Goal: Entertainment & Leisure: Browse casually

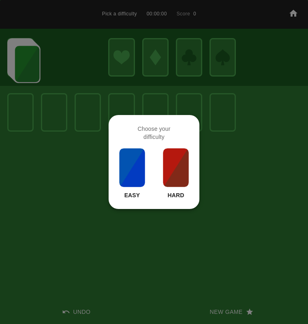
click at [169, 163] on img at bounding box center [176, 167] width 28 height 40
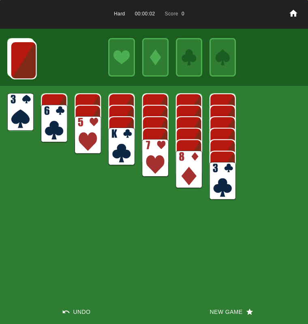
drag, startPoint x: 75, startPoint y: 132, endPoint x: 64, endPoint y: 126, distance: 13.2
click at [75, 131] on img at bounding box center [87, 135] width 26 height 38
click at [44, 114] on img at bounding box center [54, 124] width 26 height 38
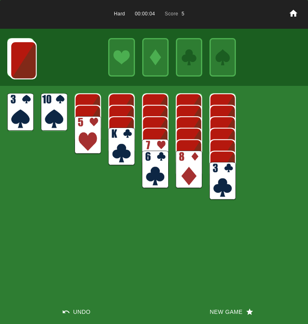
click at [81, 123] on img at bounding box center [87, 135] width 26 height 38
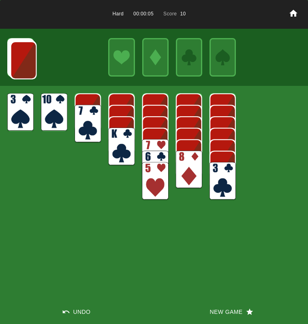
click at [82, 119] on img at bounding box center [87, 124] width 26 height 38
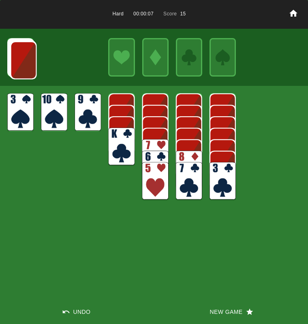
click at [184, 153] on img at bounding box center [189, 170] width 26 height 38
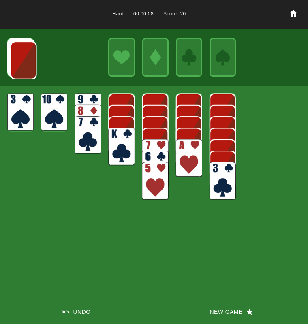
click at [183, 154] on img at bounding box center [189, 158] width 26 height 38
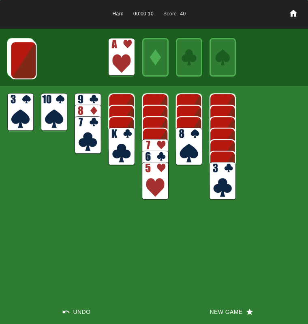
drag, startPoint x: 155, startPoint y: 145, endPoint x: 160, endPoint y: 144, distance: 4.6
click at [155, 145] on img at bounding box center [155, 158] width 26 height 38
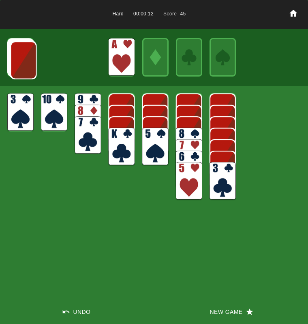
click at [19, 68] on img at bounding box center [23, 60] width 26 height 38
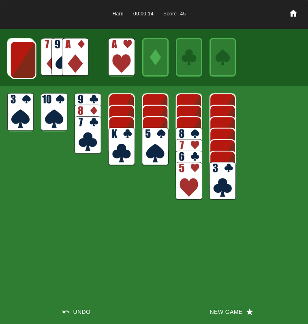
click at [62, 63] on img at bounding box center [75, 57] width 26 height 38
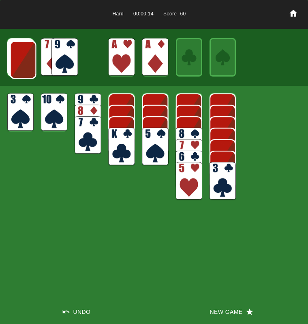
click at [21, 58] on img at bounding box center [23, 60] width 26 height 38
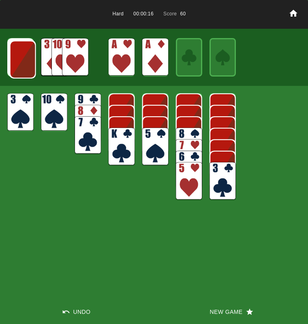
click at [76, 59] on img at bounding box center [75, 57] width 26 height 38
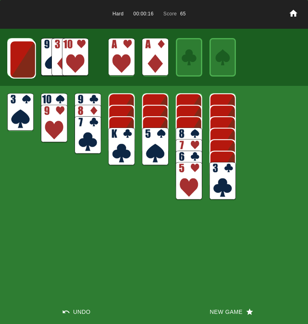
drag, startPoint x: 193, startPoint y: 133, endPoint x: 184, endPoint y: 134, distance: 8.5
click at [193, 134] on img at bounding box center [189, 146] width 26 height 38
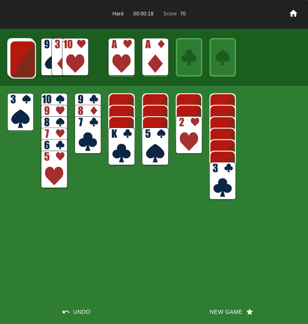
click at [193, 131] on img at bounding box center [189, 135] width 26 height 38
click at [22, 56] on img at bounding box center [23, 59] width 26 height 38
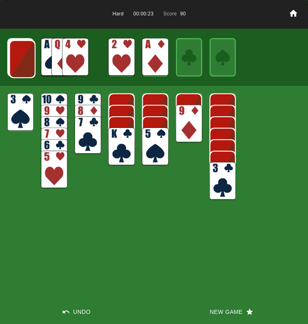
click at [71, 57] on img at bounding box center [75, 57] width 26 height 38
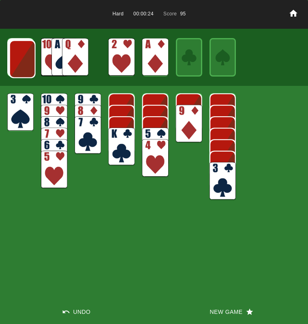
click at [233, 179] on img at bounding box center [222, 181] width 26 height 38
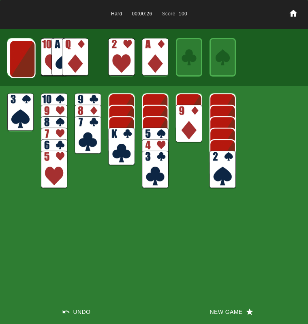
click at [224, 176] on img at bounding box center [222, 170] width 26 height 38
click at [30, 66] on img at bounding box center [22, 59] width 26 height 38
click at [28, 66] on img at bounding box center [21, 58] width 26 height 38
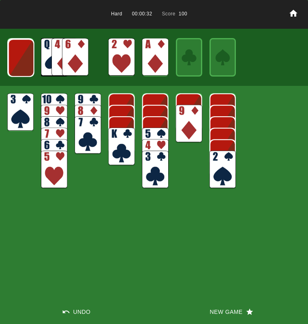
click at [79, 51] on img at bounding box center [75, 57] width 26 height 38
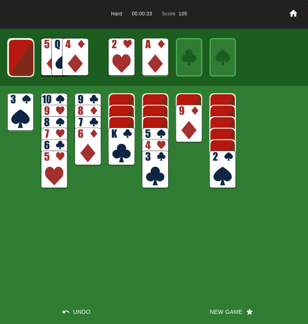
click at [149, 134] on img at bounding box center [155, 146] width 26 height 38
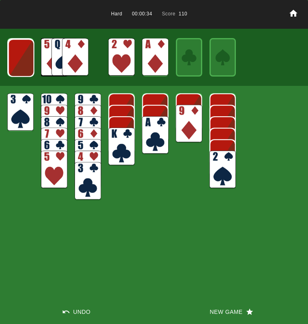
click at [148, 136] on img at bounding box center [155, 135] width 26 height 38
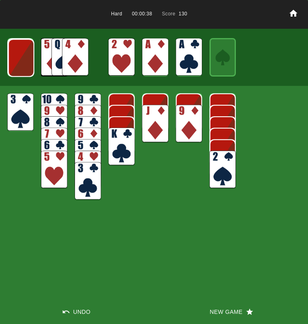
drag, startPoint x: 52, startPoint y: 99, endPoint x: 83, endPoint y: 102, distance: 31.3
click at [51, 99] on img at bounding box center [54, 112] width 26 height 38
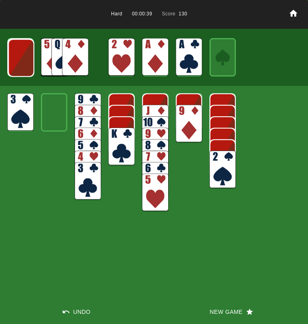
click at [112, 144] on img at bounding box center [121, 146] width 26 height 38
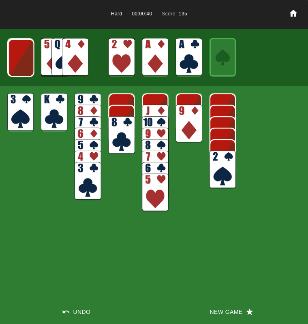
click at [124, 139] on img at bounding box center [121, 135] width 26 height 38
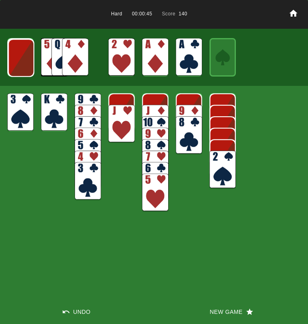
click at [25, 62] on img at bounding box center [21, 58] width 26 height 38
click at [24, 62] on img at bounding box center [21, 57] width 26 height 38
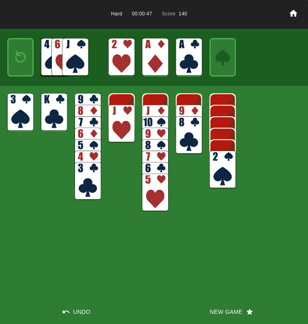
click at [23, 64] on img at bounding box center [21, 57] width 16 height 23
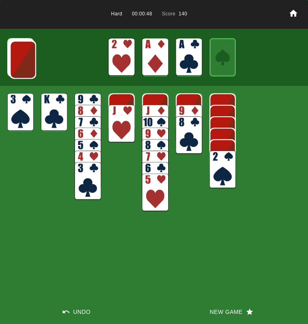
click at [23, 63] on img at bounding box center [23, 60] width 26 height 38
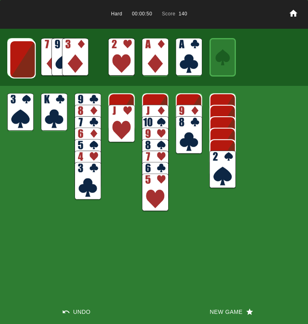
click at [23, 63] on img at bounding box center [22, 59] width 26 height 38
click at [76, 48] on img at bounding box center [75, 57] width 26 height 38
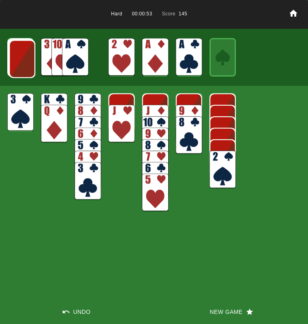
click at [76, 49] on img at bounding box center [75, 57] width 26 height 38
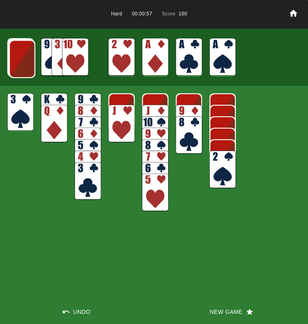
click at [224, 176] on img at bounding box center [222, 170] width 26 height 38
click at [19, 108] on img at bounding box center [20, 112] width 26 height 38
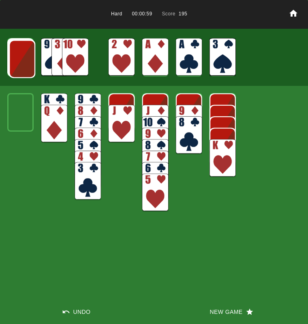
click at [226, 161] on img at bounding box center [222, 158] width 26 height 38
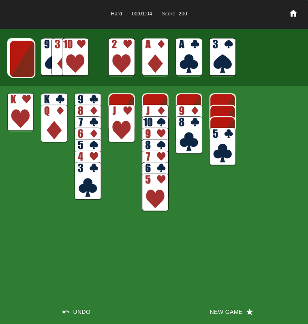
click at [17, 58] on img at bounding box center [22, 59] width 26 height 38
click at [16, 59] on img at bounding box center [21, 59] width 26 height 38
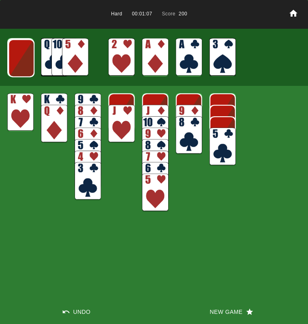
click at [15, 60] on img at bounding box center [21, 58] width 26 height 38
click at [15, 62] on img at bounding box center [21, 58] width 26 height 38
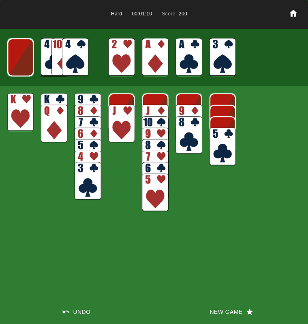
click at [78, 62] on img at bounding box center [75, 57] width 26 height 38
click at [219, 57] on img at bounding box center [222, 57] width 26 height 38
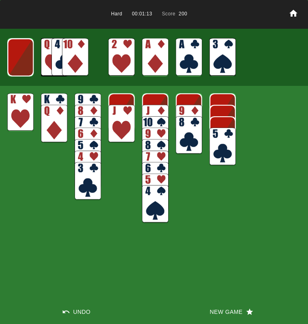
click at [26, 61] on img at bounding box center [20, 57] width 26 height 38
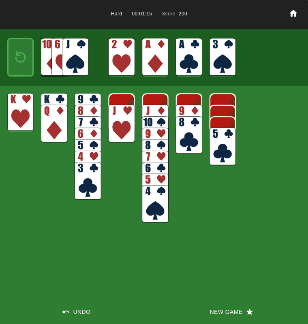
click at [74, 52] on img at bounding box center [75, 57] width 26 height 38
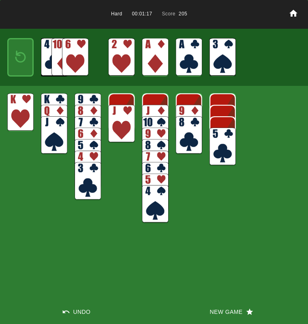
drag, startPoint x: 32, startPoint y: 55, endPoint x: 26, endPoint y: 60, distance: 8.3
click at [32, 55] on div at bounding box center [20, 57] width 26 height 38
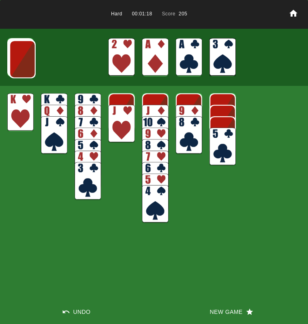
click at [21, 59] on img at bounding box center [22, 59] width 26 height 38
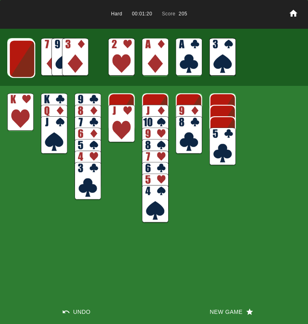
click at [70, 58] on img at bounding box center [75, 57] width 26 height 38
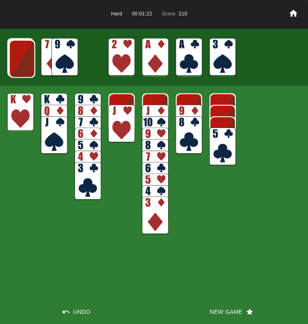
click at [21, 65] on img at bounding box center [22, 59] width 26 height 38
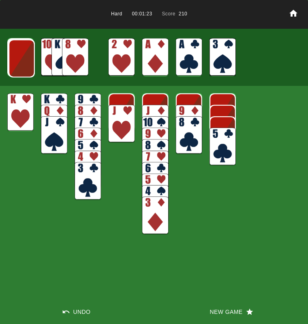
click at [28, 66] on img at bounding box center [21, 58] width 26 height 38
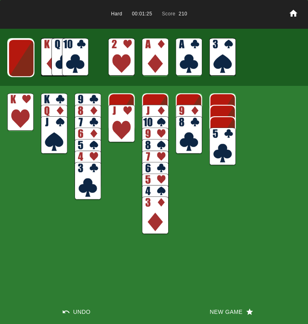
click at [72, 57] on img at bounding box center [75, 57] width 26 height 38
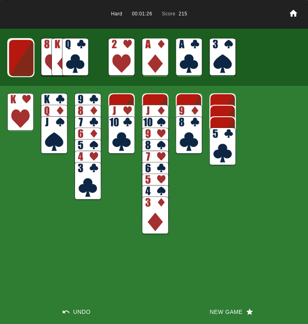
click at [176, 113] on img at bounding box center [189, 124] width 26 height 38
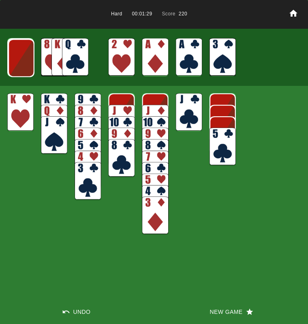
click at [30, 57] on img at bounding box center [21, 58] width 26 height 38
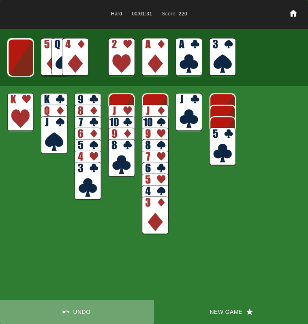
click at [74, 310] on button "Undo" at bounding box center [77, 311] width 154 height 24
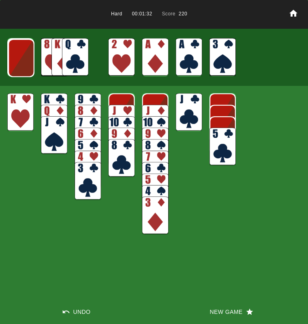
click at [81, 49] on img at bounding box center [75, 57] width 26 height 38
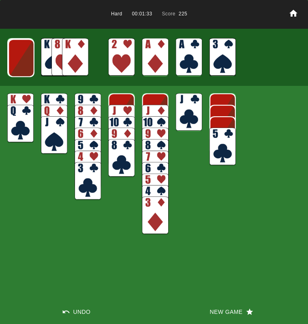
click at [127, 107] on img at bounding box center [121, 124] width 26 height 38
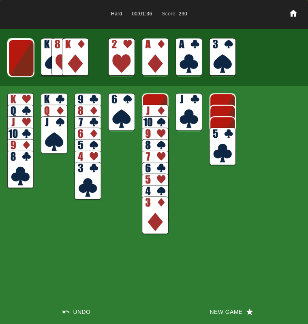
click at [18, 67] on img at bounding box center [21, 58] width 26 height 38
click at [73, 61] on img at bounding box center [75, 57] width 26 height 38
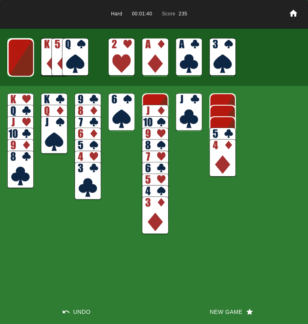
click at [12, 67] on img at bounding box center [21, 57] width 26 height 38
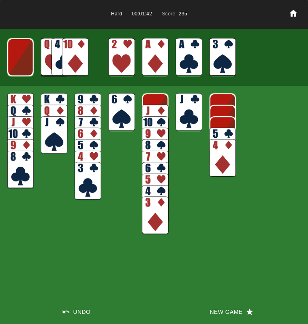
click at [67, 50] on img at bounding box center [75, 57] width 26 height 38
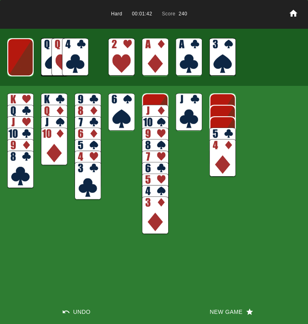
click at [80, 100] on img at bounding box center [87, 112] width 26 height 38
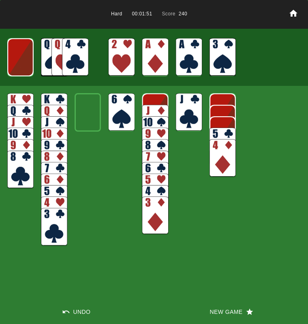
click at [23, 64] on img at bounding box center [20, 57] width 26 height 38
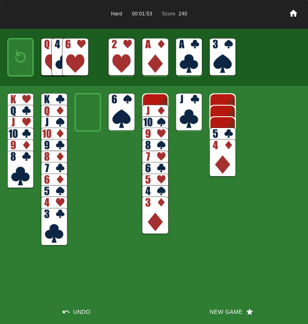
click at [21, 53] on img at bounding box center [21, 57] width 16 height 23
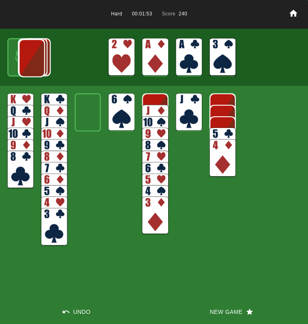
click at [19, 54] on img at bounding box center [32, 58] width 26 height 38
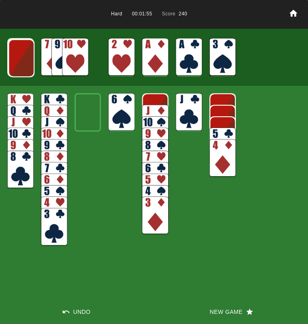
click at [70, 56] on img at bounding box center [75, 57] width 26 height 38
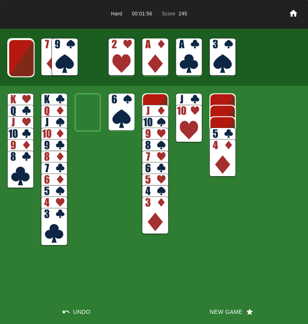
click at [68, 57] on img at bounding box center [64, 57] width 26 height 38
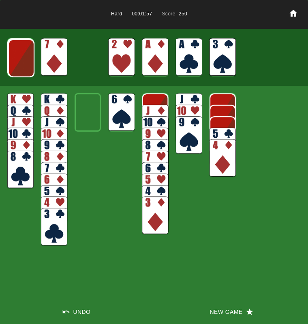
click at [58, 57] on img at bounding box center [54, 57] width 26 height 38
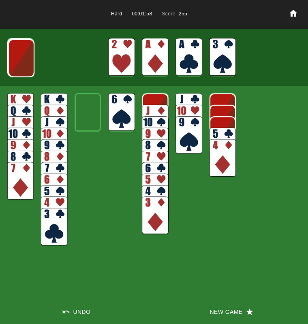
click at [114, 110] on img at bounding box center [121, 112] width 26 height 38
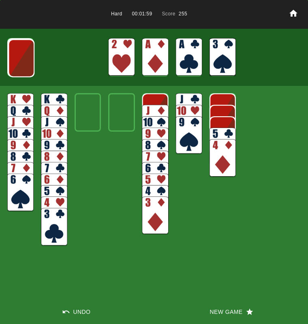
click at [30, 63] on img at bounding box center [21, 58] width 26 height 38
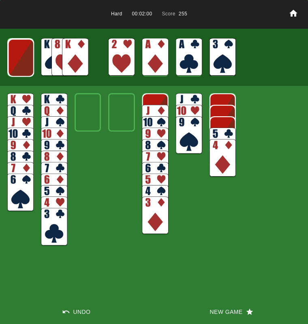
click at [77, 57] on img at bounding box center [75, 57] width 26 height 38
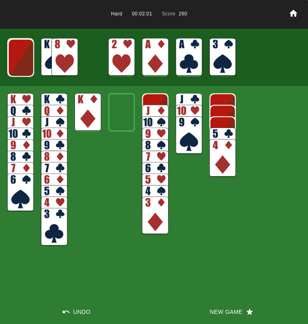
click at [75, 53] on img at bounding box center [64, 57] width 26 height 38
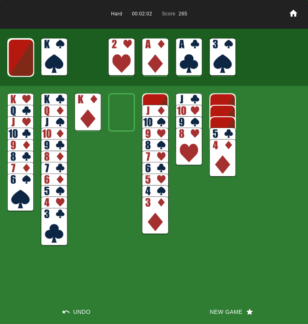
click at [54, 57] on img at bounding box center [54, 57] width 26 height 38
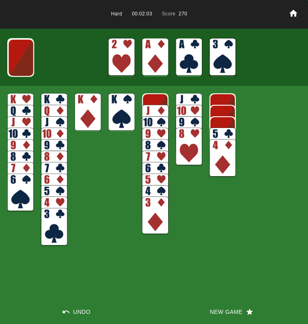
click at [25, 55] on img at bounding box center [21, 58] width 26 height 38
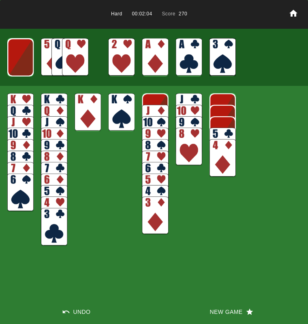
click at [78, 58] on img at bounding box center [75, 57] width 26 height 38
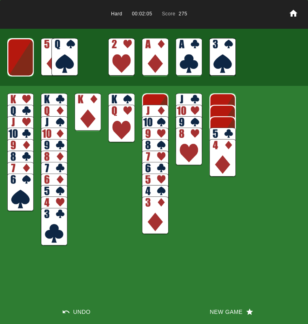
click at [73, 56] on img at bounding box center [64, 57] width 26 height 38
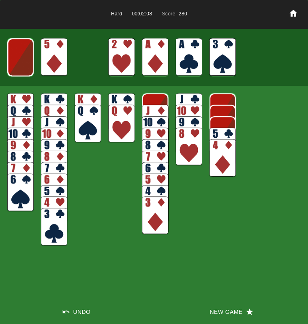
click at [60, 53] on img at bounding box center [54, 57] width 26 height 38
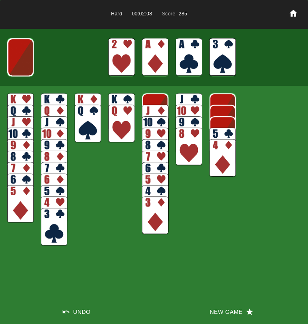
click at [25, 52] on img at bounding box center [20, 57] width 26 height 38
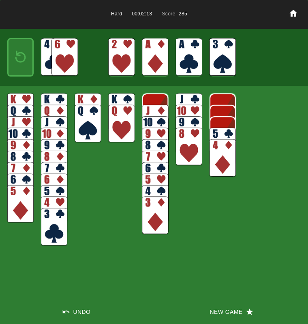
click at [25, 55] on img at bounding box center [21, 57] width 16 height 23
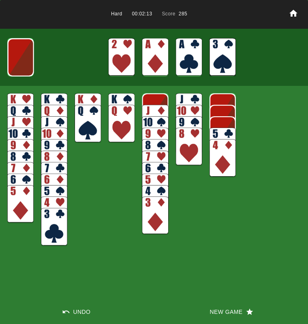
click at [23, 56] on img at bounding box center [21, 57] width 26 height 38
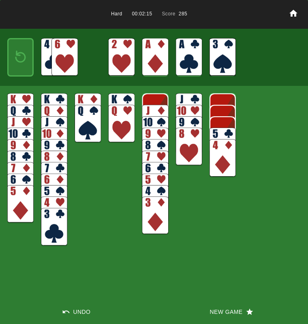
click at [20, 203] on img at bounding box center [20, 204] width 26 height 38
drag, startPoint x: 55, startPoint y: 226, endPoint x: 78, endPoint y: 189, distance: 43.6
click at [57, 226] on img at bounding box center [54, 227] width 26 height 38
click at [189, 100] on img at bounding box center [189, 112] width 26 height 38
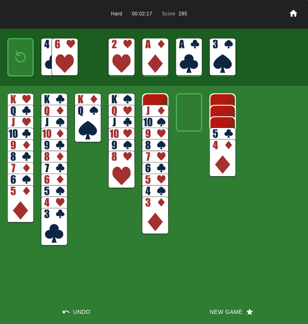
click at [158, 111] on img at bounding box center [155, 124] width 26 height 38
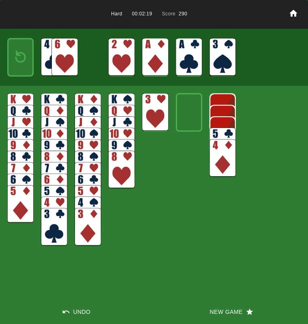
click at [155, 114] on img at bounding box center [155, 112] width 26 height 38
click at [51, 225] on img at bounding box center [54, 227] width 26 height 38
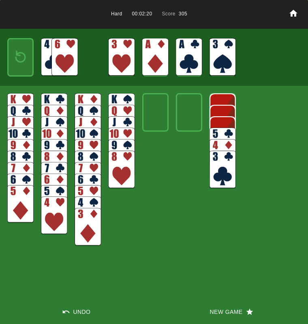
click at [51, 222] on img at bounding box center [54, 215] width 26 height 38
click at [91, 198] on img at bounding box center [87, 215] width 26 height 38
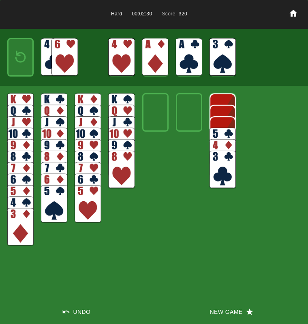
click at [90, 198] on img at bounding box center [87, 204] width 26 height 38
click at [64, 58] on img at bounding box center [64, 57] width 26 height 38
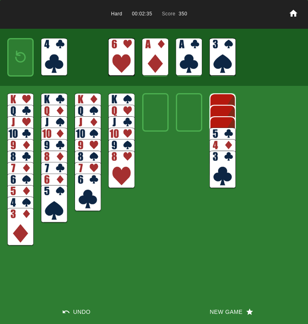
click at [14, 61] on img at bounding box center [21, 57] width 16 height 23
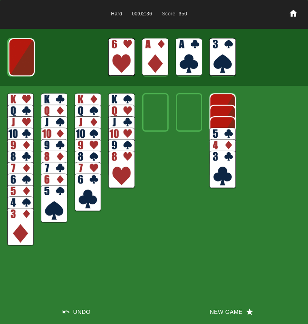
click at [14, 59] on img at bounding box center [21, 57] width 26 height 38
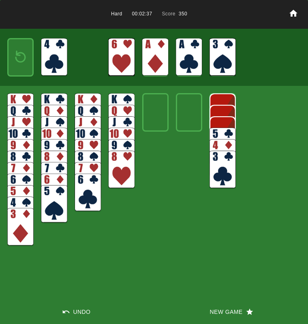
click at [14, 232] on img at bounding box center [20, 227] width 26 height 38
click at [54, 201] on img at bounding box center [54, 204] width 26 height 38
click at [82, 193] on img at bounding box center [87, 193] width 26 height 38
click at [115, 167] on img at bounding box center [121, 170] width 26 height 38
click at [215, 171] on img at bounding box center [222, 170] width 26 height 38
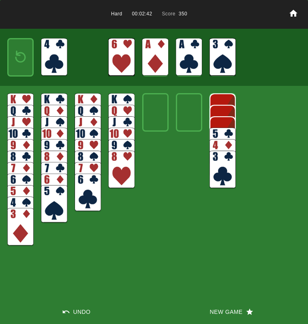
click at [221, 308] on button "New Game" at bounding box center [231, 311] width 154 height 24
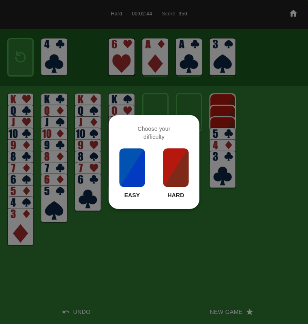
click at [168, 161] on img at bounding box center [176, 167] width 28 height 40
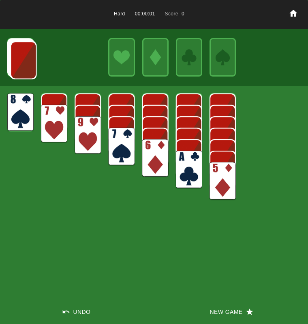
click at [183, 171] on img at bounding box center [189, 170] width 26 height 38
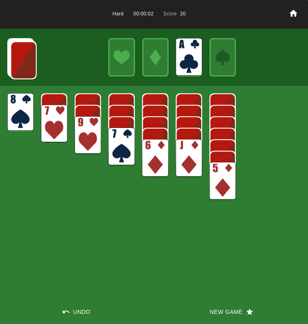
click at [152, 155] on img at bounding box center [155, 158] width 26 height 38
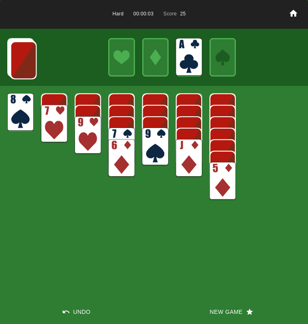
click at [57, 123] on img at bounding box center [54, 124] width 26 height 38
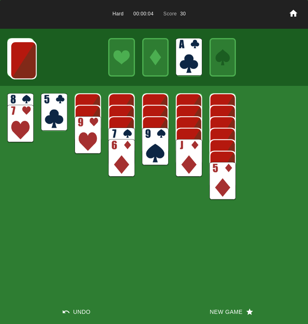
click at [21, 98] on img at bounding box center [20, 112] width 26 height 38
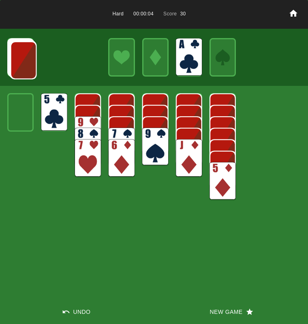
drag, startPoint x: 48, startPoint y: 108, endPoint x: 55, endPoint y: 113, distance: 9.0
click at [48, 108] on img at bounding box center [54, 112] width 26 height 38
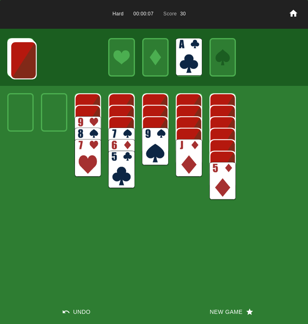
click at [19, 66] on img at bounding box center [23, 60] width 26 height 38
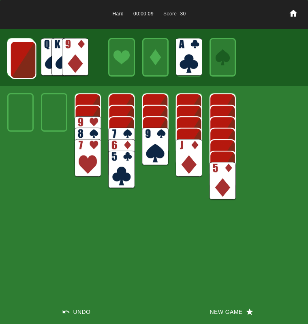
click at [19, 68] on img at bounding box center [23, 60] width 26 height 38
click at [19, 68] on img at bounding box center [23, 59] width 26 height 38
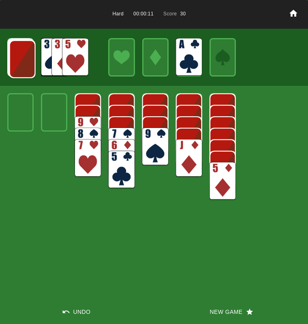
click at [19, 68] on img at bounding box center [22, 59] width 26 height 38
click at [28, 61] on img at bounding box center [22, 59] width 26 height 38
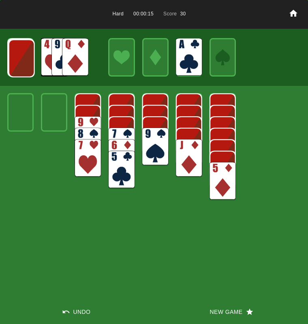
click at [28, 61] on img at bounding box center [21, 58] width 26 height 38
click at [28, 62] on img at bounding box center [21, 58] width 26 height 38
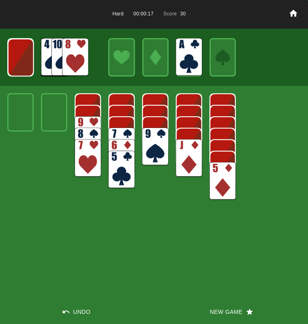
click at [83, 51] on img at bounding box center [75, 57] width 26 height 38
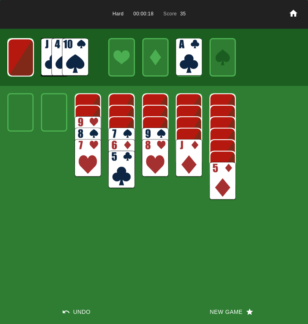
click at [110, 132] on img at bounding box center [121, 146] width 26 height 38
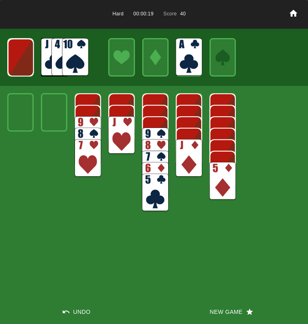
click at [76, 61] on img at bounding box center [75, 57] width 26 height 38
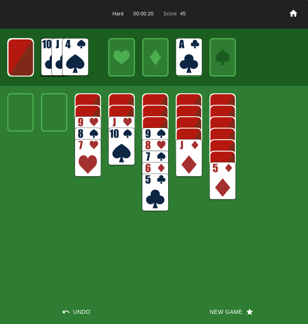
drag, startPoint x: 87, startPoint y: 132, endPoint x: 96, endPoint y: 124, distance: 12.1
click at [86, 132] on img at bounding box center [87, 146] width 26 height 38
click at [93, 123] on img at bounding box center [87, 135] width 26 height 38
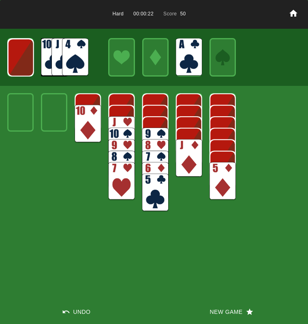
click at [151, 136] on img at bounding box center [155, 146] width 26 height 38
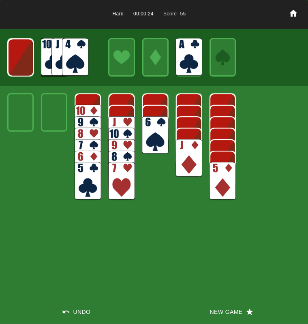
click at [144, 131] on img at bounding box center [155, 135] width 26 height 38
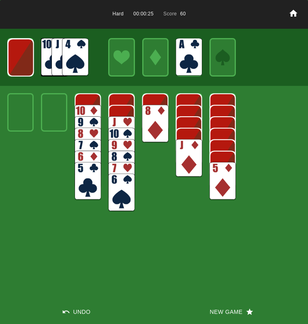
click at [221, 176] on img at bounding box center [222, 181] width 26 height 38
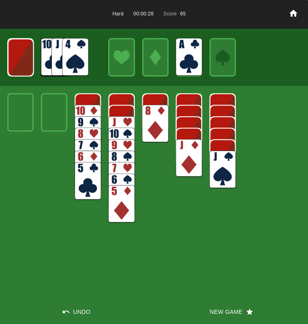
click at [69, 57] on img at bounding box center [75, 57] width 26 height 38
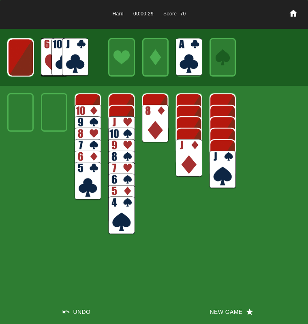
click at [30, 59] on img at bounding box center [21, 57] width 26 height 38
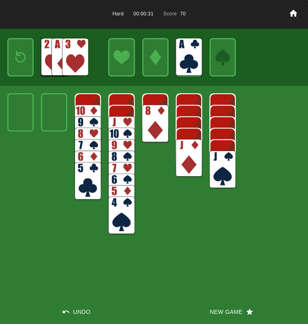
click at [72, 57] on img at bounding box center [75, 57] width 26 height 38
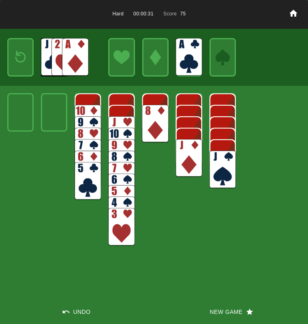
click at [72, 52] on img at bounding box center [75, 57] width 26 height 38
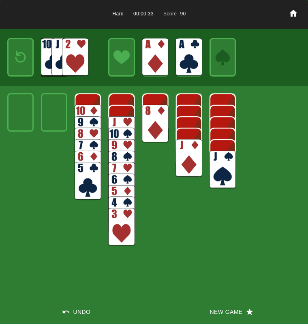
click at [34, 57] on div at bounding box center [154, 57] width 308 height 57
click at [24, 58] on img at bounding box center [21, 57] width 16 height 23
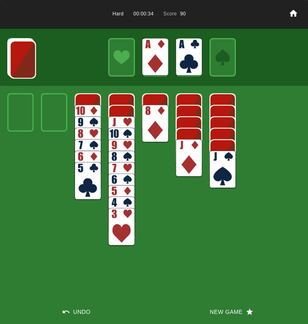
click at [23, 59] on img at bounding box center [23, 59] width 26 height 38
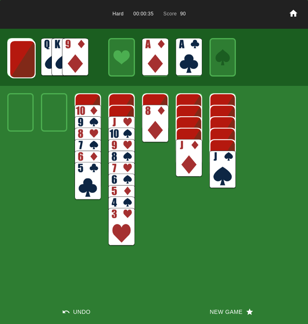
click at [22, 59] on img at bounding box center [22, 59] width 26 height 38
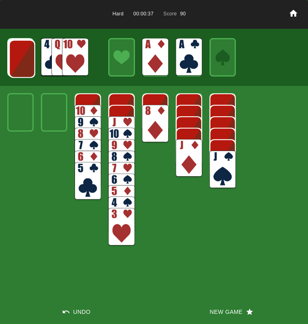
click at [73, 64] on img at bounding box center [75, 57] width 26 height 38
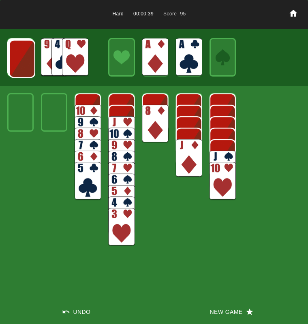
click at [21, 60] on img at bounding box center [22, 59] width 26 height 38
click at [34, 64] on img at bounding box center [21, 58] width 26 height 38
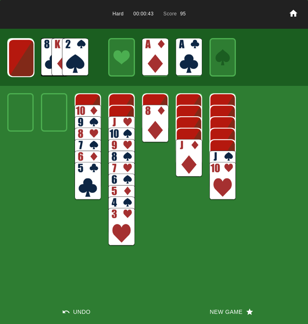
click at [79, 51] on img at bounding box center [75, 57] width 26 height 38
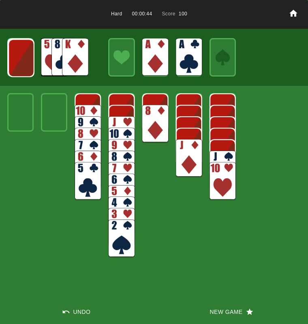
click at [69, 58] on img at bounding box center [75, 57] width 26 height 38
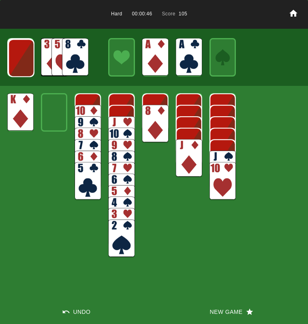
click at [23, 57] on img at bounding box center [21, 58] width 26 height 38
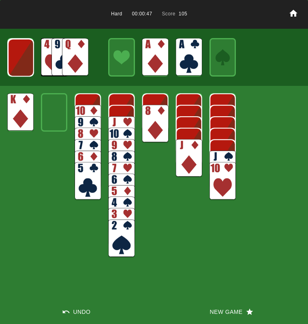
click at [23, 57] on img at bounding box center [21, 57] width 26 height 38
click at [22, 58] on img at bounding box center [20, 57] width 26 height 38
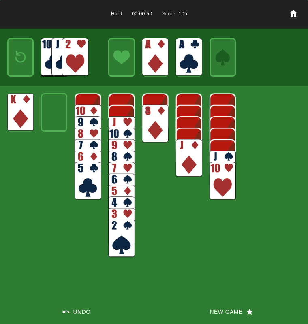
click at [21, 58] on img at bounding box center [21, 57] width 16 height 23
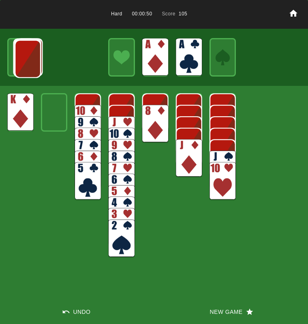
click at [21, 58] on img at bounding box center [28, 59] width 26 height 38
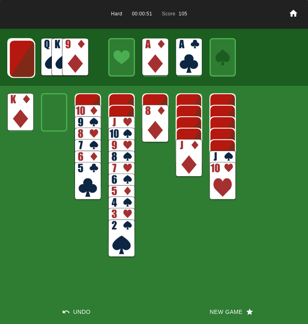
click at [21, 58] on img at bounding box center [22, 59] width 26 height 38
click at [21, 58] on img at bounding box center [21, 58] width 26 height 38
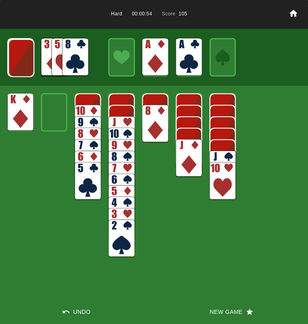
click at [20, 59] on img at bounding box center [21, 58] width 26 height 38
click at [20, 59] on img at bounding box center [21, 57] width 26 height 38
click at [19, 59] on img at bounding box center [20, 57] width 26 height 38
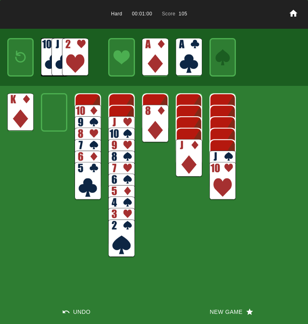
click at [214, 311] on button "New Game" at bounding box center [231, 311] width 154 height 24
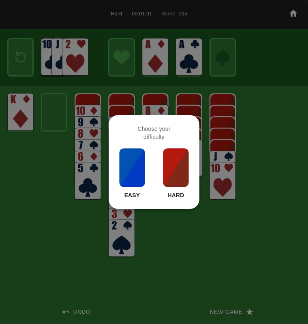
drag, startPoint x: 176, startPoint y: 160, endPoint x: 181, endPoint y: 160, distance: 5.3
click at [176, 160] on img at bounding box center [176, 167] width 28 height 40
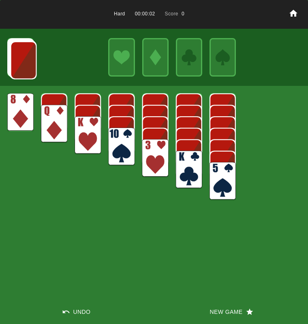
click at [57, 110] on img at bounding box center [54, 124] width 26 height 38
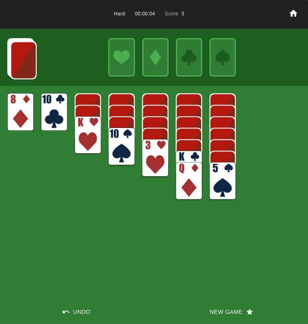
click at [18, 58] on img at bounding box center [23, 60] width 26 height 38
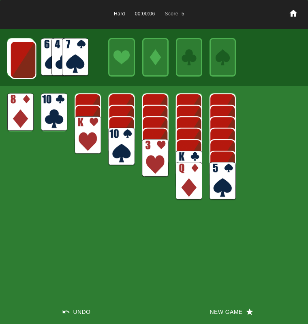
click at [75, 45] on img at bounding box center [75, 57] width 26 height 38
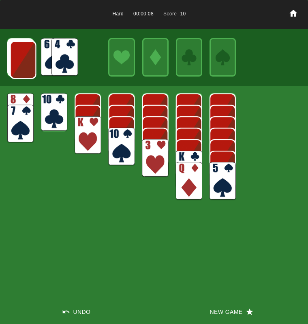
click at [24, 59] on img at bounding box center [23, 60] width 26 height 38
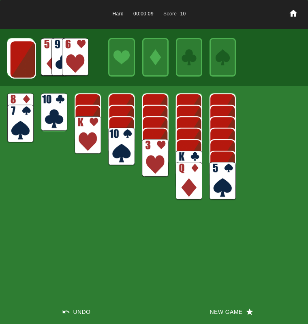
click at [81, 54] on img at bounding box center [75, 57] width 26 height 38
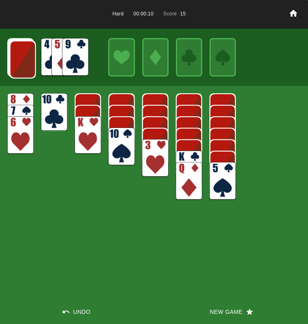
click at [226, 179] on img at bounding box center [222, 181] width 26 height 38
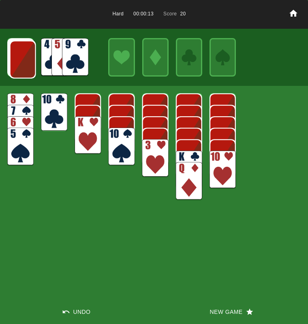
click at [76, 54] on img at bounding box center [75, 57] width 26 height 38
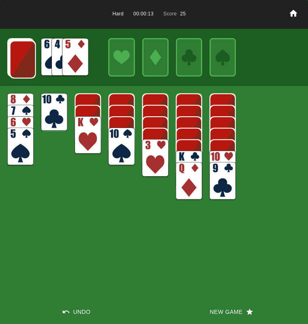
click at [20, 96] on img at bounding box center [20, 112] width 26 height 38
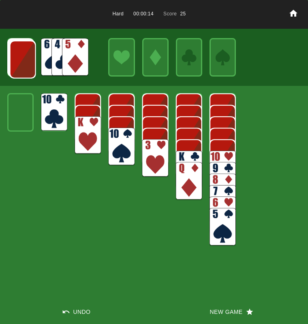
click at [85, 132] on img at bounding box center [87, 135] width 26 height 38
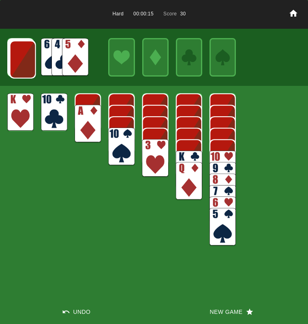
click at [93, 123] on img at bounding box center [87, 124] width 26 height 38
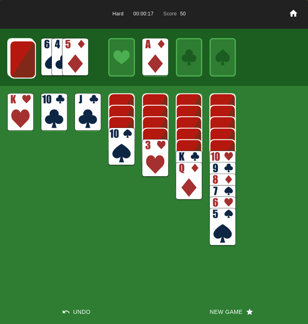
click at [223, 158] on img at bounding box center [222, 170] width 26 height 38
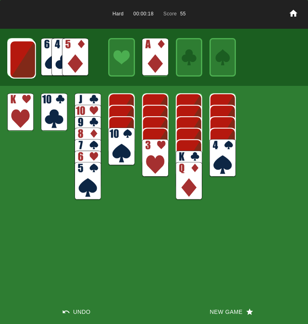
click at [87, 103] on img at bounding box center [87, 112] width 26 height 38
click at [89, 102] on img at bounding box center [87, 112] width 26 height 38
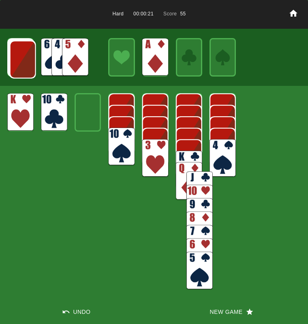
drag, startPoint x: 87, startPoint y: 101, endPoint x: 199, endPoint y: 179, distance: 136.1
click at [199, 179] on img at bounding box center [199, 190] width 26 height 38
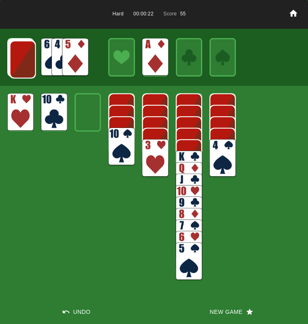
click at [185, 156] on img at bounding box center [189, 170] width 26 height 38
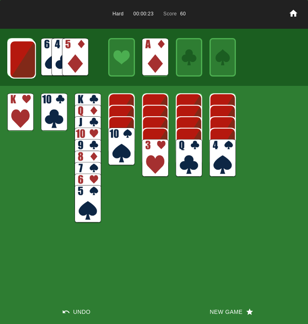
click at [185, 156] on img at bounding box center [189, 158] width 26 height 38
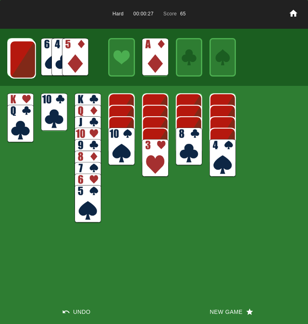
click at [155, 149] on img at bounding box center [155, 158] width 26 height 38
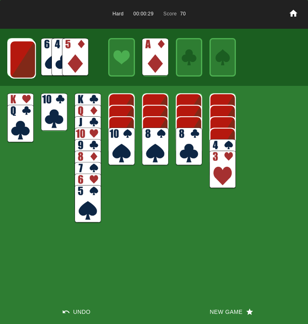
click at [20, 62] on img at bounding box center [23, 59] width 26 height 38
click at [18, 64] on img at bounding box center [22, 59] width 26 height 38
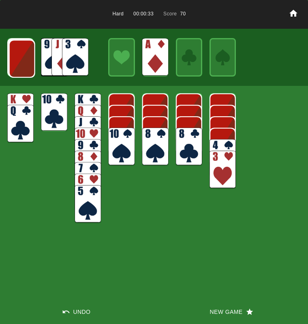
click at [28, 62] on img at bounding box center [22, 59] width 26 height 38
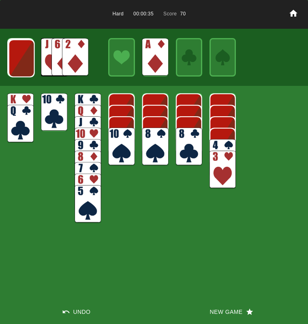
click at [79, 50] on img at bounding box center [75, 57] width 26 height 38
click at [23, 59] on img at bounding box center [21, 58] width 26 height 38
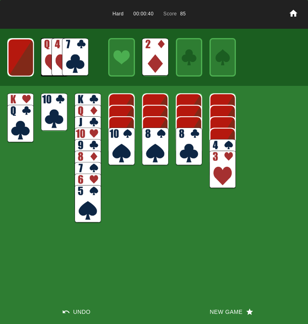
click at [20, 60] on img at bounding box center [21, 57] width 26 height 38
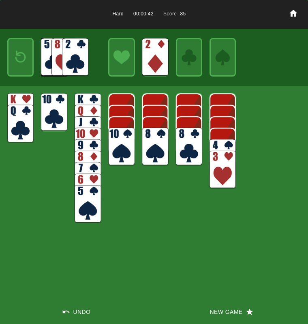
click at [68, 52] on img at bounding box center [75, 57] width 26 height 38
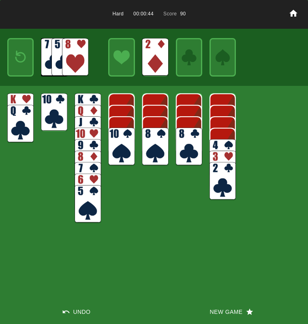
click at [25, 53] on img at bounding box center [21, 57] width 16 height 23
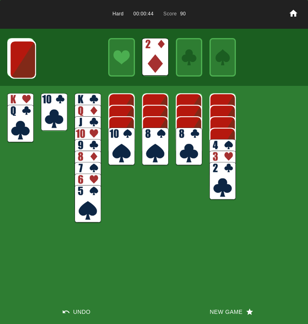
click at [21, 53] on img at bounding box center [23, 59] width 26 height 38
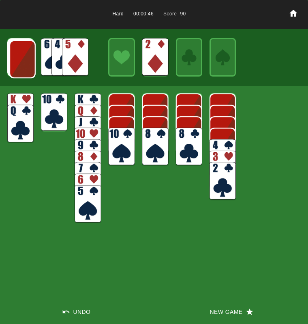
click at [22, 58] on img at bounding box center [22, 59] width 26 height 38
click at [21, 59] on img at bounding box center [22, 59] width 26 height 38
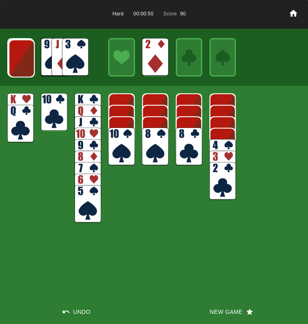
click at [21, 59] on img at bounding box center [21, 58] width 26 height 38
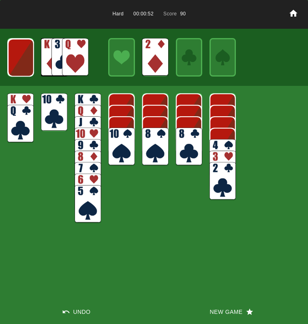
click at [21, 59] on img at bounding box center [21, 57] width 26 height 38
click at [21, 59] on img at bounding box center [20, 57] width 26 height 38
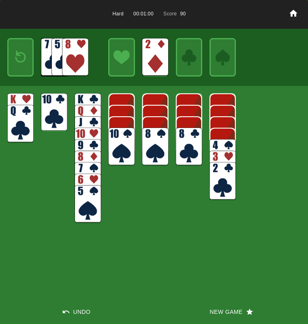
click at [224, 314] on button "New Game" at bounding box center [231, 311] width 154 height 24
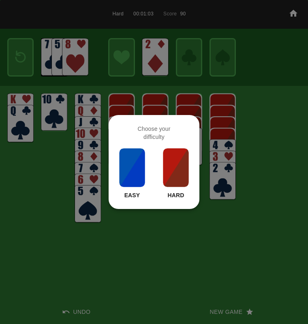
click at [168, 162] on img at bounding box center [176, 167] width 28 height 40
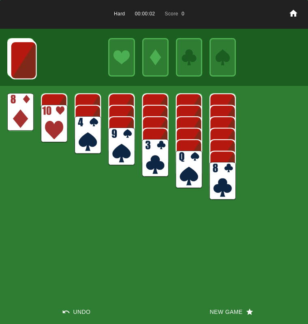
drag, startPoint x: 115, startPoint y: 143, endPoint x: 85, endPoint y: 120, distance: 38.0
click at [115, 143] on img at bounding box center [121, 146] width 26 height 38
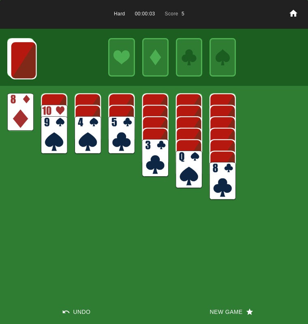
click at [11, 108] on img at bounding box center [20, 112] width 26 height 38
drag, startPoint x: 35, startPoint y: 109, endPoint x: 44, endPoint y: 106, distance: 9.2
click at [35, 109] on div "Hard 00:00:04 Score 5 Undo New Game" at bounding box center [154, 162] width 308 height 324
click at [27, 108] on img at bounding box center [20, 112] width 26 height 38
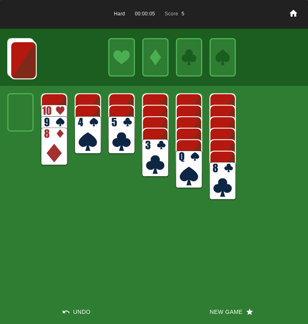
click at [24, 70] on img at bounding box center [23, 60] width 26 height 38
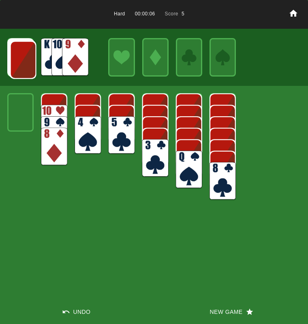
click at [24, 59] on img at bounding box center [23, 60] width 26 height 38
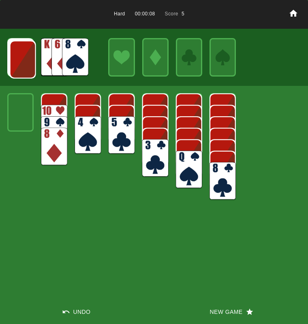
click at [25, 58] on img at bounding box center [23, 59] width 26 height 38
click at [75, 54] on img at bounding box center [75, 57] width 26 height 38
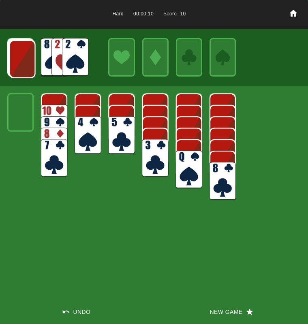
click at [20, 58] on img at bounding box center [22, 59] width 26 height 38
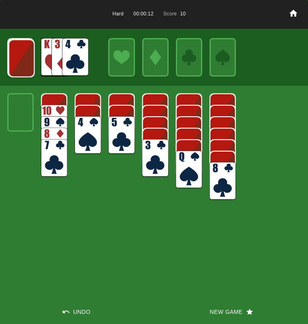
click at [19, 59] on img at bounding box center [21, 58] width 26 height 38
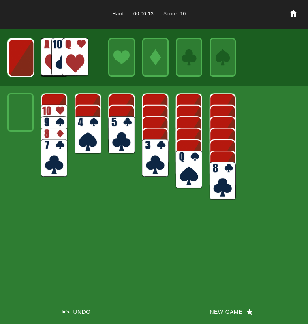
click at [19, 59] on img at bounding box center [21, 58] width 26 height 38
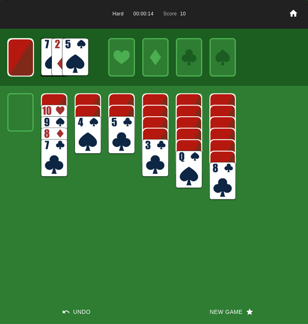
click at [19, 59] on img at bounding box center [21, 57] width 26 height 38
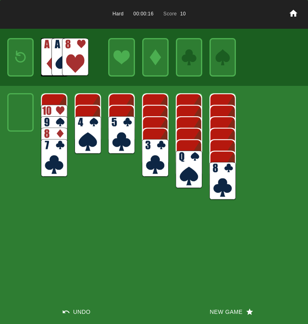
click at [19, 60] on img at bounding box center [21, 57] width 16 height 23
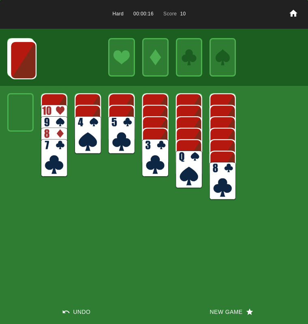
click at [18, 61] on img at bounding box center [23, 60] width 26 height 38
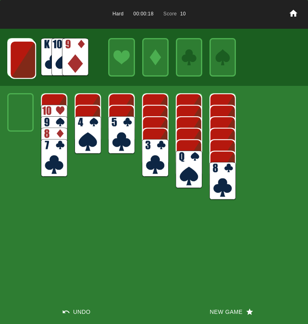
click at [18, 61] on img at bounding box center [23, 60] width 26 height 38
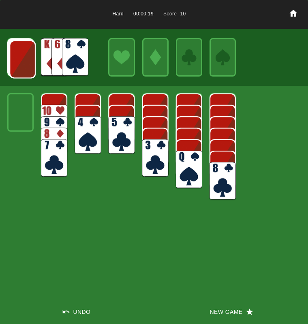
click at [18, 61] on img at bounding box center [22, 59] width 26 height 38
click at [68, 60] on img at bounding box center [75, 57] width 26 height 38
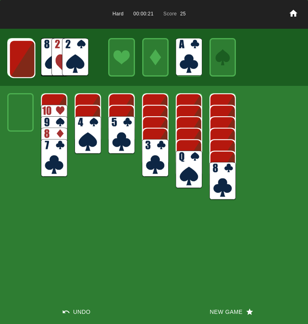
click at [21, 60] on img at bounding box center [22, 59] width 26 height 38
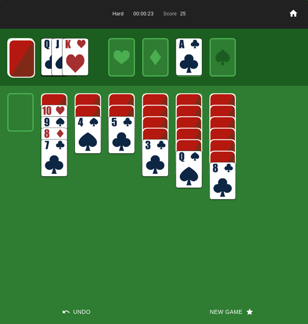
click at [21, 61] on img at bounding box center [21, 59] width 26 height 38
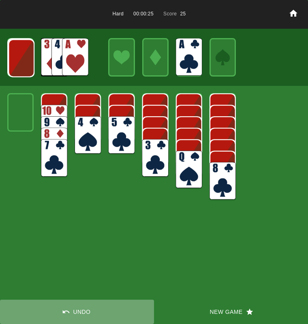
click at [84, 307] on button "Undo" at bounding box center [77, 311] width 154 height 24
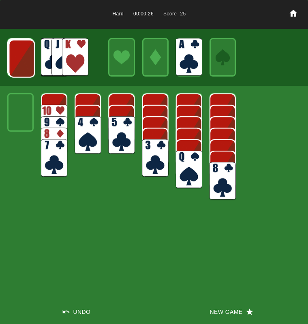
click at [65, 57] on img at bounding box center [75, 57] width 26 height 38
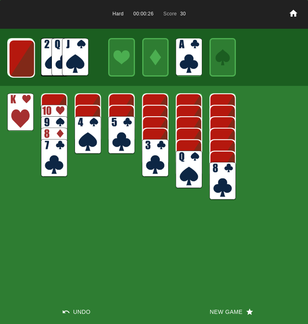
click at [184, 167] on img at bounding box center [189, 170] width 26 height 38
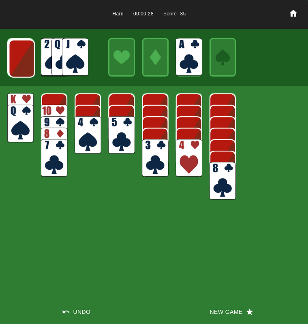
click at [189, 159] on img at bounding box center [189, 158] width 26 height 38
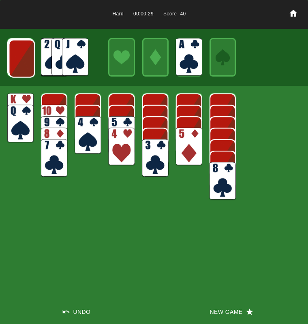
click at [152, 153] on img at bounding box center [155, 158] width 26 height 38
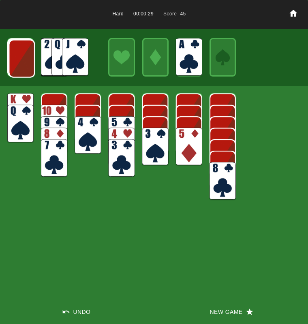
click at [90, 122] on img at bounding box center [87, 135] width 26 height 38
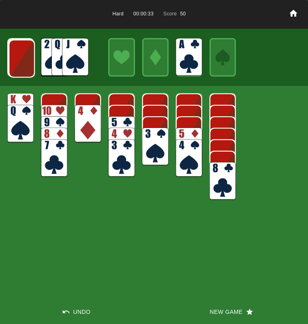
drag, startPoint x: 153, startPoint y: 136, endPoint x: 155, endPoint y: 132, distance: 4.6
click at [153, 135] on img at bounding box center [155, 146] width 26 height 38
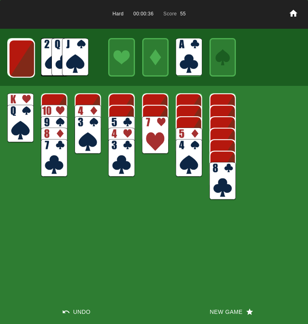
click at [155, 132] on img at bounding box center [155, 135] width 26 height 38
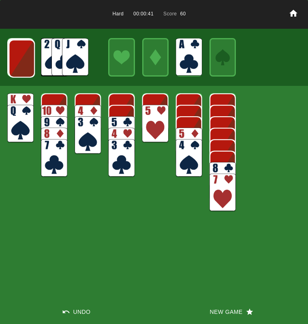
click at [21, 57] on img at bounding box center [21, 59] width 26 height 38
click at [80, 57] on img at bounding box center [75, 57] width 26 height 38
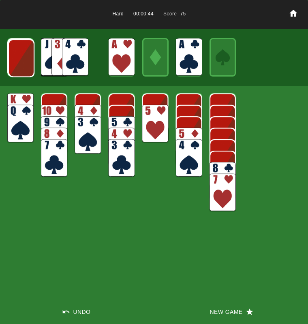
click at [77, 55] on img at bounding box center [75, 57] width 26 height 38
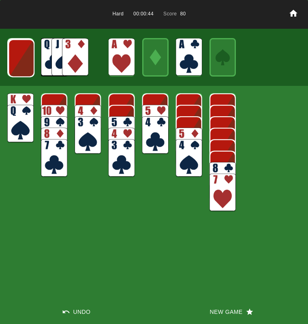
click at [77, 55] on img at bounding box center [75, 57] width 26 height 38
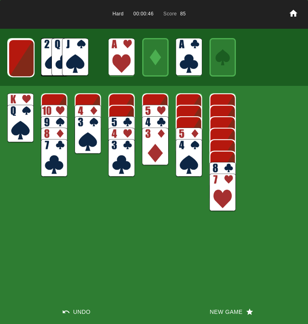
click at [17, 59] on img at bounding box center [21, 58] width 26 height 38
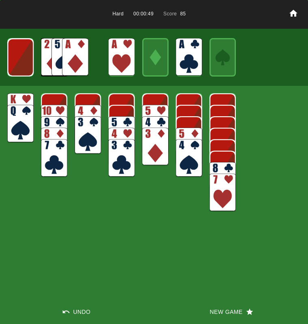
click at [80, 62] on img at bounding box center [75, 57] width 26 height 38
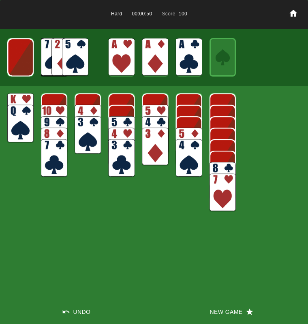
drag, startPoint x: 16, startPoint y: 56, endPoint x: 20, endPoint y: 57, distance: 4.5
click at [16, 56] on img at bounding box center [20, 57] width 26 height 38
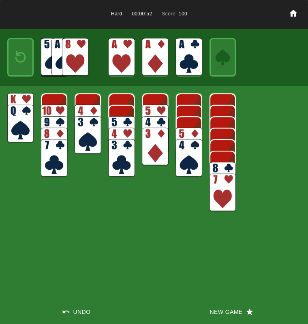
click at [20, 57] on img at bounding box center [21, 57] width 16 height 23
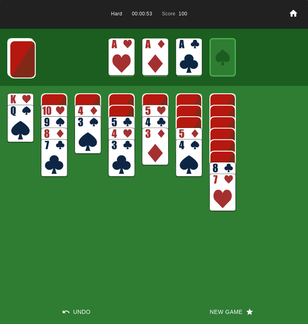
click at [21, 59] on img at bounding box center [22, 59] width 26 height 38
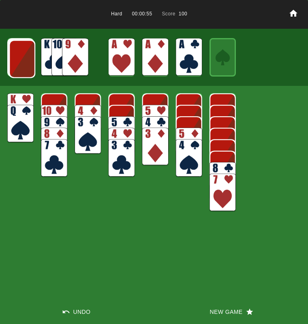
click at [21, 59] on img at bounding box center [22, 59] width 26 height 38
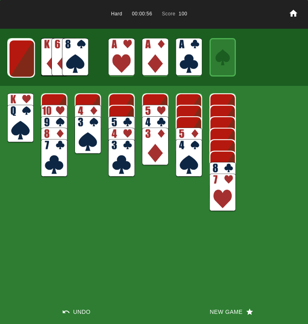
click at [21, 59] on img at bounding box center [21, 59] width 26 height 38
click at [21, 59] on img at bounding box center [21, 58] width 26 height 38
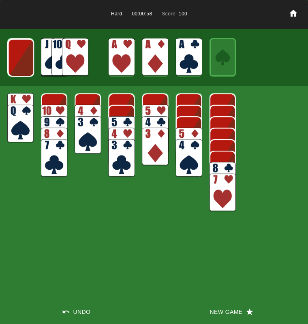
click at [21, 59] on img at bounding box center [21, 58] width 26 height 38
click at [21, 59] on img at bounding box center [20, 57] width 26 height 38
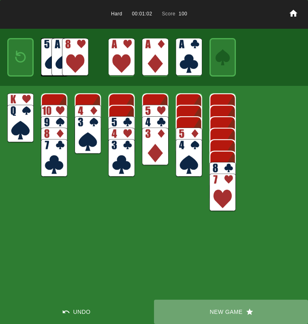
click at [218, 312] on button "New Game" at bounding box center [231, 311] width 154 height 24
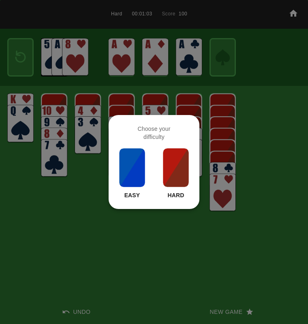
click at [167, 162] on img at bounding box center [176, 167] width 28 height 40
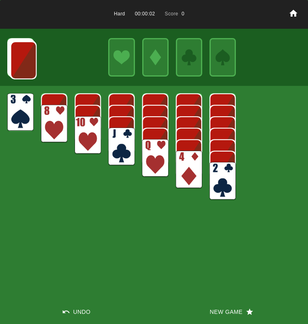
click at [125, 137] on img at bounding box center [121, 146] width 26 height 38
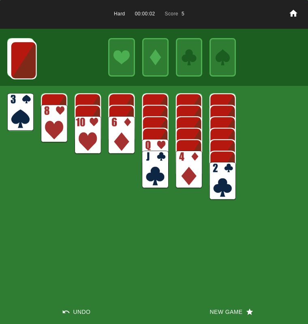
click at [83, 124] on img at bounding box center [87, 135] width 26 height 38
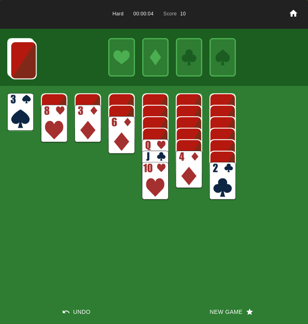
click at [12, 106] on img at bounding box center [20, 112] width 26 height 38
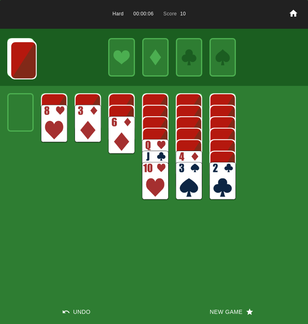
click at [82, 112] on img at bounding box center [87, 124] width 26 height 38
click at [221, 179] on img at bounding box center [222, 181] width 26 height 38
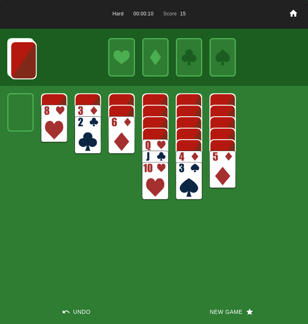
click at [16, 51] on img at bounding box center [23, 60] width 26 height 38
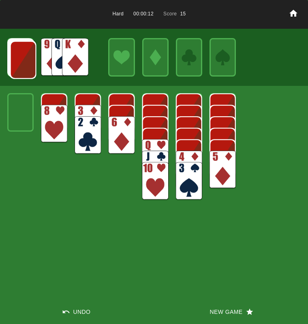
click at [72, 57] on img at bounding box center [75, 57] width 26 height 38
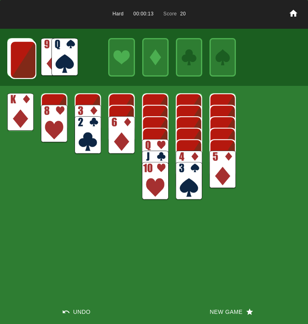
click at [69, 55] on img at bounding box center [64, 57] width 26 height 38
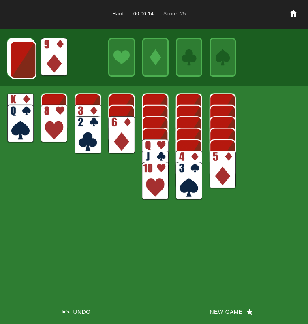
click at [20, 59] on img at bounding box center [23, 60] width 26 height 38
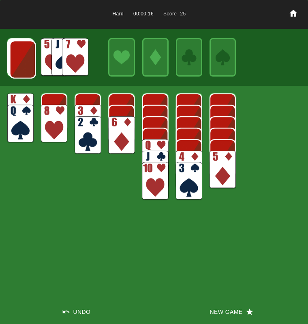
click at [20, 59] on img at bounding box center [23, 59] width 26 height 38
click at [20, 59] on img at bounding box center [22, 59] width 26 height 38
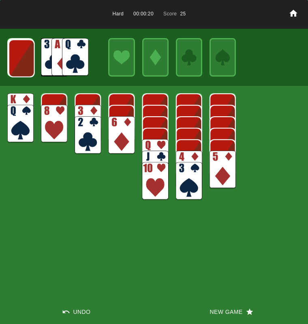
click at [20, 59] on img at bounding box center [21, 58] width 26 height 38
click at [74, 53] on img at bounding box center [75, 57] width 26 height 38
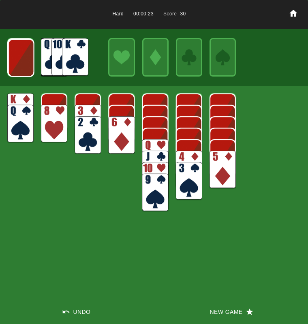
click at [47, 112] on img at bounding box center [54, 124] width 26 height 38
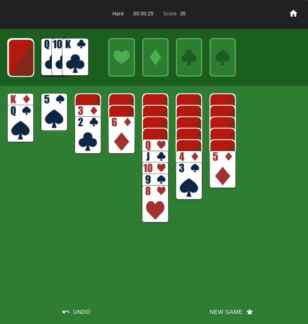
click at [187, 157] on img at bounding box center [189, 170] width 26 height 38
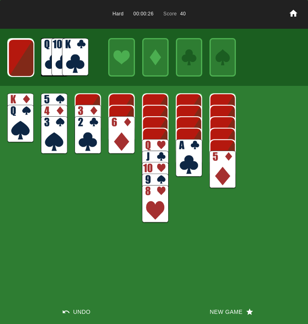
click at [51, 100] on img at bounding box center [54, 112] width 26 height 38
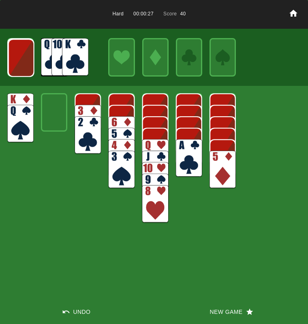
click at [72, 57] on img at bounding box center [75, 57] width 26 height 38
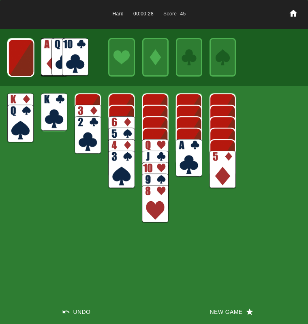
click at [155, 142] on img at bounding box center [155, 158] width 26 height 38
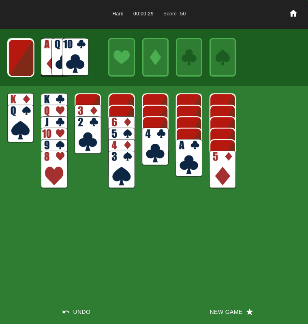
click at [151, 146] on img at bounding box center [155, 146] width 26 height 38
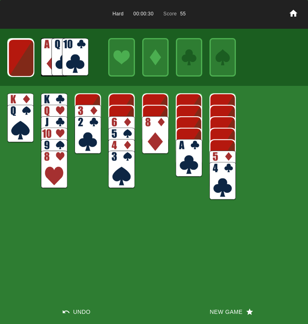
click at [188, 166] on img at bounding box center [189, 158] width 26 height 38
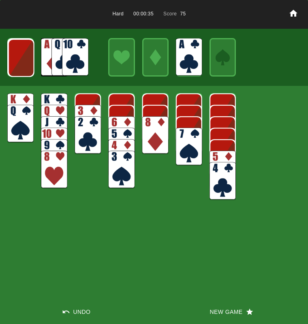
click at [84, 138] on img at bounding box center [87, 135] width 26 height 38
click at [81, 127] on img at bounding box center [87, 124] width 26 height 38
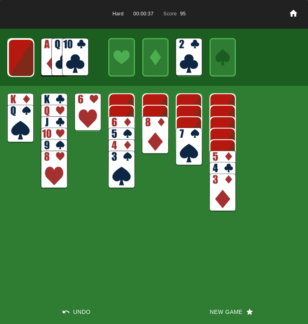
click at [81, 120] on img at bounding box center [87, 112] width 26 height 38
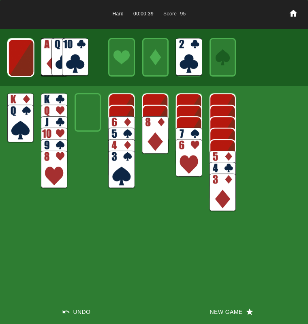
click at [29, 59] on img at bounding box center [21, 58] width 26 height 38
click at [70, 59] on img at bounding box center [75, 57] width 26 height 38
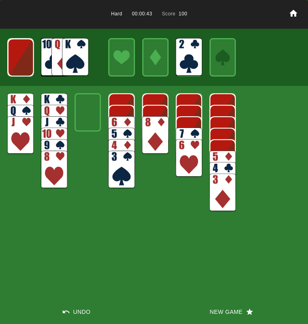
click at [72, 58] on img at bounding box center [75, 57] width 26 height 38
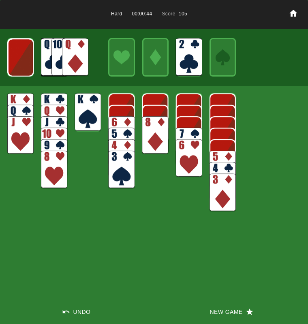
click at [73, 60] on img at bounding box center [75, 57] width 26 height 38
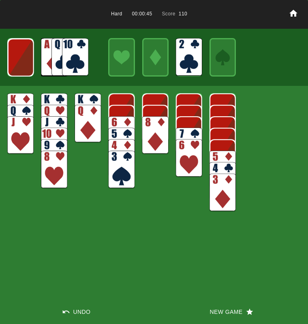
click at [70, 57] on img at bounding box center [75, 57] width 26 height 38
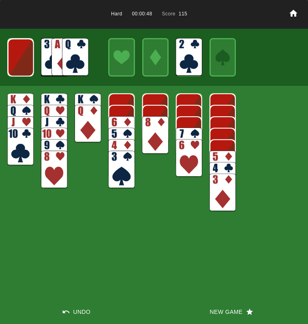
click at [24, 58] on img at bounding box center [21, 57] width 26 height 38
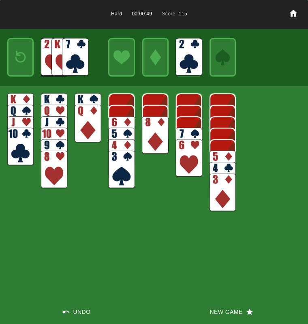
click at [79, 54] on img at bounding box center [75, 57] width 26 height 38
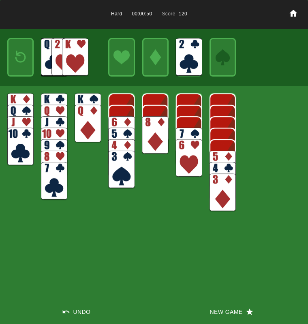
click at [120, 125] on img at bounding box center [121, 135] width 26 height 38
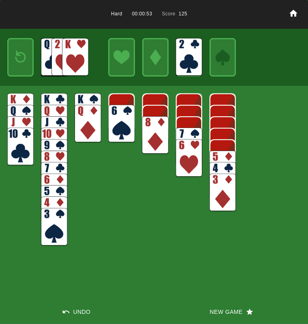
click at [183, 136] on img at bounding box center [189, 146] width 26 height 38
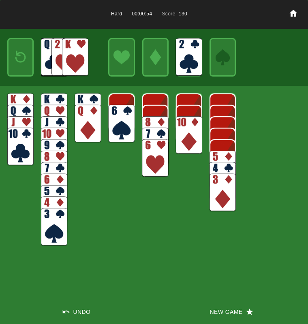
click at [184, 138] on img at bounding box center [189, 135] width 26 height 38
click at [231, 153] on img at bounding box center [222, 170] width 26 height 38
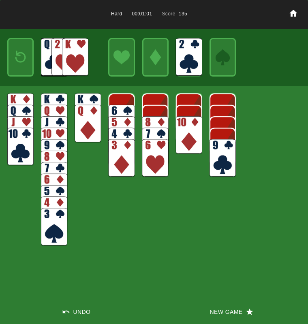
click at [223, 155] on img at bounding box center [222, 158] width 26 height 38
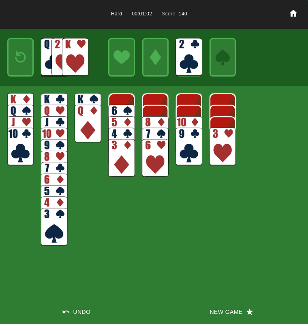
click at [143, 118] on img at bounding box center [155, 135] width 26 height 38
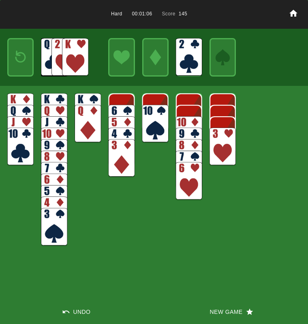
click at [24, 59] on img at bounding box center [21, 57] width 16 height 23
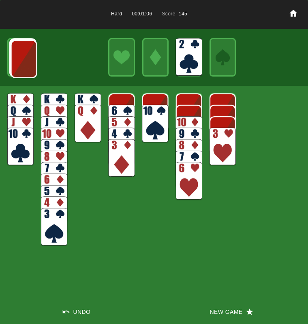
click at [24, 59] on img at bounding box center [24, 59] width 26 height 38
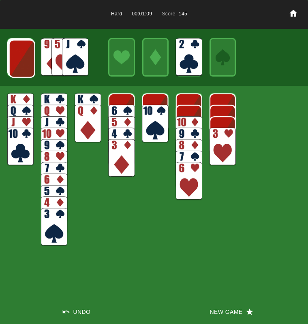
click at [74, 62] on img at bounding box center [75, 57] width 26 height 38
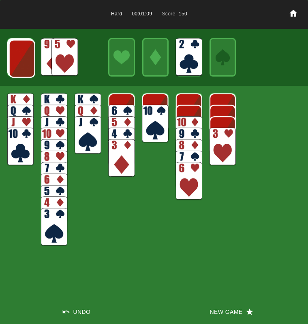
drag, startPoint x: 191, startPoint y: 123, endPoint x: 191, endPoint y: 128, distance: 5.3
click at [191, 123] on img at bounding box center [189, 135] width 26 height 38
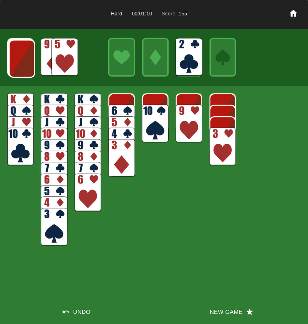
click at [183, 121] on img at bounding box center [189, 124] width 26 height 38
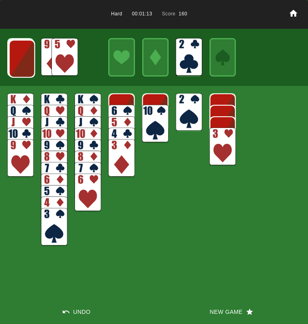
click at [187, 111] on img at bounding box center [189, 112] width 26 height 38
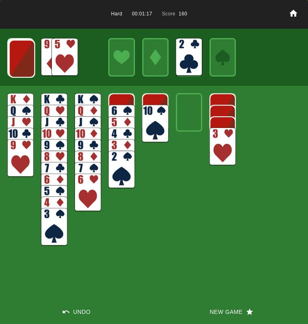
click at [18, 68] on img at bounding box center [22, 59] width 26 height 38
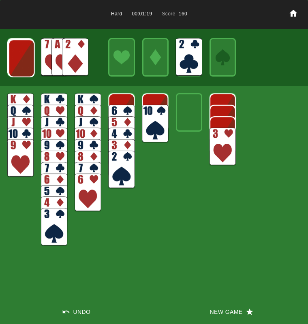
click at [67, 61] on img at bounding box center [75, 57] width 26 height 38
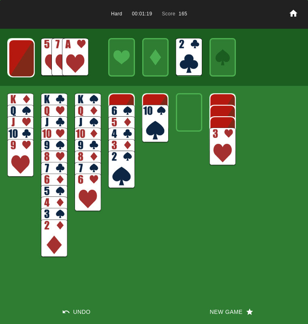
click at [69, 60] on img at bounding box center [75, 57] width 26 height 38
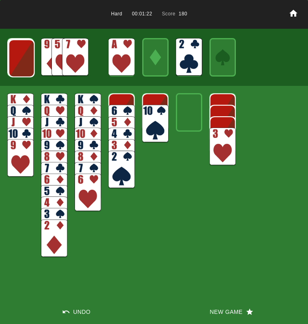
click at [24, 56] on img at bounding box center [21, 58] width 26 height 38
click at [22, 56] on img at bounding box center [21, 58] width 26 height 38
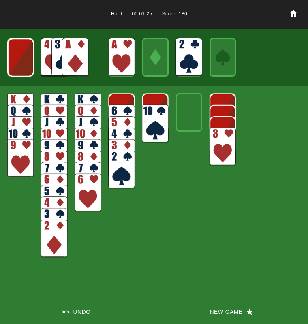
click at [85, 57] on img at bounding box center [75, 57] width 26 height 38
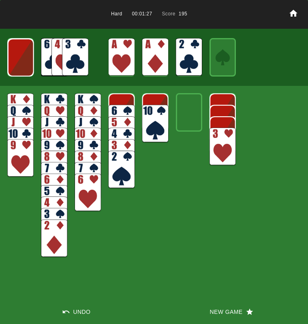
click at [67, 57] on img at bounding box center [75, 57] width 26 height 38
click at [23, 66] on img at bounding box center [21, 57] width 26 height 38
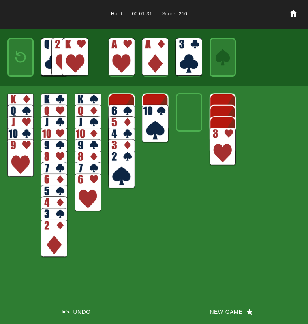
click at [76, 63] on img at bounding box center [75, 57] width 26 height 38
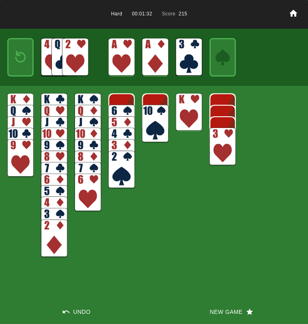
click at [71, 62] on img at bounding box center [75, 57] width 26 height 38
click at [219, 146] on img at bounding box center [222, 146] width 26 height 38
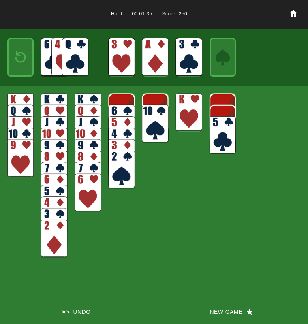
click at [239, 126] on div "Hard 00:01:35 Score 250 Undo New Game" at bounding box center [154, 162] width 308 height 324
click at [236, 125] on div "Hard 00:01:36 Score 250 Undo New Game" at bounding box center [154, 162] width 308 height 324
click at [212, 138] on img at bounding box center [222, 135] width 26 height 38
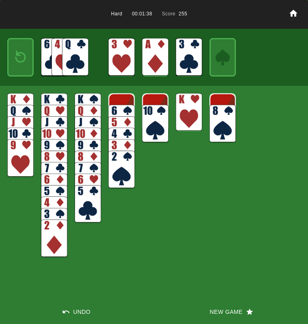
click at [219, 123] on img at bounding box center [222, 124] width 26 height 38
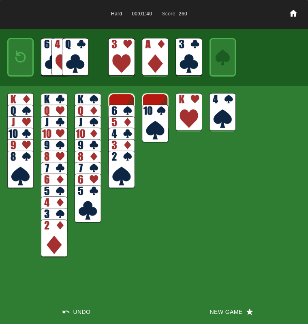
click at [71, 53] on img at bounding box center [75, 57] width 26 height 38
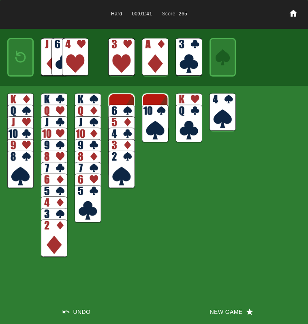
click at [71, 53] on img at bounding box center [75, 57] width 26 height 38
click at [121, 147] on img at bounding box center [121, 158] width 26 height 38
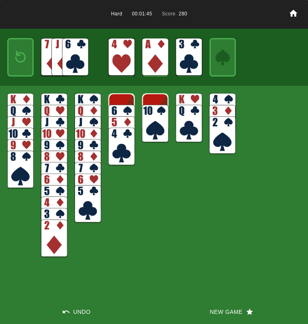
click at [120, 146] on img at bounding box center [121, 146] width 26 height 38
drag, startPoint x: 87, startPoint y: 210, endPoint x: 92, endPoint y: 201, distance: 10.3
click at [87, 210] on img at bounding box center [87, 204] width 26 height 38
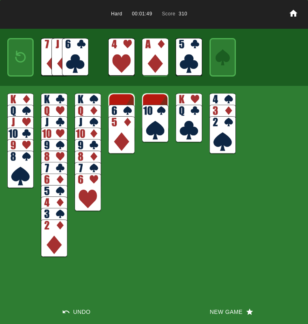
click at [77, 52] on img at bounding box center [75, 57] width 26 height 38
click at [72, 55] on img at bounding box center [75, 57] width 26 height 38
click at [81, 57] on img at bounding box center [76, 61] width 26 height 38
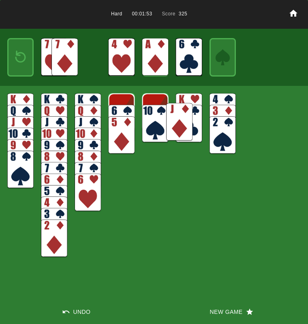
drag, startPoint x: 73, startPoint y: 54, endPoint x: 165, endPoint y: 110, distance: 107.7
click at [177, 119] on img at bounding box center [179, 122] width 26 height 38
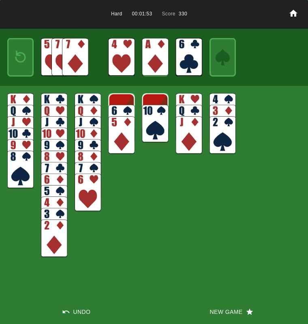
click at [155, 113] on img at bounding box center [155, 124] width 26 height 38
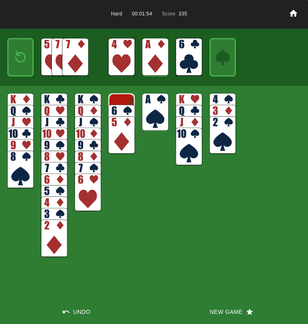
click at [153, 114] on img at bounding box center [155, 112] width 26 height 38
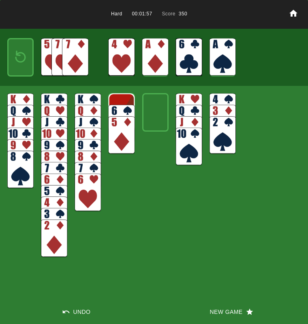
click at [72, 59] on img at bounding box center [75, 57] width 26 height 38
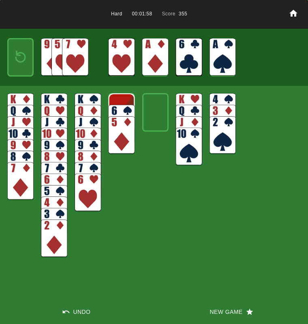
click at [124, 110] on img at bounding box center [121, 124] width 26 height 38
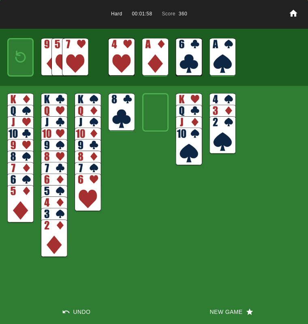
click at [123, 111] on img at bounding box center [121, 112] width 26 height 38
click at [81, 55] on img at bounding box center [75, 57] width 26 height 38
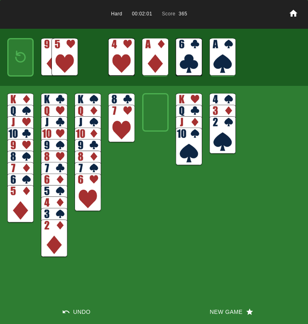
click at [58, 55] on img at bounding box center [64, 57] width 26 height 38
click at [55, 55] on img at bounding box center [54, 57] width 26 height 38
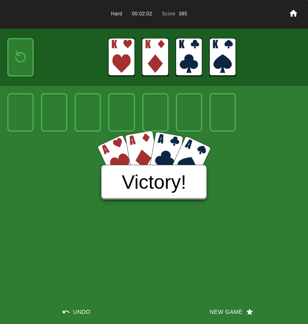
click at [218, 309] on button "New Game" at bounding box center [231, 311] width 154 height 24
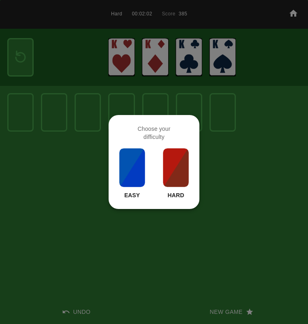
click at [176, 170] on img at bounding box center [176, 167] width 28 height 40
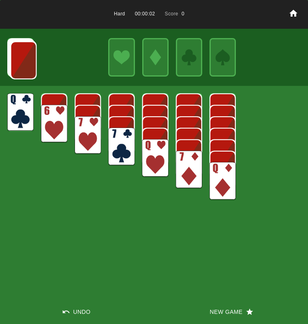
click at [45, 117] on img at bounding box center [54, 124] width 26 height 38
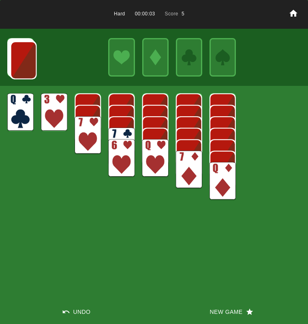
click at [18, 110] on img at bounding box center [20, 112] width 26 height 38
click at [17, 60] on img at bounding box center [23, 60] width 26 height 38
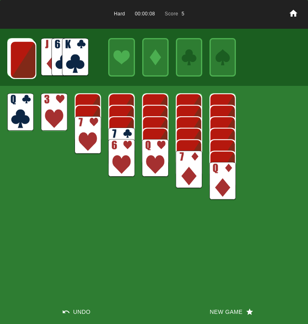
click at [19, 59] on img at bounding box center [23, 60] width 26 height 38
click at [19, 59] on img at bounding box center [23, 59] width 26 height 38
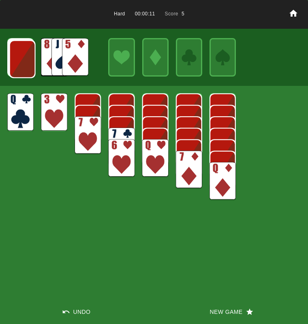
click at [19, 59] on img at bounding box center [22, 59] width 26 height 38
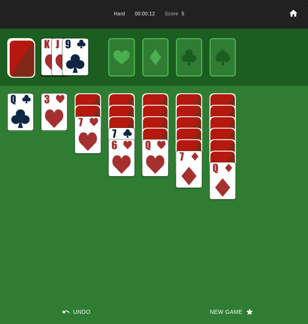
click at [19, 59] on img at bounding box center [22, 59] width 26 height 38
click at [84, 57] on img at bounding box center [75, 57] width 26 height 38
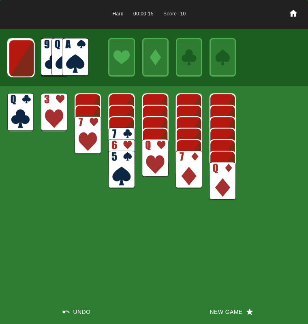
click at [79, 56] on img at bounding box center [75, 57] width 26 height 38
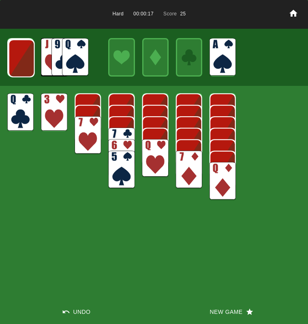
click at [25, 60] on img at bounding box center [21, 58] width 26 height 38
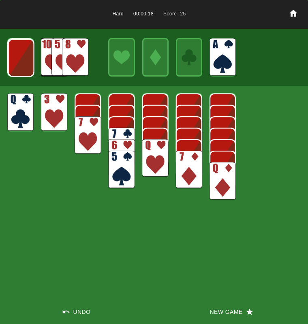
click at [25, 62] on img at bounding box center [21, 58] width 26 height 38
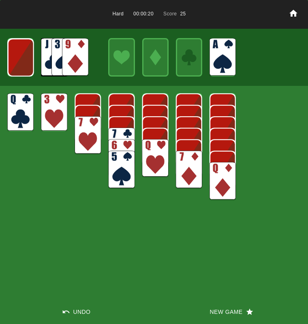
click at [25, 62] on img at bounding box center [21, 57] width 26 height 38
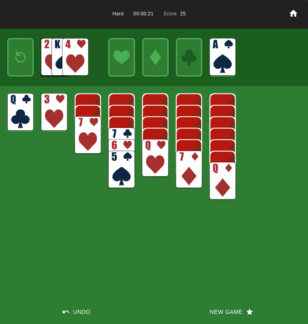
click at [70, 64] on img at bounding box center [75, 57] width 26 height 38
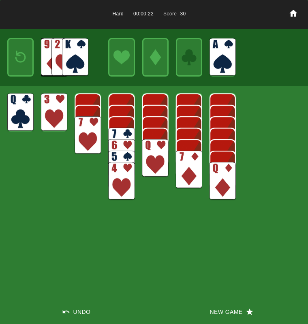
click at [25, 60] on img at bounding box center [21, 57] width 16 height 23
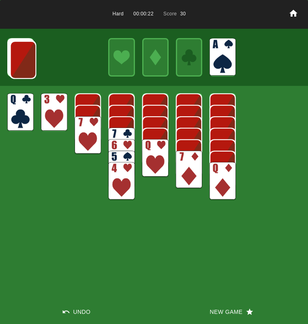
click at [25, 60] on img at bounding box center [23, 60] width 26 height 38
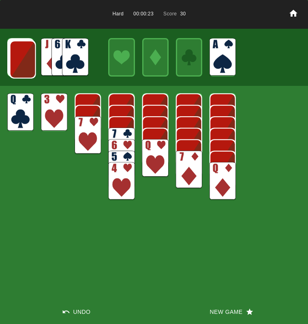
click at [25, 60] on img at bounding box center [23, 59] width 26 height 38
click at [25, 61] on img at bounding box center [22, 59] width 26 height 38
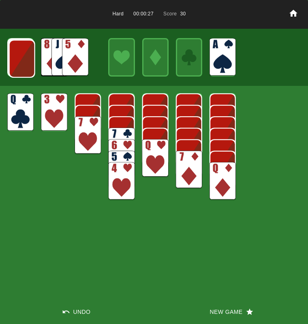
click at [25, 61] on img at bounding box center [22, 59] width 26 height 38
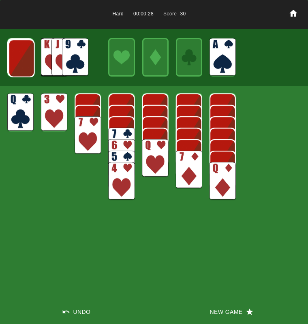
click at [25, 61] on img at bounding box center [21, 58] width 26 height 38
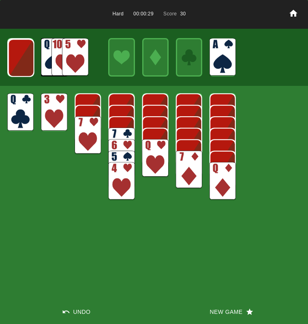
click at [25, 61] on img at bounding box center [21, 58] width 26 height 38
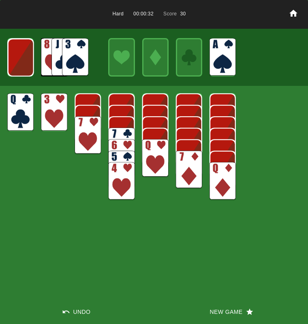
click at [66, 66] on img at bounding box center [75, 57] width 26 height 38
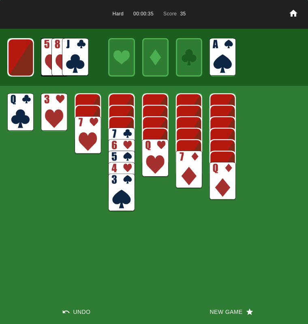
click at [76, 62] on img at bounding box center [75, 57] width 26 height 38
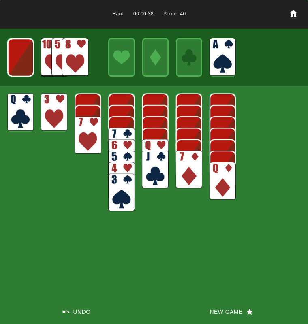
click at [17, 54] on img at bounding box center [21, 57] width 26 height 38
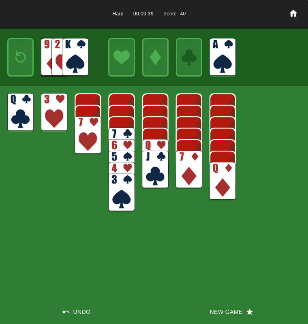
click at [17, 55] on img at bounding box center [21, 57] width 16 height 23
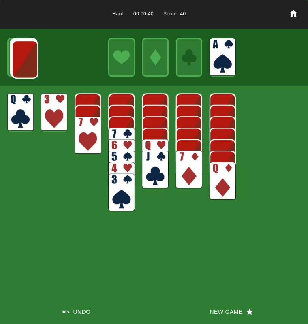
click at [17, 55] on img at bounding box center [25, 59] width 26 height 38
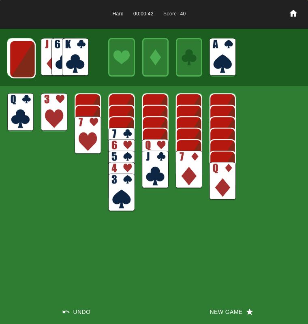
click at [17, 55] on img at bounding box center [22, 59] width 26 height 38
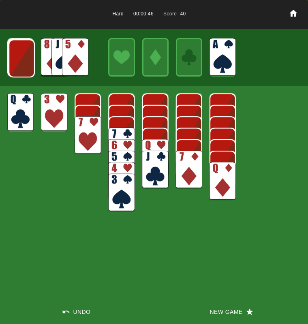
click at [17, 55] on img at bounding box center [21, 58] width 26 height 38
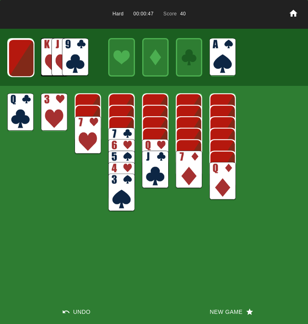
click at [17, 55] on img at bounding box center [21, 58] width 26 height 38
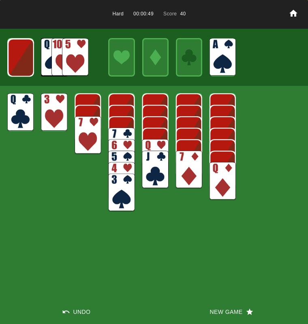
click at [17, 55] on img at bounding box center [21, 57] width 26 height 38
click at [72, 60] on img at bounding box center [75, 57] width 26 height 38
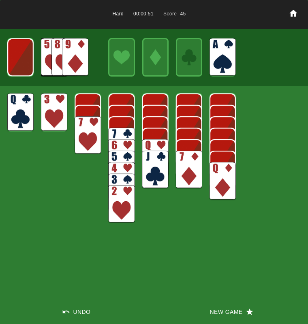
click at [24, 55] on img at bounding box center [20, 57] width 26 height 38
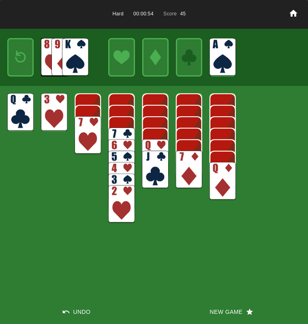
click at [212, 312] on button "New Game" at bounding box center [231, 311] width 154 height 24
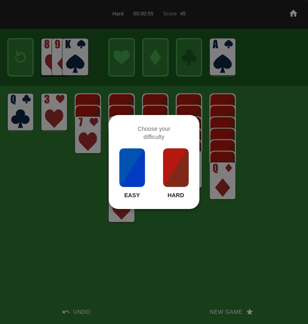
click at [176, 172] on img at bounding box center [176, 167] width 28 height 40
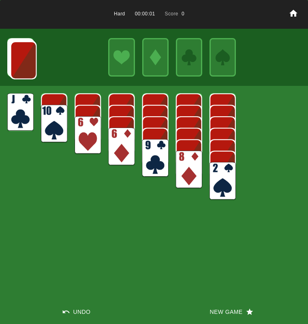
click at [172, 164] on div "Hard 00:00:01 Score 0 Undo New Game" at bounding box center [154, 162] width 308 height 324
click at [186, 163] on img at bounding box center [189, 170] width 26 height 38
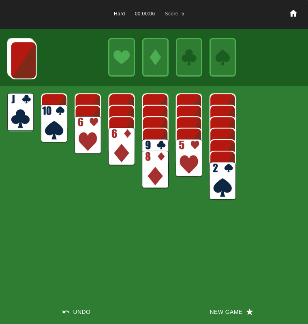
click at [25, 63] on img at bounding box center [23, 60] width 26 height 38
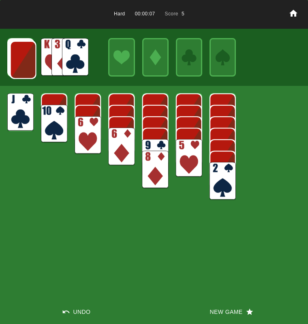
click at [24, 63] on img at bounding box center [23, 60] width 26 height 38
click at [24, 63] on img at bounding box center [23, 59] width 26 height 38
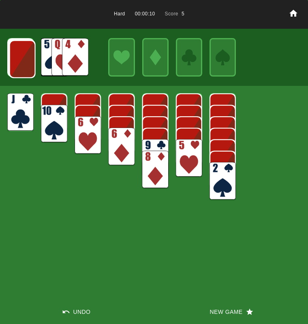
click at [24, 63] on img at bounding box center [22, 59] width 26 height 38
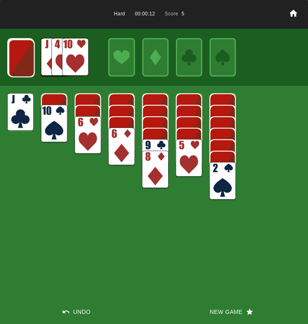
click at [70, 57] on img at bounding box center [75, 57] width 26 height 38
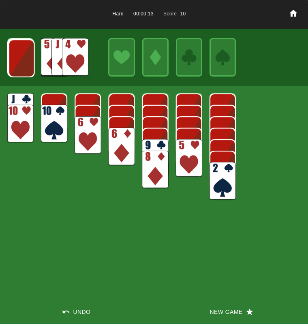
click at [165, 146] on img at bounding box center [155, 158] width 26 height 38
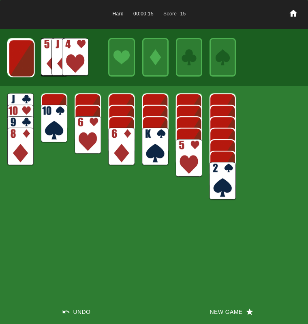
click at [13, 62] on img at bounding box center [21, 58] width 26 height 38
click at [13, 62] on img at bounding box center [21, 57] width 26 height 38
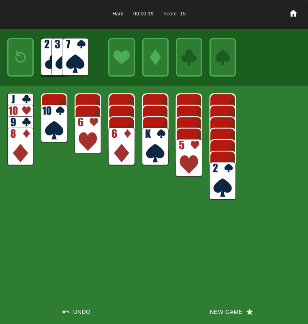
click at [66, 55] on img at bounding box center [75, 57] width 26 height 38
click at [80, 124] on img at bounding box center [87, 135] width 26 height 38
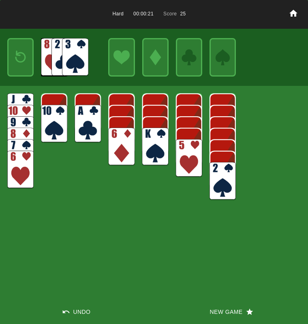
click at [88, 130] on img at bounding box center [87, 124] width 26 height 38
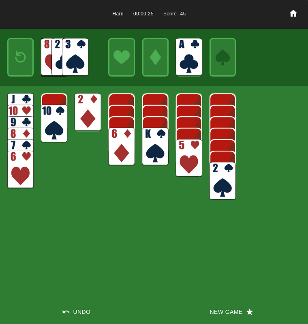
click at [14, 59] on img at bounding box center [21, 57] width 16 height 23
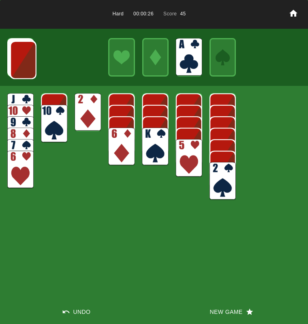
click at [11, 62] on img at bounding box center [23, 60] width 26 height 38
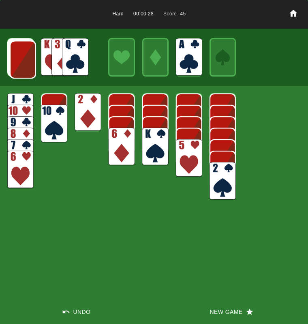
click at [29, 64] on img at bounding box center [23, 59] width 26 height 38
click at [26, 65] on img at bounding box center [22, 59] width 26 height 38
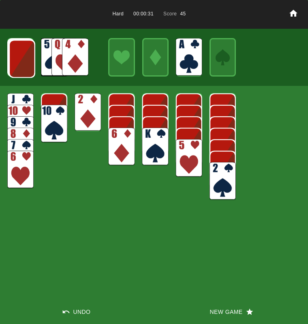
click at [26, 65] on img at bounding box center [22, 59] width 26 height 38
click at [26, 65] on img at bounding box center [21, 58] width 26 height 38
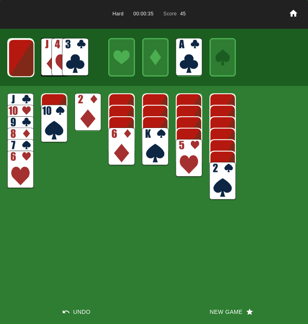
click at [27, 65] on img at bounding box center [21, 58] width 26 height 38
click at [27, 66] on img at bounding box center [21, 57] width 26 height 38
click at [70, 59] on img at bounding box center [75, 57] width 26 height 38
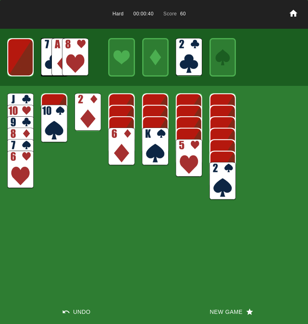
click at [25, 61] on img at bounding box center [20, 57] width 26 height 38
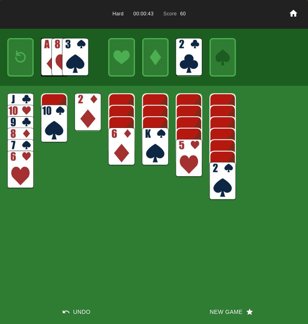
click at [21, 62] on img at bounding box center [21, 57] width 16 height 23
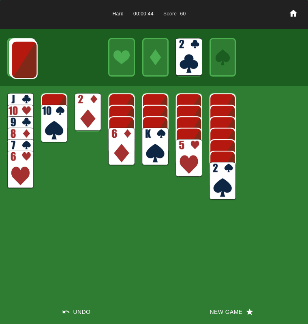
click at [21, 62] on img at bounding box center [24, 60] width 26 height 38
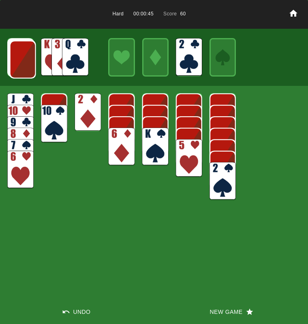
click at [21, 62] on img at bounding box center [23, 59] width 26 height 38
click at [21, 62] on img at bounding box center [22, 59] width 26 height 38
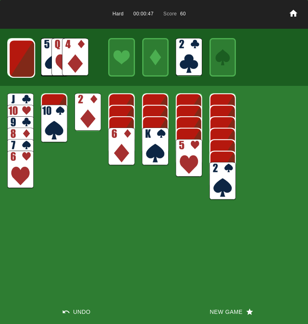
click at [21, 62] on img at bounding box center [22, 59] width 26 height 38
click at [20, 63] on img at bounding box center [21, 58] width 26 height 38
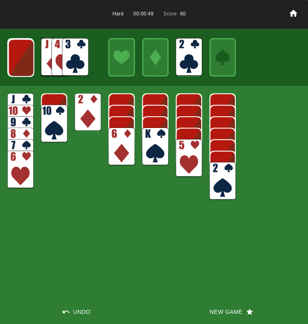
click at [19, 64] on img at bounding box center [21, 58] width 26 height 38
click at [78, 310] on button "Undo" at bounding box center [77, 311] width 154 height 24
click at [75, 56] on img at bounding box center [75, 57] width 26 height 38
click at [24, 62] on img at bounding box center [21, 58] width 26 height 38
click at [24, 63] on img at bounding box center [21, 57] width 26 height 38
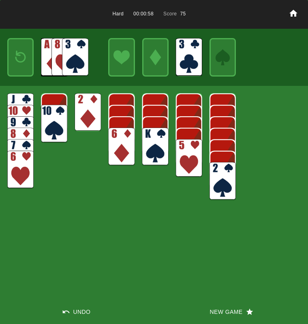
click at [23, 63] on img at bounding box center [21, 57] width 16 height 23
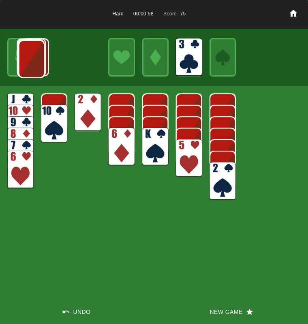
click at [21, 63] on img at bounding box center [31, 59] width 26 height 38
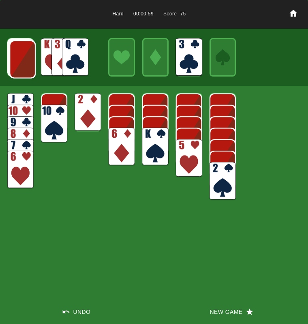
click at [21, 63] on img at bounding box center [22, 59] width 26 height 38
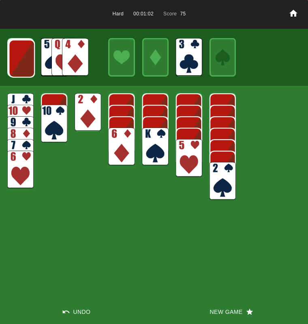
click at [21, 63] on img at bounding box center [21, 59] width 26 height 38
click at [21, 64] on img at bounding box center [21, 58] width 26 height 38
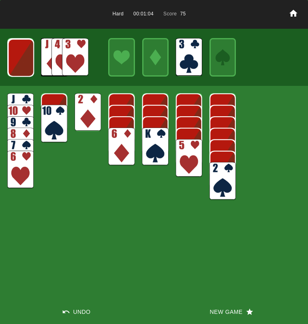
click at [21, 64] on img at bounding box center [21, 58] width 26 height 38
click at [79, 56] on img at bounding box center [75, 57] width 26 height 38
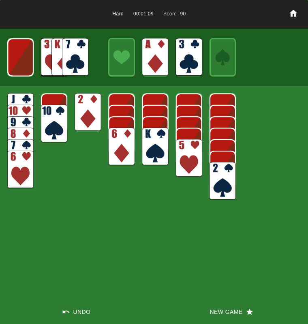
click at [87, 109] on img at bounding box center [87, 112] width 26 height 38
click at [153, 142] on img at bounding box center [155, 146] width 26 height 38
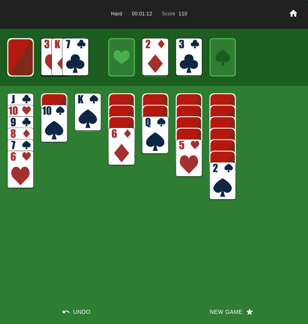
click at [21, 63] on img at bounding box center [20, 57] width 26 height 38
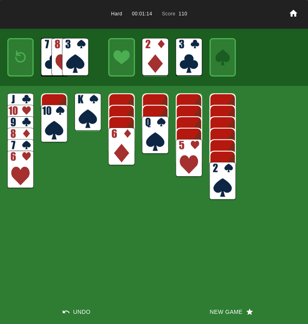
click at [21, 63] on img at bounding box center [21, 57] width 16 height 23
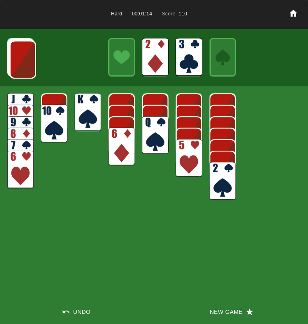
click at [20, 63] on img at bounding box center [23, 59] width 26 height 38
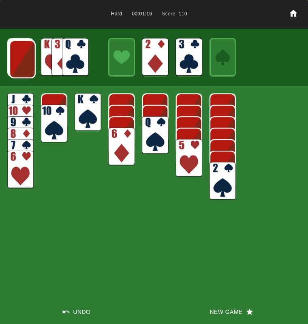
click at [20, 63] on img at bounding box center [22, 59] width 26 height 38
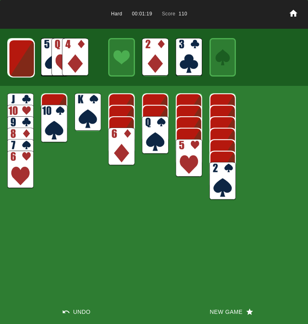
click at [20, 63] on img at bounding box center [21, 58] width 26 height 38
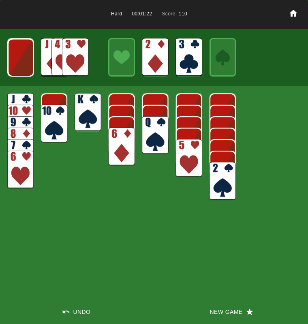
click at [20, 63] on img at bounding box center [21, 57] width 26 height 38
click at [20, 63] on img at bounding box center [20, 57] width 26 height 38
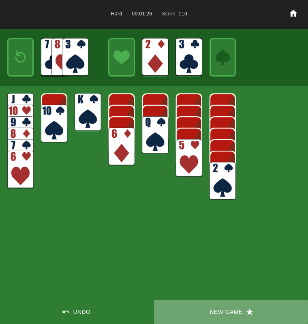
click at [208, 311] on button "New Game" at bounding box center [231, 311] width 154 height 24
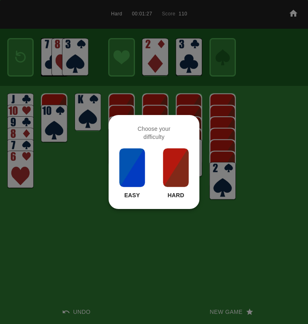
click at [172, 161] on img at bounding box center [176, 167] width 28 height 40
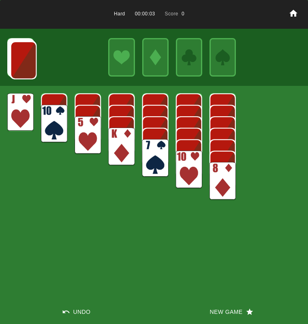
click at [146, 144] on img at bounding box center [155, 158] width 26 height 38
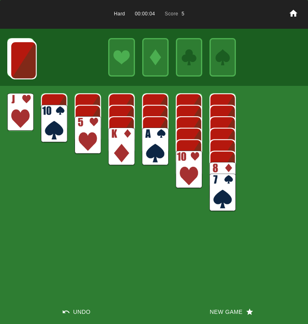
click at [49, 121] on img at bounding box center [54, 124] width 26 height 38
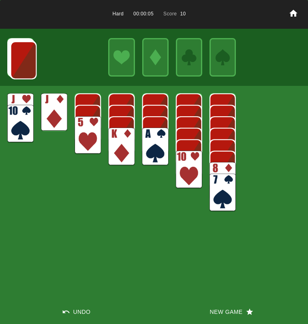
click at [161, 140] on img at bounding box center [155, 146] width 26 height 38
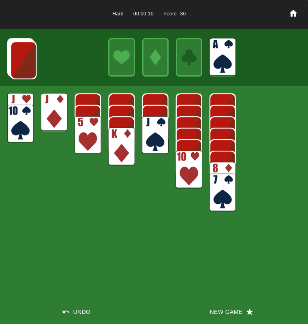
click at [189, 166] on img at bounding box center [189, 170] width 26 height 38
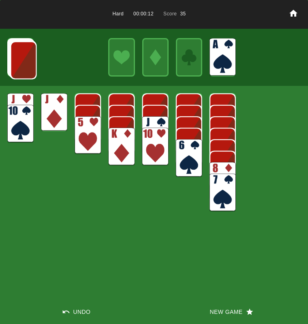
click at [74, 132] on main "Hard 00:00:12 Score 35 Undo New Game" at bounding box center [154, 162] width 308 height 324
click at [87, 127] on img at bounding box center [87, 135] width 26 height 38
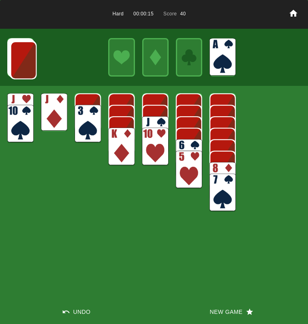
click at [14, 60] on img at bounding box center [23, 60] width 26 height 38
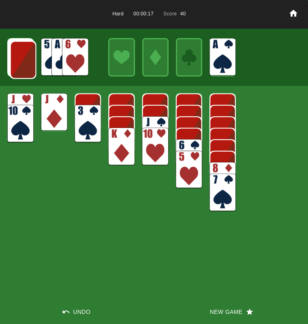
click at [76, 50] on img at bounding box center [75, 57] width 26 height 38
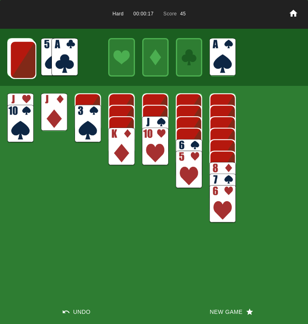
click at [68, 51] on img at bounding box center [64, 57] width 26 height 38
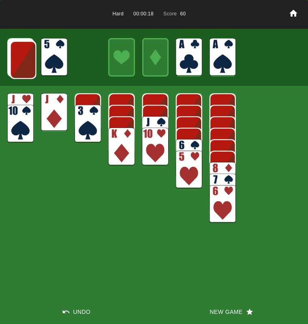
click at [53, 61] on img at bounding box center [54, 57] width 26 height 38
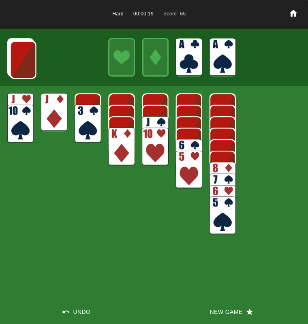
click at [23, 61] on img at bounding box center [23, 60] width 26 height 38
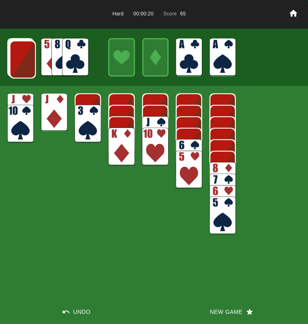
click at [23, 61] on img at bounding box center [23, 59] width 26 height 38
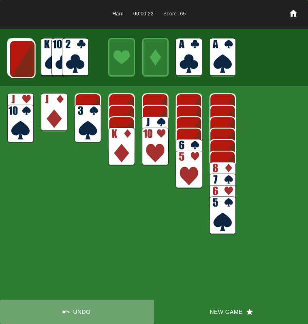
click at [74, 315] on button "Undo" at bounding box center [77, 311] width 154 height 24
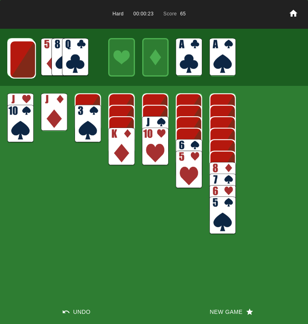
click at [73, 72] on img at bounding box center [75, 57] width 26 height 38
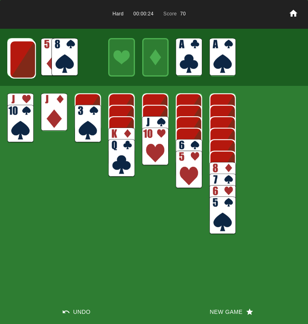
click at [52, 104] on img at bounding box center [54, 112] width 26 height 38
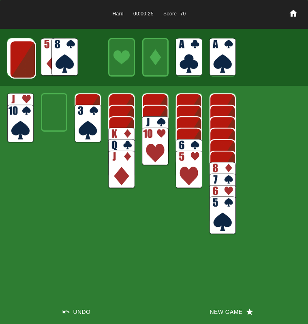
click at [115, 133] on img at bounding box center [121, 146] width 26 height 38
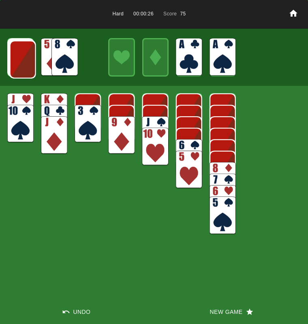
click at [119, 134] on img at bounding box center [121, 135] width 26 height 38
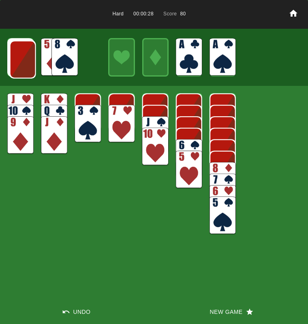
click at [189, 149] on img at bounding box center [189, 158] width 26 height 38
click at [182, 136] on img at bounding box center [189, 146] width 26 height 38
click at [181, 145] on img at bounding box center [189, 158] width 26 height 38
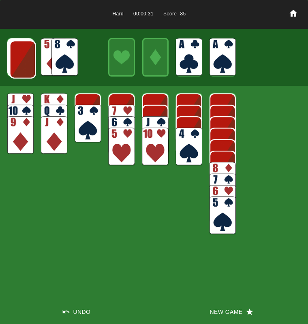
click at [67, 61] on img at bounding box center [64, 57] width 26 height 38
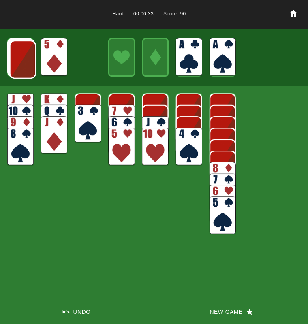
click at [121, 109] on img at bounding box center [121, 124] width 26 height 38
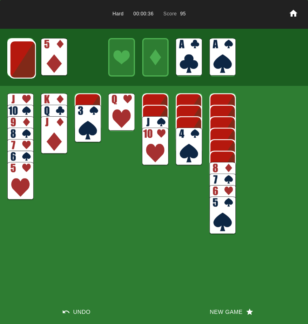
click at [146, 121] on img at bounding box center [155, 135] width 26 height 38
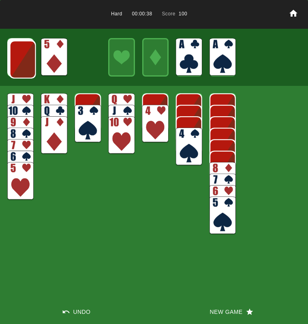
click at [184, 139] on img at bounding box center [189, 146] width 26 height 38
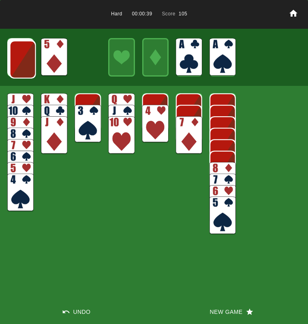
click at [93, 113] on img at bounding box center [87, 124] width 26 height 38
click at [90, 108] on img at bounding box center [87, 124] width 26 height 38
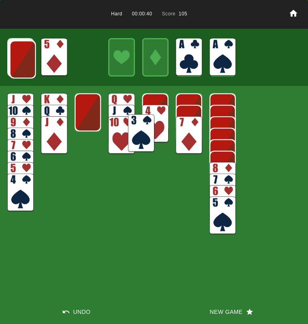
drag, startPoint x: 87, startPoint y: 110, endPoint x: 161, endPoint y: 112, distance: 74.1
click at [154, 114] on img at bounding box center [141, 133] width 26 height 38
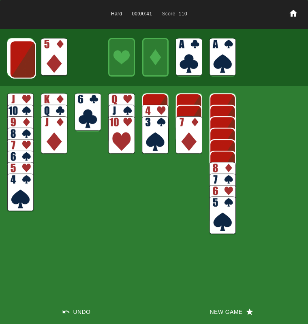
click at [89, 106] on img at bounding box center [87, 112] width 26 height 38
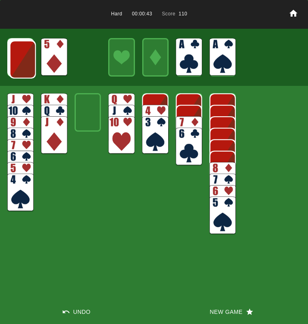
click at [68, 53] on div at bounding box center [154, 57] width 308 height 57
click at [51, 59] on img at bounding box center [54, 57] width 26 height 38
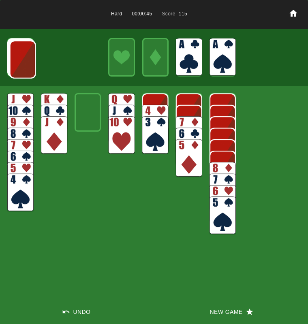
click at [159, 105] on img at bounding box center [155, 124] width 26 height 38
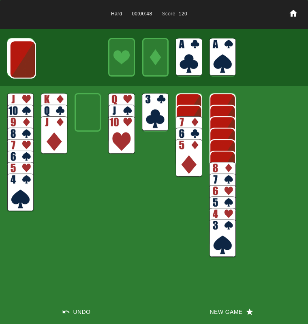
click at [20, 61] on img at bounding box center [23, 59] width 26 height 38
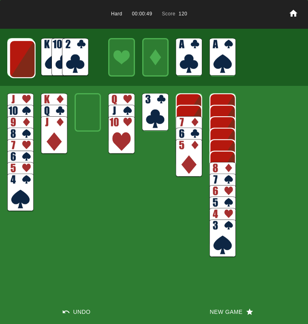
click at [78, 57] on img at bounding box center [75, 57] width 26 height 38
click at [153, 119] on img at bounding box center [155, 112] width 26 height 38
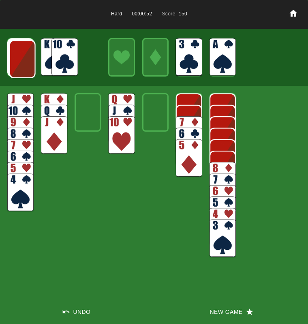
click at [77, 52] on img at bounding box center [64, 57] width 26 height 38
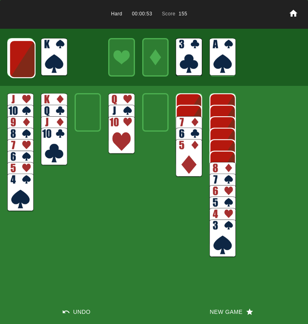
drag, startPoint x: 57, startPoint y: 63, endPoint x: 81, endPoint y: 68, distance: 24.1
click at [58, 64] on img at bounding box center [54, 57] width 26 height 38
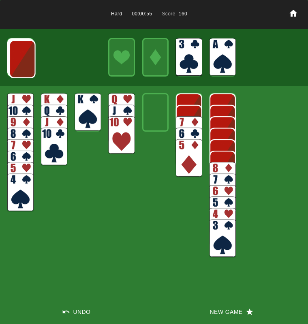
click at [115, 97] on img at bounding box center [121, 112] width 26 height 38
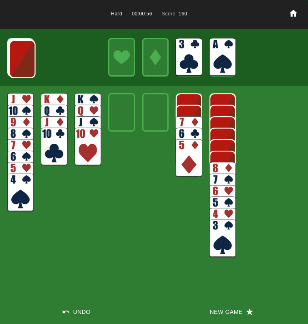
click at [17, 64] on img at bounding box center [22, 59] width 26 height 38
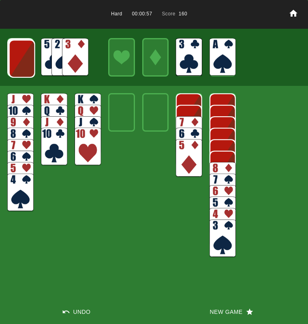
click at [64, 56] on img at bounding box center [75, 57] width 26 height 38
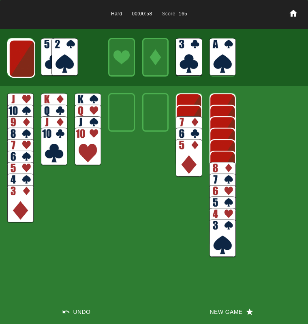
click at [66, 55] on img at bounding box center [64, 57] width 26 height 38
click at [25, 63] on img at bounding box center [22, 59] width 26 height 38
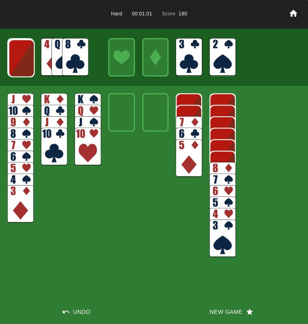
click at [24, 64] on img at bounding box center [21, 58] width 26 height 38
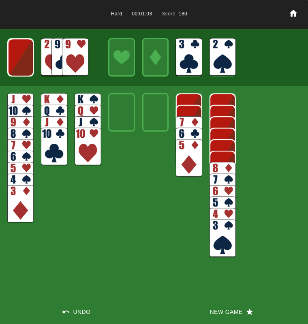
click at [77, 59] on img at bounding box center [75, 57] width 26 height 38
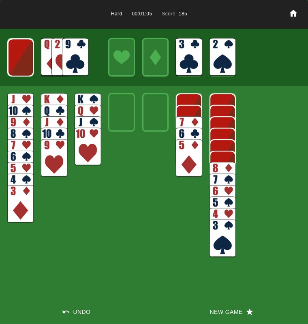
click at [68, 67] on img at bounding box center [75, 57] width 26 height 38
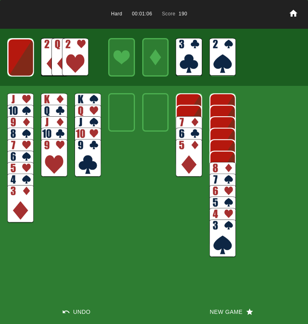
click at [216, 166] on img at bounding box center [222, 181] width 26 height 38
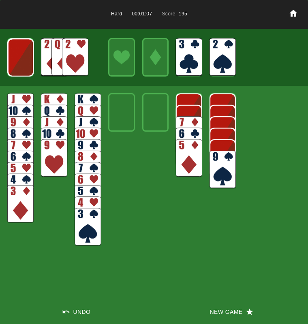
click at [219, 166] on img at bounding box center [222, 170] width 26 height 38
click at [82, 68] on img at bounding box center [75, 57] width 26 height 38
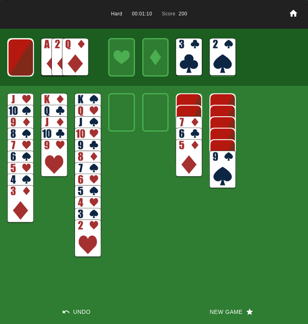
click at [14, 65] on img at bounding box center [21, 57] width 26 height 38
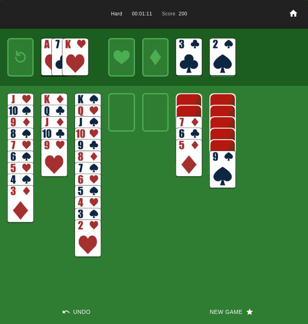
click at [79, 55] on img at bounding box center [75, 57] width 26 height 38
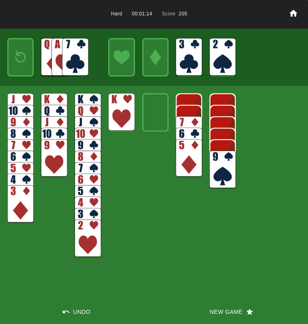
click at [13, 62] on div at bounding box center [20, 57] width 26 height 38
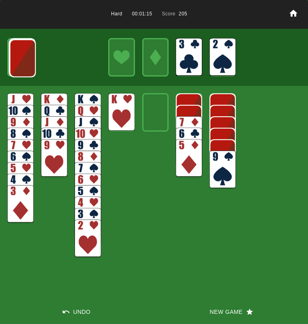
click at [19, 62] on img at bounding box center [22, 58] width 26 height 38
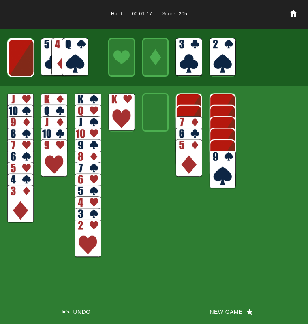
click at [80, 56] on img at bounding box center [75, 57] width 26 height 38
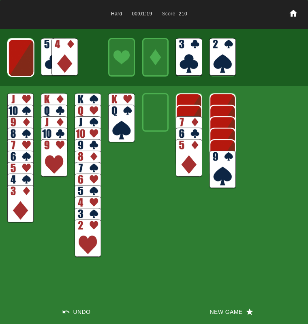
click at [16, 98] on img at bounding box center [20, 112] width 26 height 38
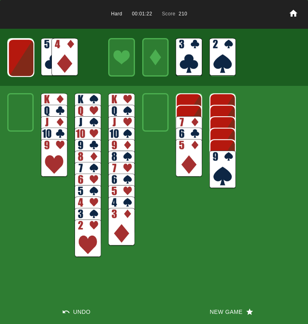
click at [16, 62] on img at bounding box center [21, 58] width 26 height 38
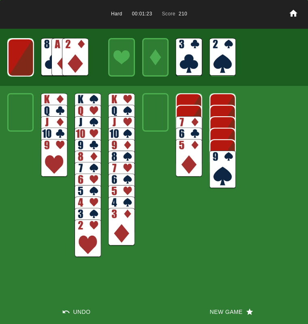
click at [21, 61] on img at bounding box center [21, 57] width 26 height 38
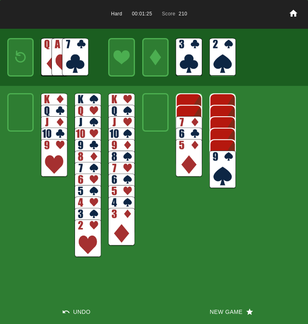
click at [19, 64] on img at bounding box center [21, 57] width 16 height 23
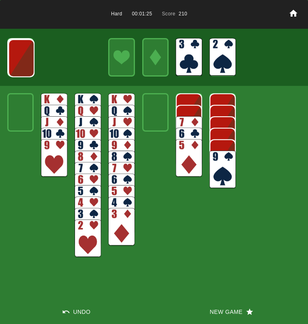
click at [19, 64] on img at bounding box center [21, 58] width 26 height 38
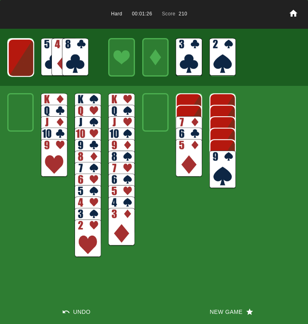
click at [65, 51] on img at bounding box center [75, 57] width 26 height 38
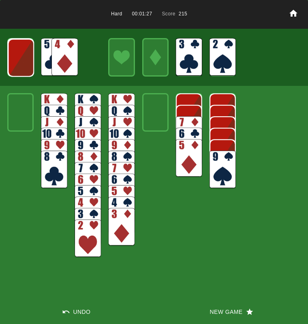
click at [187, 123] on img at bounding box center [189, 135] width 26 height 38
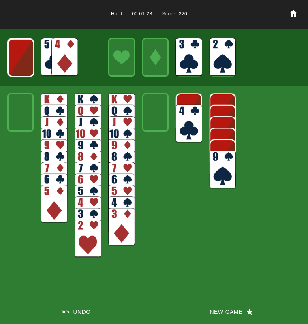
click at [186, 124] on img at bounding box center [189, 124] width 26 height 38
click at [25, 61] on img at bounding box center [21, 58] width 26 height 38
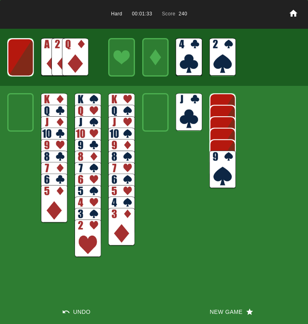
click at [25, 61] on img at bounding box center [20, 57] width 26 height 38
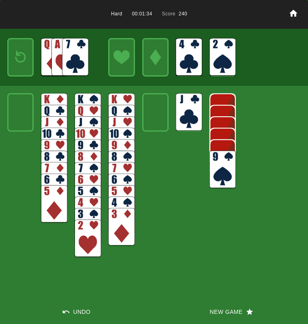
click at [25, 61] on img at bounding box center [21, 57] width 16 height 23
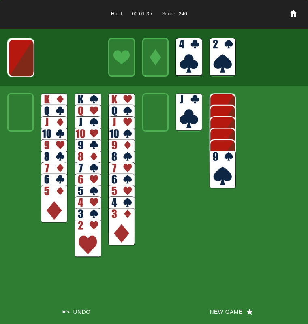
click at [25, 61] on img at bounding box center [21, 58] width 26 height 38
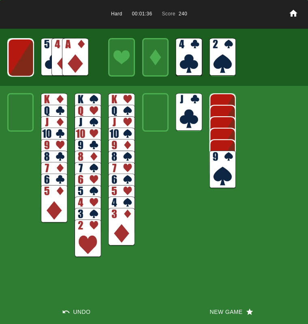
click at [78, 59] on img at bounding box center [75, 57] width 26 height 38
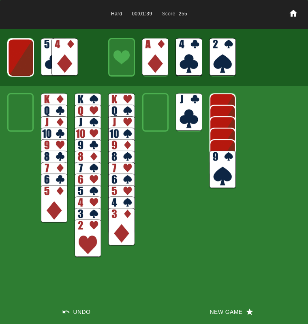
click at [28, 64] on img at bounding box center [21, 57] width 26 height 38
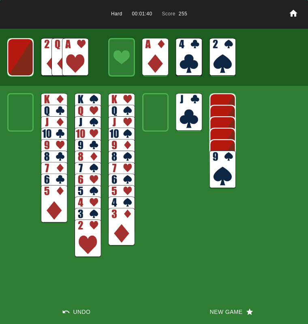
click at [75, 49] on img at bounding box center [75, 57] width 26 height 38
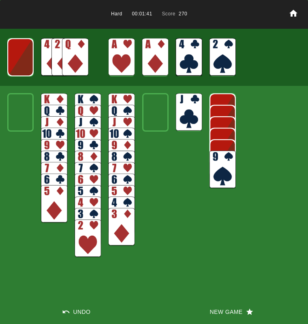
click at [89, 243] on img at bounding box center [87, 238] width 26 height 38
click at [23, 63] on img at bounding box center [20, 57] width 26 height 38
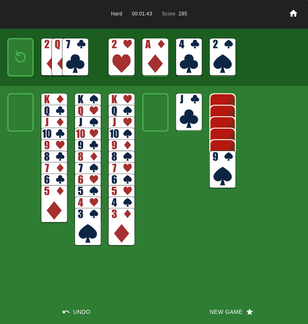
click at [22, 63] on img at bounding box center [21, 57] width 16 height 23
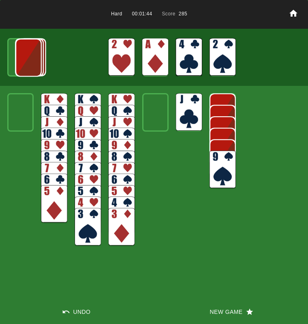
click at [22, 63] on img at bounding box center [28, 57] width 26 height 38
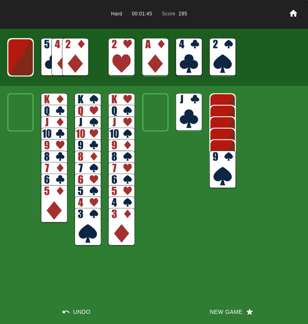
click at [70, 59] on img at bounding box center [75, 57] width 26 height 38
click at [133, 229] on img at bounding box center [121, 227] width 26 height 38
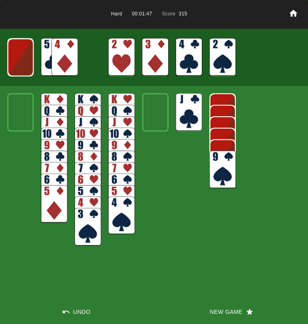
click at [90, 225] on img at bounding box center [87, 227] width 26 height 38
click at [116, 212] on img at bounding box center [121, 215] width 26 height 38
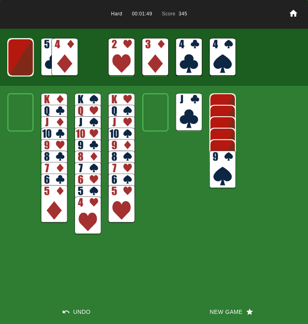
click at [53, 67] on img at bounding box center [64, 57] width 26 height 38
click at [87, 219] on img at bounding box center [87, 215] width 26 height 38
click at [93, 211] on img at bounding box center [87, 215] width 26 height 38
click at [61, 59] on img at bounding box center [54, 57] width 26 height 38
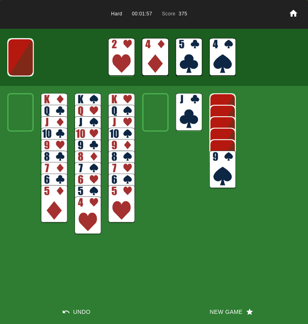
click at [50, 199] on img at bounding box center [54, 204] width 26 height 38
click at [20, 66] on img at bounding box center [20, 57] width 26 height 38
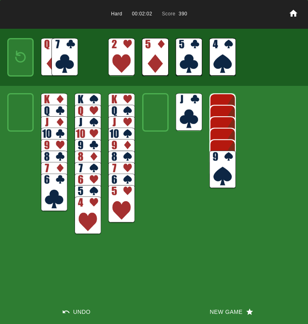
drag, startPoint x: 55, startPoint y: 189, endPoint x: 66, endPoint y: 114, distance: 76.5
click at [55, 189] on img at bounding box center [54, 193] width 26 height 38
click at [65, 57] on img at bounding box center [64, 57] width 26 height 38
click at [62, 57] on img at bounding box center [64, 57] width 26 height 38
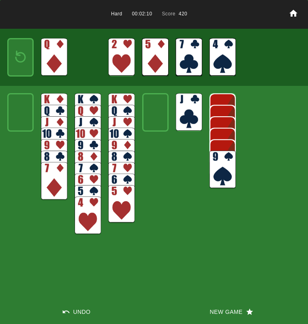
click at [21, 59] on img at bounding box center [21, 57] width 16 height 23
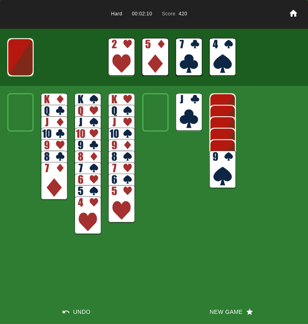
click at [21, 58] on img at bounding box center [20, 57] width 26 height 38
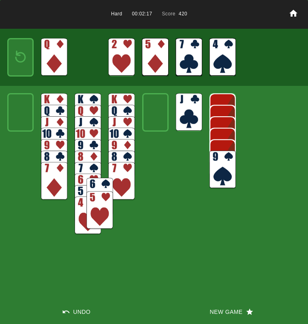
click at [102, 183] on img at bounding box center [100, 197] width 26 height 38
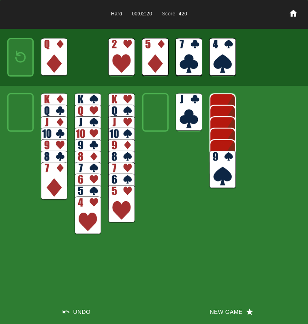
click at [215, 310] on button "New Game" at bounding box center [231, 311] width 154 height 24
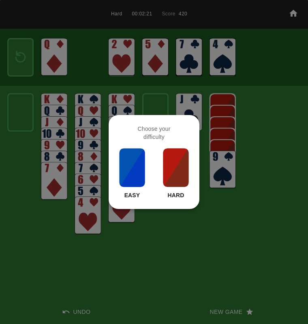
click at [166, 167] on img at bounding box center [176, 167] width 28 height 40
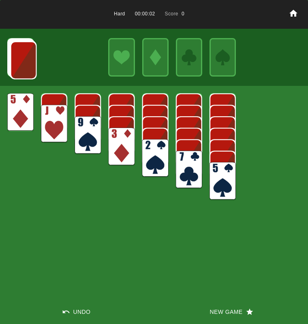
click at [151, 153] on img at bounding box center [155, 158] width 26 height 38
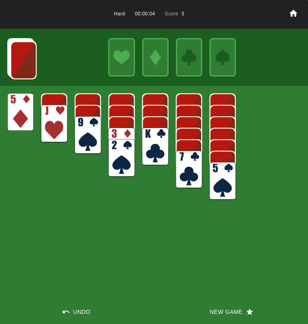
click at [19, 70] on img at bounding box center [23, 60] width 26 height 38
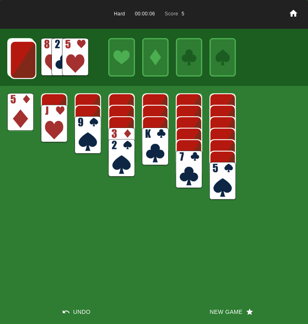
click at [19, 69] on img at bounding box center [23, 60] width 26 height 38
click at [19, 69] on img at bounding box center [23, 59] width 26 height 38
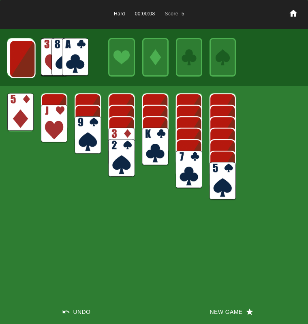
click at [70, 61] on img at bounding box center [75, 57] width 26 height 38
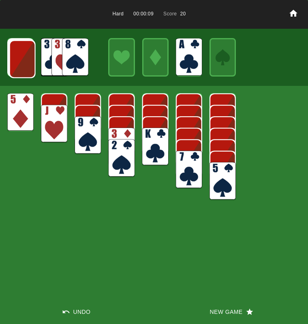
click at [14, 51] on img at bounding box center [22, 59] width 26 height 38
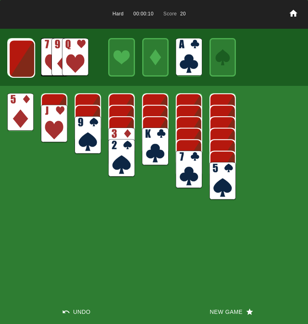
click at [15, 55] on img at bounding box center [22, 59] width 26 height 38
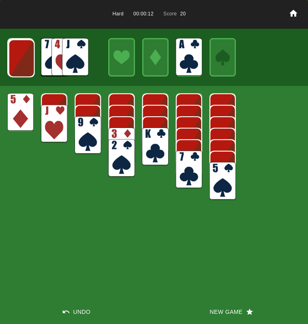
click at [74, 309] on button "Undo" at bounding box center [77, 311] width 154 height 24
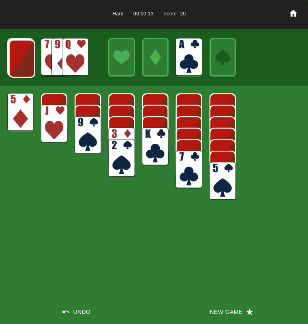
click at [65, 58] on img at bounding box center [75, 57] width 26 height 38
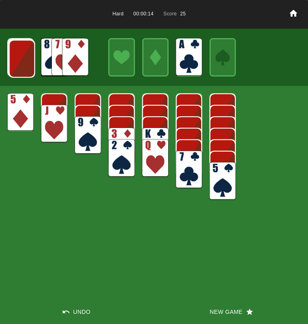
click at [21, 55] on img at bounding box center [22, 59] width 26 height 38
click at [70, 58] on img at bounding box center [75, 57] width 26 height 38
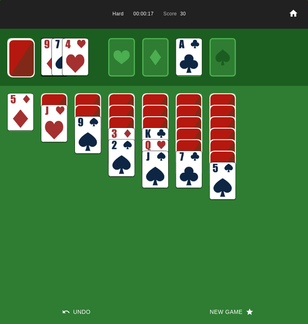
click at [75, 58] on img at bounding box center [75, 57] width 26 height 38
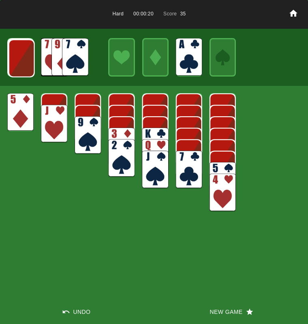
click at [18, 60] on img at bounding box center [21, 58] width 26 height 38
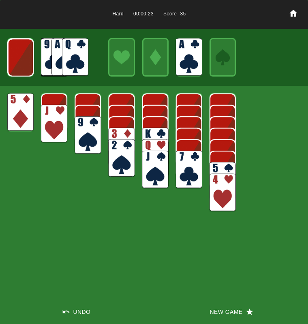
click at [18, 60] on img at bounding box center [21, 57] width 26 height 38
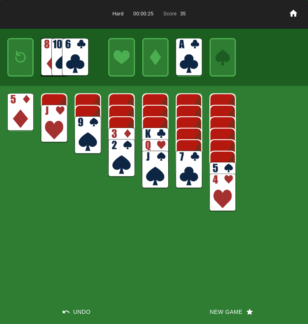
click at [18, 55] on img at bounding box center [21, 57] width 16 height 23
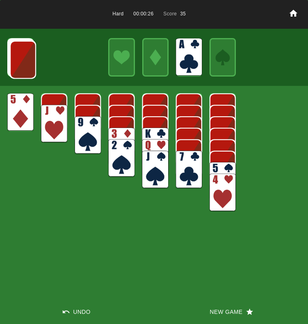
click at [18, 55] on img at bounding box center [23, 60] width 26 height 38
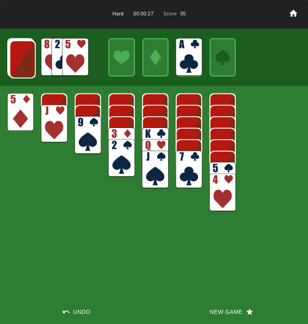
click at [18, 56] on img at bounding box center [22, 59] width 26 height 38
click at [72, 60] on img at bounding box center [75, 57] width 26 height 38
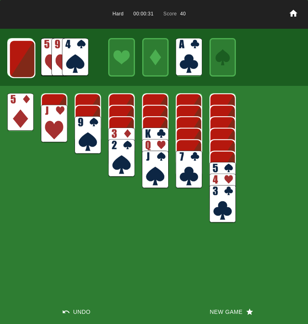
click at [72, 60] on img at bounding box center [75, 57] width 26 height 38
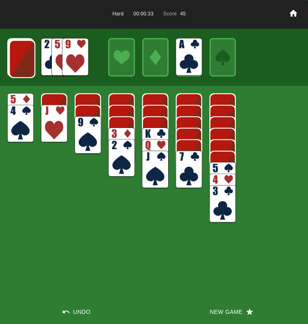
click at [20, 60] on img at bounding box center [22, 59] width 26 height 38
click at [20, 61] on img at bounding box center [21, 59] width 26 height 38
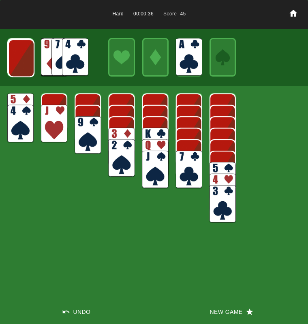
click at [20, 61] on img at bounding box center [21, 58] width 26 height 38
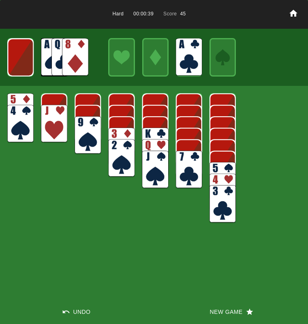
click at [20, 61] on img at bounding box center [20, 57] width 26 height 38
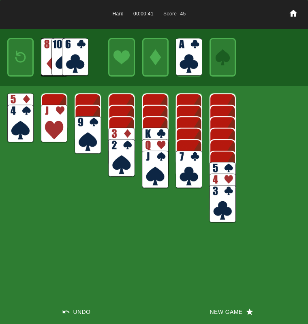
click at [23, 62] on img at bounding box center [21, 57] width 16 height 23
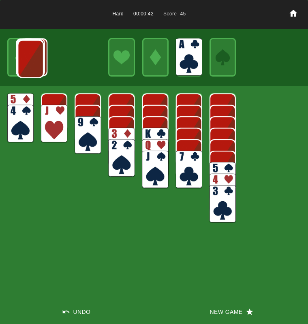
click at [23, 62] on img at bounding box center [30, 59] width 26 height 38
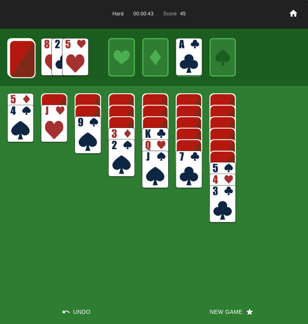
click at [23, 62] on img at bounding box center [22, 59] width 26 height 38
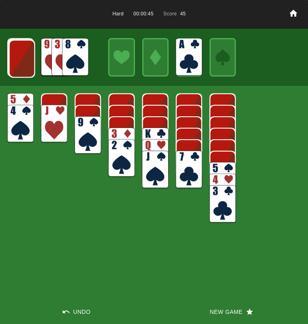
click at [114, 137] on img at bounding box center [121, 146] width 26 height 38
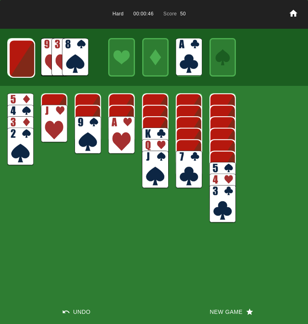
click at [117, 135] on img at bounding box center [121, 135] width 26 height 38
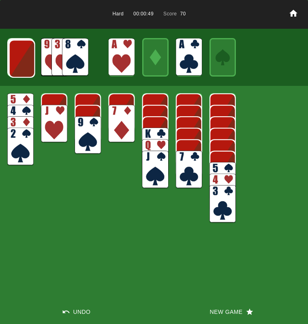
click at [20, 56] on img at bounding box center [22, 59] width 26 height 38
click at [20, 56] on img at bounding box center [21, 58] width 26 height 38
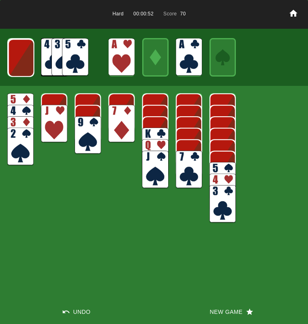
click at [20, 56] on img at bounding box center [21, 58] width 26 height 38
click at [20, 56] on img at bounding box center [21, 57] width 26 height 38
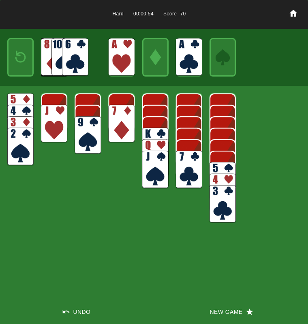
click at [71, 57] on img at bounding box center [75, 57] width 26 height 38
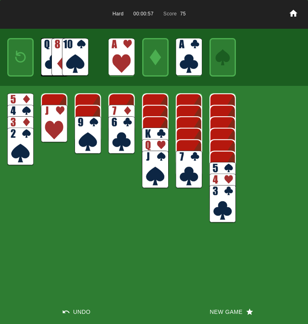
click at [15, 99] on img at bounding box center [20, 112] width 26 height 38
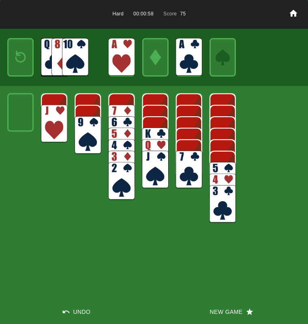
click at [154, 136] on img at bounding box center [155, 146] width 26 height 38
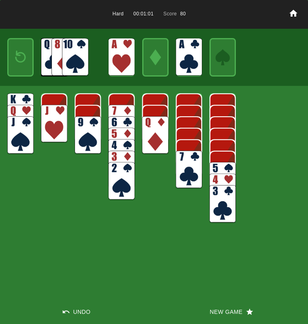
click at [66, 54] on img at bounding box center [75, 57] width 26 height 38
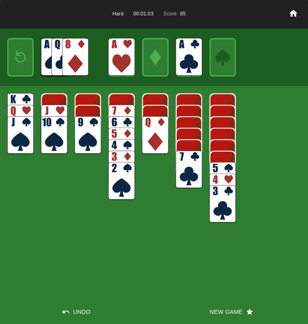
click at [66, 70] on img at bounding box center [75, 57] width 26 height 38
click at [70, 59] on img at bounding box center [75, 57] width 26 height 38
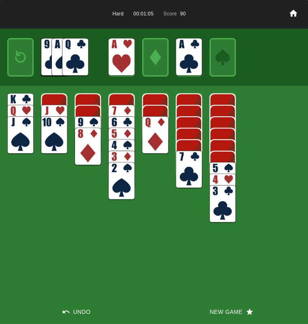
click at [191, 164] on img at bounding box center [189, 170] width 26 height 38
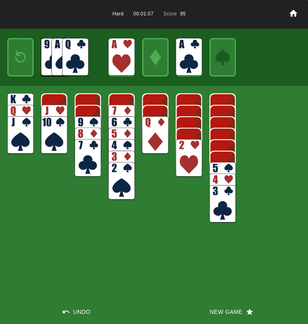
click at [183, 157] on img at bounding box center [189, 158] width 26 height 38
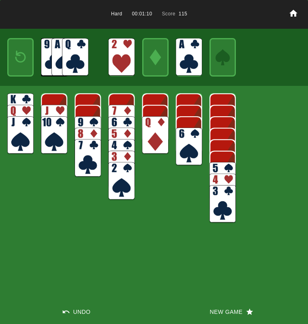
click at [13, 58] on img at bounding box center [21, 57] width 16 height 23
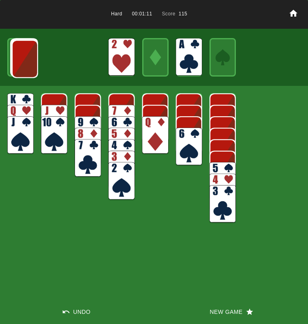
click at [14, 58] on img at bounding box center [25, 59] width 26 height 38
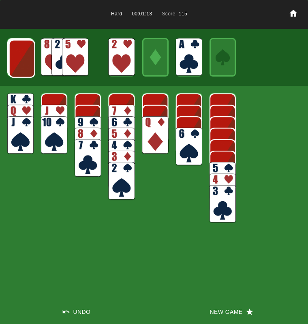
drag, startPoint x: 80, startPoint y: 51, endPoint x: 82, endPoint y: 64, distance: 13.1
click at [80, 51] on img at bounding box center [75, 57] width 26 height 38
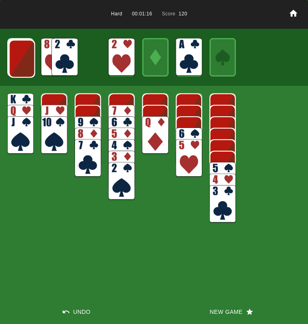
click at [66, 61] on img at bounding box center [64, 57] width 26 height 38
click at [25, 57] on img at bounding box center [22, 59] width 26 height 38
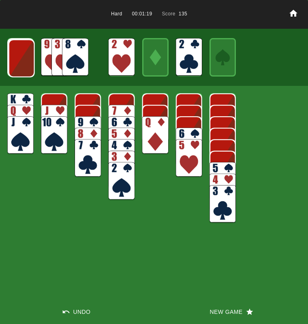
click at [25, 59] on img at bounding box center [21, 58] width 26 height 38
click at [26, 59] on img at bounding box center [21, 58] width 26 height 38
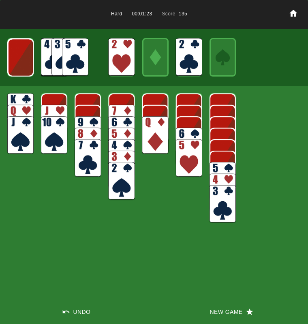
click at [26, 60] on img at bounding box center [21, 57] width 26 height 38
click at [26, 60] on img at bounding box center [21, 57] width 16 height 23
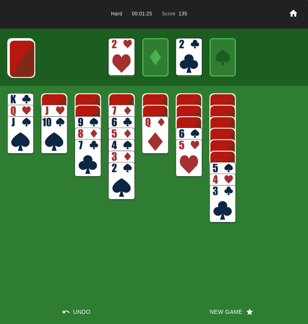
click at [26, 60] on img at bounding box center [22, 59] width 26 height 38
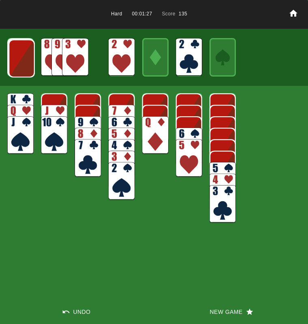
click at [68, 62] on img at bounding box center [75, 57] width 26 height 38
click at [68, 61] on img at bounding box center [64, 57] width 26 height 38
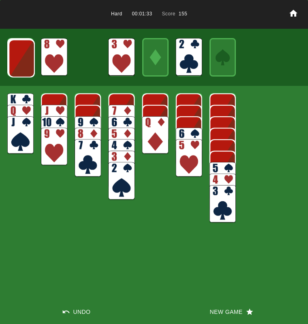
click at [21, 60] on img at bounding box center [21, 58] width 26 height 38
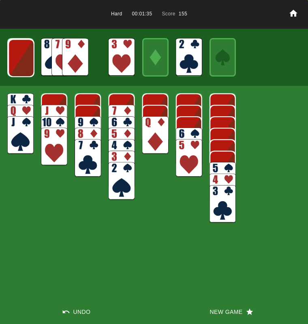
click at [22, 61] on img at bounding box center [21, 58] width 26 height 38
drag, startPoint x: 218, startPoint y: 202, endPoint x: 170, endPoint y: 157, distance: 65.8
click at [218, 201] on img at bounding box center [222, 204] width 26 height 38
click at [224, 206] on img at bounding box center [222, 204] width 26 height 38
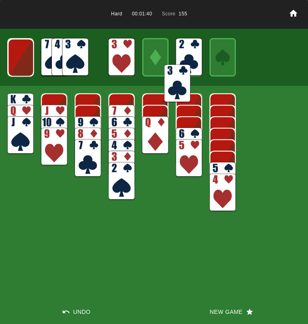
drag, startPoint x: 223, startPoint y: 206, endPoint x: 186, endPoint y: 63, distance: 148.1
click at [186, 64] on img at bounding box center [177, 83] width 26 height 38
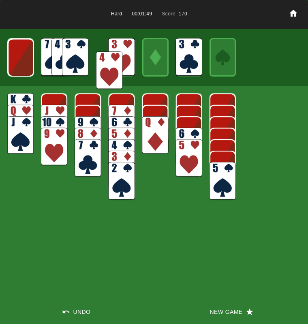
drag, startPoint x: 220, startPoint y: 192, endPoint x: 113, endPoint y: 66, distance: 165.4
click at [112, 66] on img at bounding box center [109, 70] width 26 height 38
click at [24, 61] on img at bounding box center [21, 57] width 26 height 38
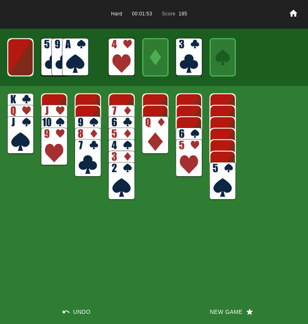
click at [80, 54] on img at bounding box center [75, 57] width 26 height 38
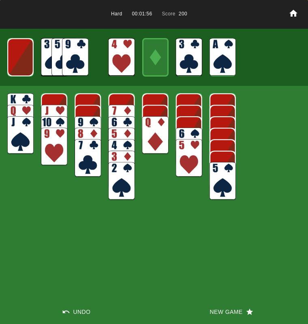
click at [119, 180] on img at bounding box center [121, 181] width 26 height 38
click at [15, 64] on img at bounding box center [20, 57] width 26 height 38
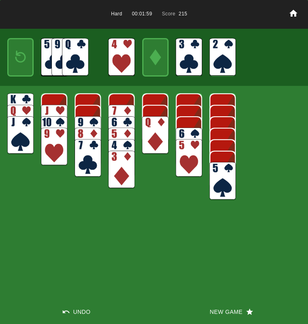
click at [15, 64] on img at bounding box center [21, 57] width 16 height 23
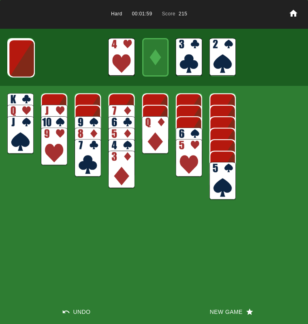
click at [15, 64] on img at bounding box center [21, 58] width 26 height 38
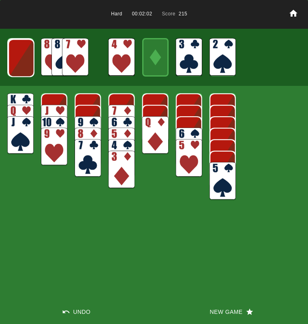
click at [15, 64] on img at bounding box center [21, 58] width 26 height 38
click at [68, 61] on img at bounding box center [75, 57] width 26 height 38
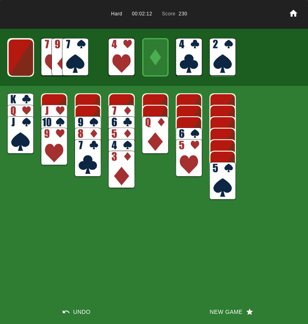
click at [190, 159] on img at bounding box center [189, 158] width 26 height 38
click at [19, 57] on img at bounding box center [21, 57] width 26 height 38
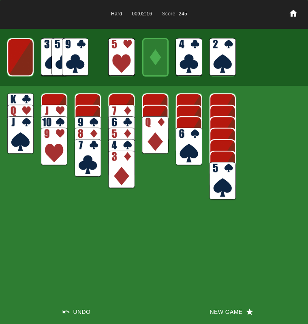
click at [19, 58] on img at bounding box center [20, 57] width 26 height 38
click at [19, 58] on img at bounding box center [21, 57] width 16 height 23
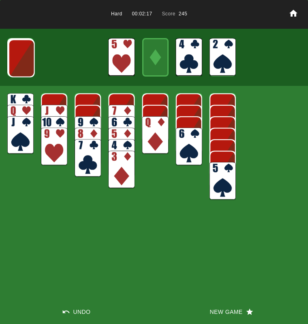
click at [19, 58] on img at bounding box center [21, 58] width 26 height 38
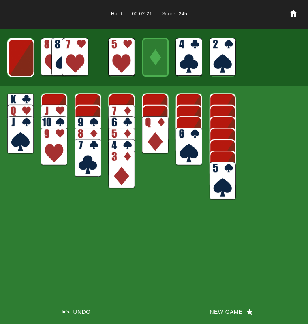
click at [19, 58] on img at bounding box center [21, 58] width 26 height 38
click at [76, 53] on img at bounding box center [75, 57] width 26 height 38
click at [21, 56] on img at bounding box center [21, 57] width 26 height 38
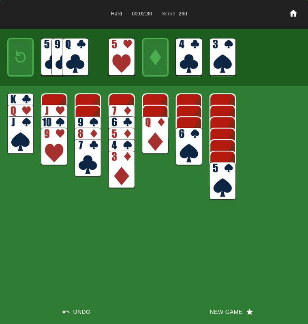
click at [17, 60] on img at bounding box center [21, 57] width 16 height 23
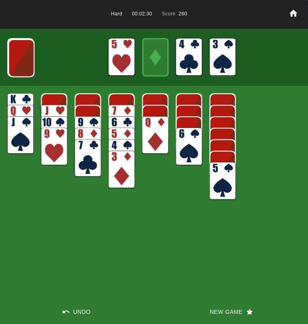
click at [17, 60] on img at bounding box center [21, 58] width 26 height 38
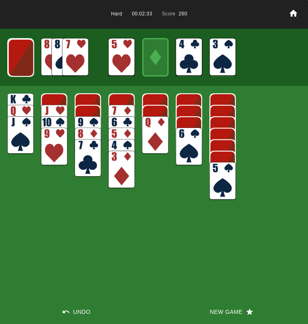
click at [18, 60] on img at bounding box center [21, 58] width 26 height 38
click at [76, 62] on img at bounding box center [75, 57] width 26 height 38
click at [117, 134] on img at bounding box center [121, 146] width 26 height 38
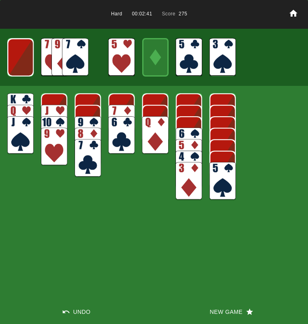
click at [119, 137] on img at bounding box center [121, 135] width 26 height 38
click at [182, 135] on img at bounding box center [189, 146] width 26 height 38
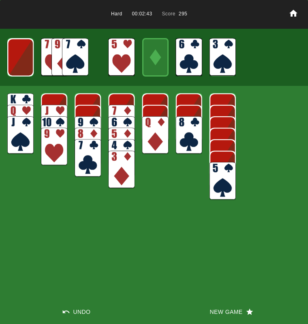
click at [120, 112] on img at bounding box center [121, 124] width 26 height 38
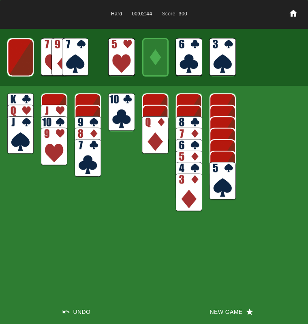
click at [181, 121] on img at bounding box center [189, 135] width 26 height 38
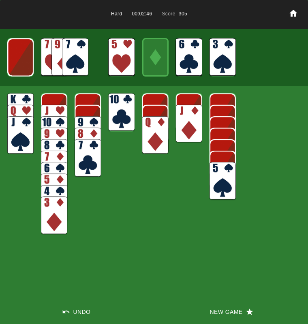
drag, startPoint x: 120, startPoint y: 104, endPoint x: 133, endPoint y: 105, distance: 13.0
click at [121, 105] on img at bounding box center [121, 112] width 26 height 38
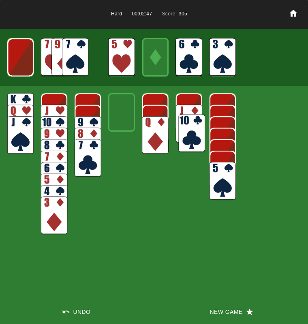
drag, startPoint x: 115, startPoint y: 104, endPoint x: 185, endPoint y: 125, distance: 73.1
click at [185, 125] on img at bounding box center [191, 134] width 26 height 38
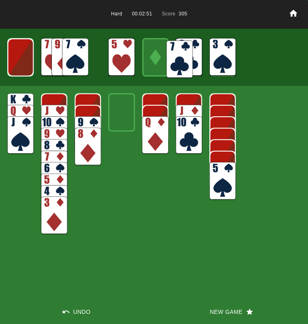
drag, startPoint x: 101, startPoint y: 151, endPoint x: 177, endPoint y: 51, distance: 125.3
click at [183, 54] on img at bounding box center [179, 59] width 26 height 38
click at [72, 53] on img at bounding box center [75, 57] width 26 height 38
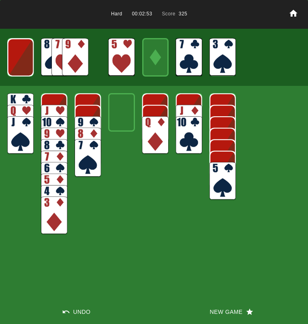
click at [73, 51] on img at bounding box center [75, 57] width 26 height 38
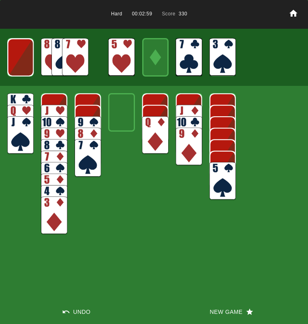
click at [23, 57] on img at bounding box center [20, 57] width 26 height 38
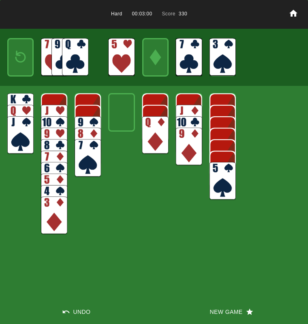
click at [21, 59] on img at bounding box center [21, 57] width 16 height 23
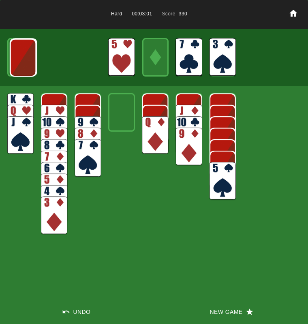
click at [19, 60] on img at bounding box center [23, 58] width 26 height 38
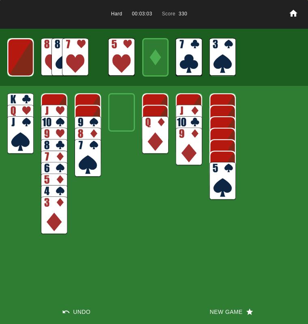
click at [19, 61] on img at bounding box center [20, 57] width 26 height 38
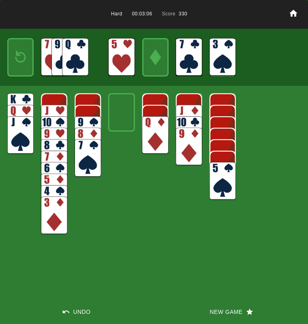
click at [211, 312] on button "New Game" at bounding box center [231, 311] width 154 height 24
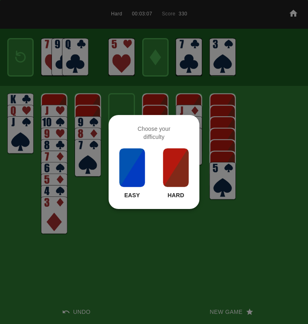
click at [172, 169] on img at bounding box center [176, 167] width 28 height 40
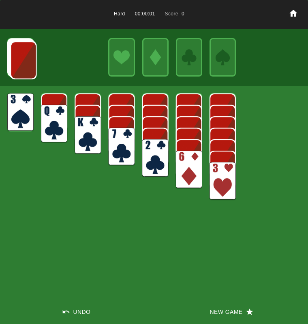
click at [182, 170] on img at bounding box center [189, 170] width 26 height 38
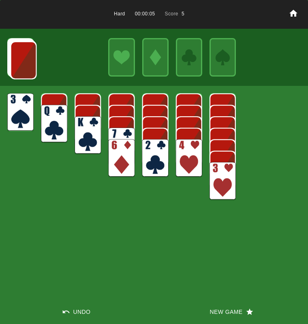
click at [22, 107] on img at bounding box center [20, 112] width 26 height 38
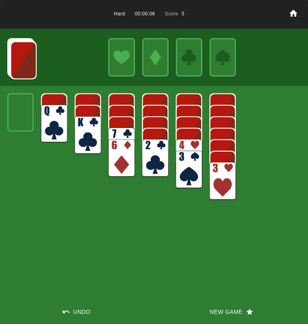
click at [148, 151] on img at bounding box center [155, 158] width 26 height 38
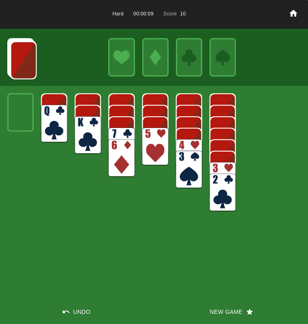
click at [81, 132] on img at bounding box center [87, 135] width 26 height 38
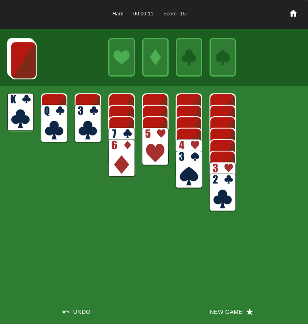
click at [12, 58] on img at bounding box center [23, 60] width 26 height 38
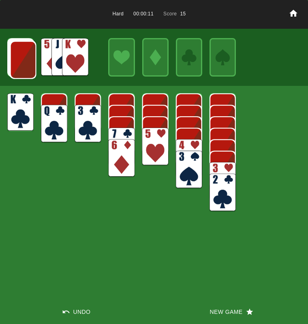
click at [18, 61] on img at bounding box center [23, 60] width 26 height 38
click at [18, 61] on img at bounding box center [23, 59] width 26 height 38
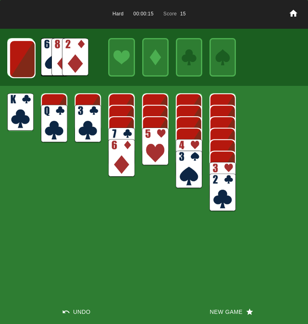
click at [64, 58] on img at bounding box center [75, 57] width 26 height 38
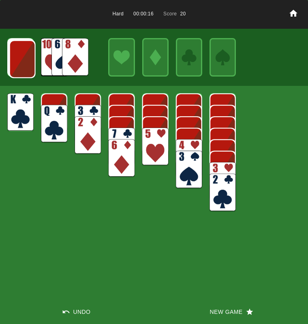
click at [24, 54] on img at bounding box center [22, 59] width 26 height 38
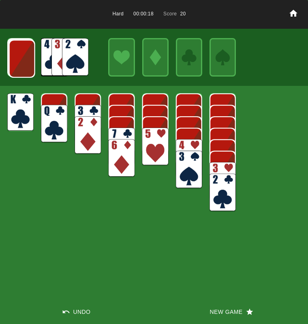
click at [25, 55] on img at bounding box center [22, 59] width 26 height 38
click at [25, 56] on img at bounding box center [21, 58] width 26 height 38
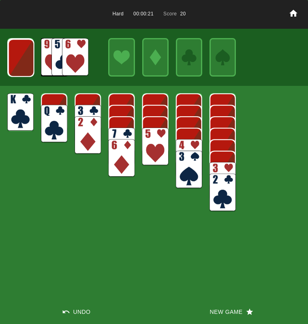
click at [25, 56] on img at bounding box center [21, 58] width 26 height 38
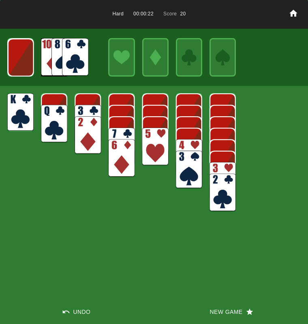
click at [25, 56] on img at bounding box center [21, 57] width 26 height 38
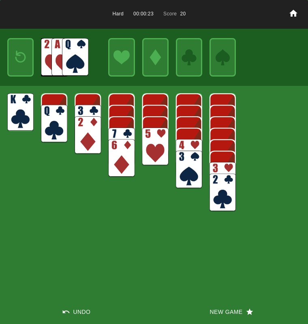
click at [25, 56] on img at bounding box center [21, 57] width 16 height 23
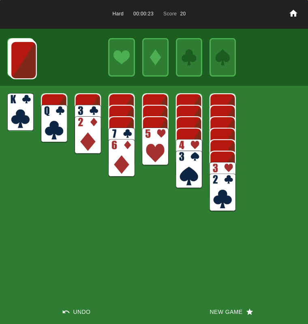
click at [25, 56] on img at bounding box center [24, 60] width 26 height 38
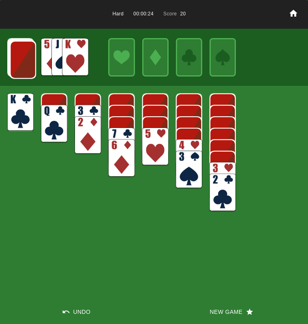
click at [25, 56] on img at bounding box center [23, 60] width 26 height 38
click at [25, 56] on img at bounding box center [22, 59] width 26 height 38
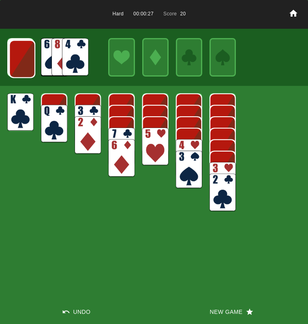
click at [71, 58] on img at bounding box center [75, 57] width 26 height 38
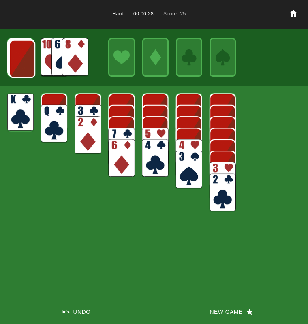
click at [215, 169] on img at bounding box center [222, 181] width 26 height 38
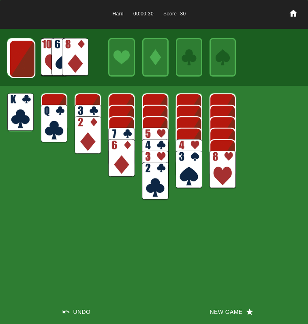
click at [120, 136] on img at bounding box center [121, 146] width 26 height 38
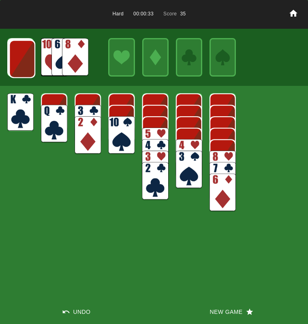
click at [21, 59] on img at bounding box center [22, 59] width 26 height 38
click at [20, 61] on img at bounding box center [21, 59] width 26 height 38
click at [75, 66] on img at bounding box center [75, 57] width 26 height 38
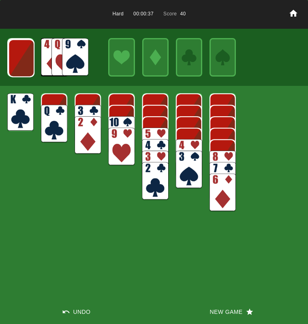
click at [19, 60] on img at bounding box center [21, 58] width 26 height 38
click at [20, 60] on img at bounding box center [21, 58] width 26 height 38
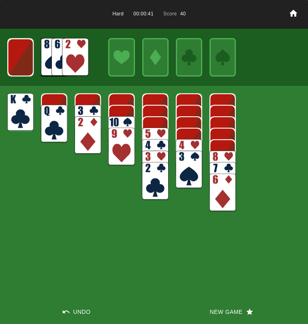
click at [71, 61] on img at bounding box center [75, 57] width 26 height 38
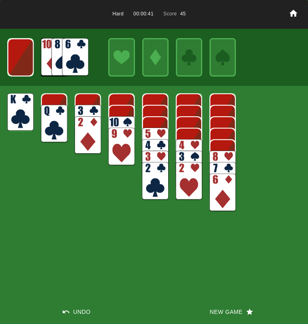
click at [20, 59] on img at bounding box center [20, 57] width 26 height 38
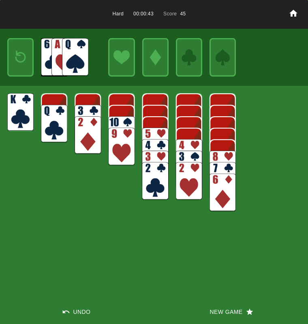
click at [21, 59] on img at bounding box center [21, 57] width 16 height 23
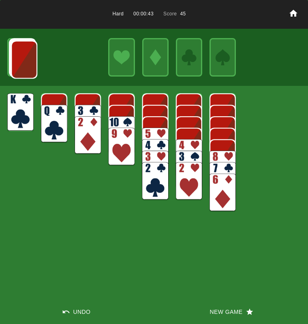
click at [21, 59] on img at bounding box center [24, 59] width 26 height 38
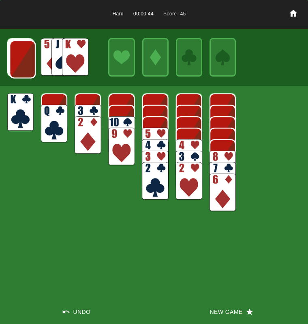
click at [21, 59] on img at bounding box center [22, 59] width 26 height 38
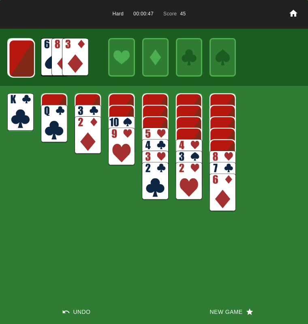
click at [21, 59] on img at bounding box center [21, 59] width 26 height 38
click at [65, 64] on img at bounding box center [75, 57] width 26 height 38
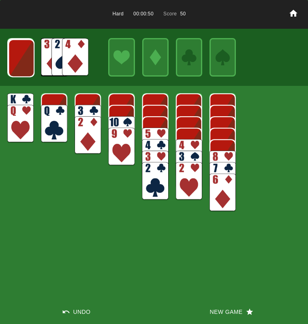
click at [24, 62] on img at bounding box center [21, 58] width 26 height 38
click at [23, 64] on img at bounding box center [21, 58] width 26 height 38
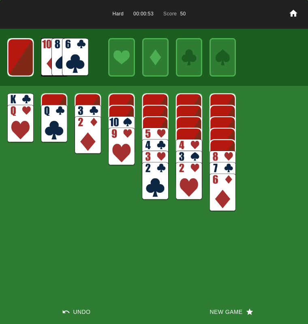
click at [23, 64] on img at bounding box center [20, 57] width 26 height 38
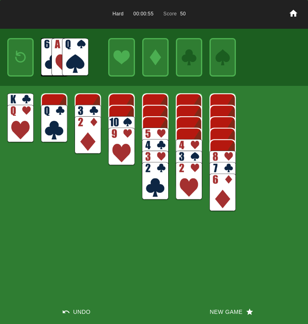
click at [23, 64] on img at bounding box center [21, 57] width 16 height 23
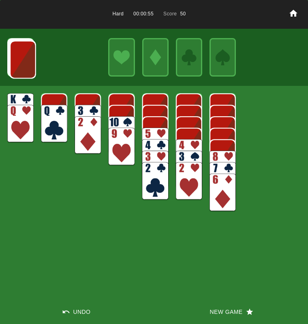
click at [21, 64] on img at bounding box center [23, 59] width 26 height 38
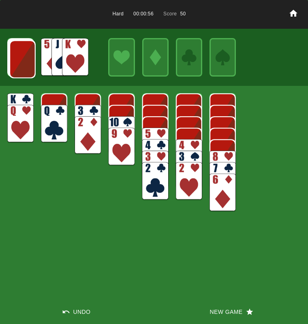
click at [21, 64] on img at bounding box center [22, 59] width 26 height 38
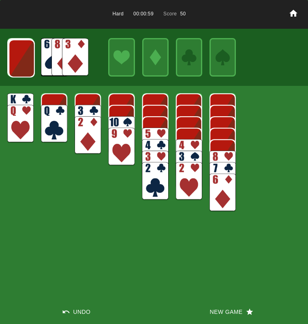
click at [21, 64] on img at bounding box center [21, 58] width 26 height 38
click at [21, 64] on img at bounding box center [21, 57] width 26 height 38
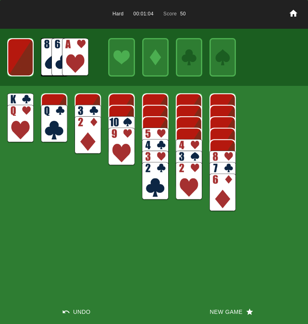
click at [68, 66] on img at bounding box center [75, 57] width 26 height 38
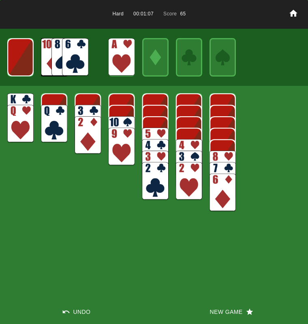
click at [189, 174] on img at bounding box center [189, 181] width 26 height 38
click at [17, 68] on img at bounding box center [20, 57] width 26 height 38
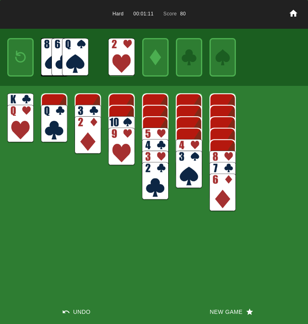
click at [15, 61] on img at bounding box center [21, 57] width 16 height 23
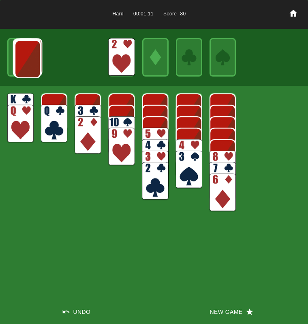
click at [15, 61] on img at bounding box center [28, 59] width 26 height 38
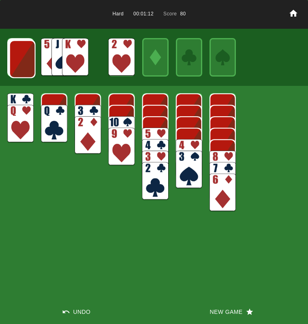
click at [15, 61] on img at bounding box center [22, 59] width 26 height 38
click at [14, 62] on img at bounding box center [22, 59] width 26 height 38
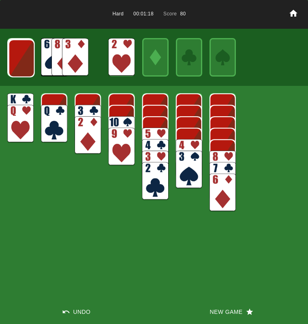
click at [14, 62] on img at bounding box center [21, 58] width 26 height 38
click at [14, 62] on img at bounding box center [21, 57] width 26 height 38
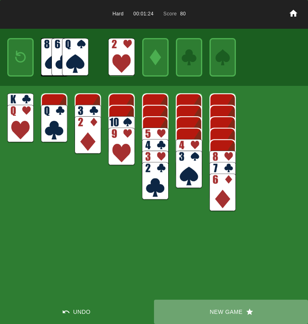
click at [219, 310] on button "New Game" at bounding box center [231, 311] width 154 height 24
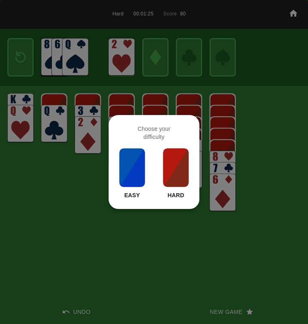
click at [162, 174] on img at bounding box center [176, 167] width 28 height 40
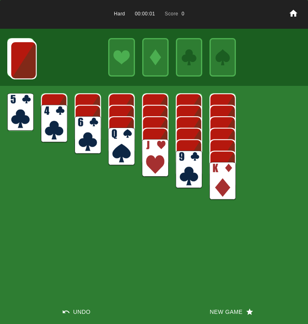
click at [153, 162] on img at bounding box center [155, 158] width 26 height 38
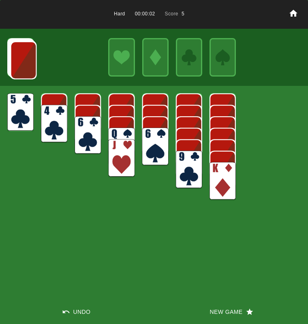
click at [114, 134] on img at bounding box center [121, 146] width 26 height 38
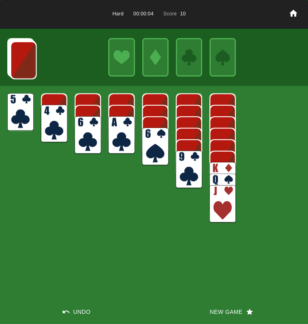
click at [114, 134] on img at bounding box center [121, 135] width 26 height 38
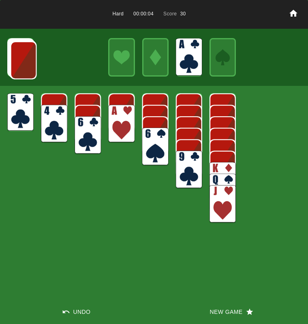
click at [115, 130] on img at bounding box center [121, 124] width 26 height 38
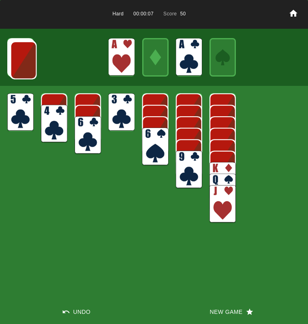
click at [28, 64] on img at bounding box center [23, 60] width 26 height 38
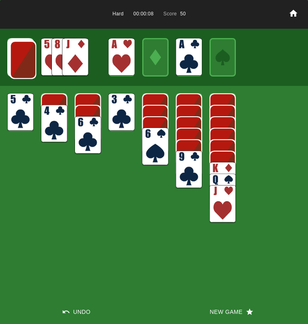
click at [28, 64] on img at bounding box center [23, 60] width 26 height 38
click at [27, 66] on img at bounding box center [23, 59] width 26 height 38
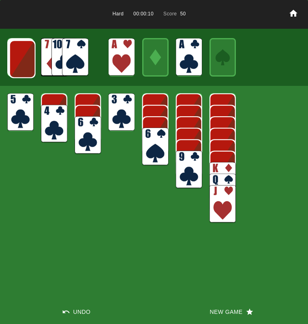
click at [27, 66] on img at bounding box center [22, 59] width 26 height 38
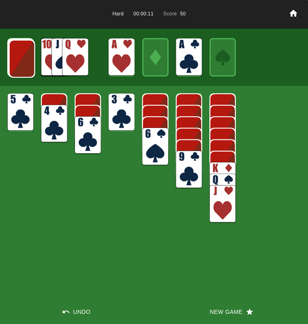
click at [27, 66] on img at bounding box center [22, 59] width 26 height 38
click at [27, 66] on img at bounding box center [21, 58] width 26 height 38
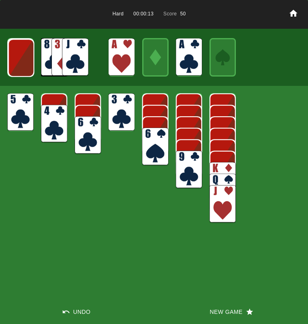
click at [25, 67] on img at bounding box center [21, 58] width 26 height 38
click at [72, 63] on img at bounding box center [75, 57] width 26 height 38
click at [111, 115] on img at bounding box center [121, 112] width 26 height 38
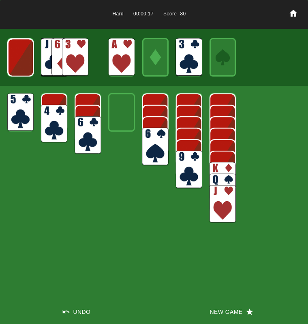
click at [224, 168] on img at bounding box center [222, 181] width 26 height 38
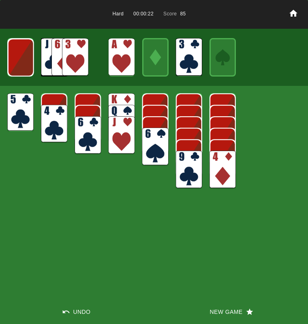
click at [223, 166] on img at bounding box center [222, 170] width 26 height 38
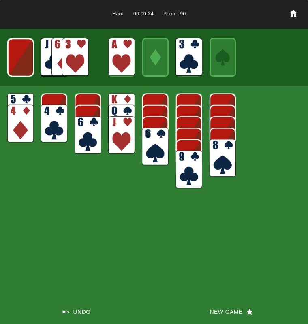
click at [62, 124] on img at bounding box center [54, 124] width 26 height 38
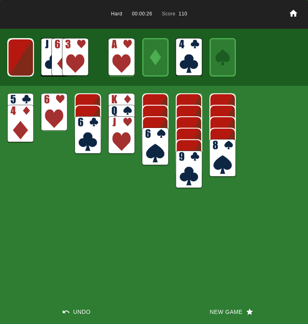
click at [20, 99] on img at bounding box center [20, 112] width 26 height 38
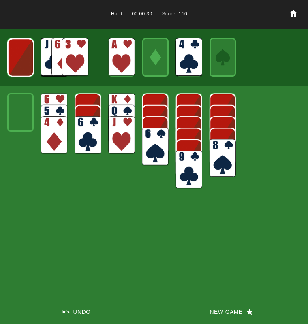
click at [21, 64] on img at bounding box center [21, 57] width 26 height 38
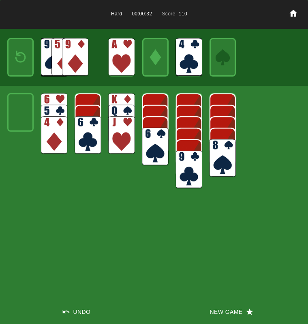
click at [19, 65] on img at bounding box center [21, 57] width 16 height 23
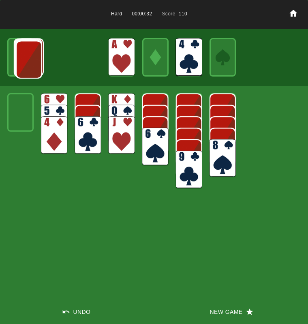
click at [17, 64] on img at bounding box center [29, 59] width 26 height 38
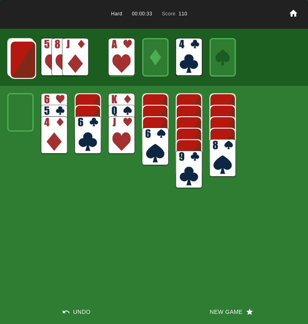
click at [17, 64] on img at bounding box center [23, 60] width 26 height 38
click at [73, 58] on img at bounding box center [75, 57] width 26 height 38
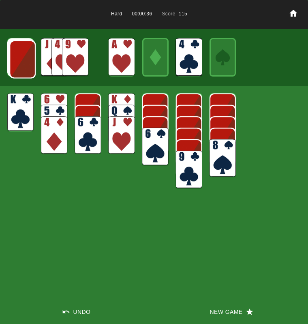
click at [25, 58] on img at bounding box center [22, 59] width 26 height 38
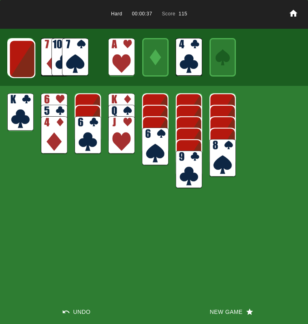
click at [25, 59] on img at bounding box center [22, 59] width 26 height 38
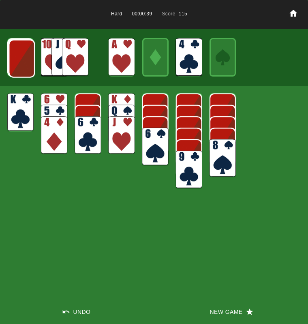
click at [74, 55] on img at bounding box center [75, 57] width 26 height 38
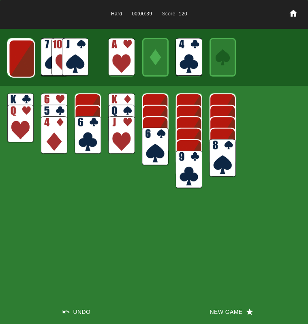
click at [73, 56] on img at bounding box center [75, 57] width 26 height 38
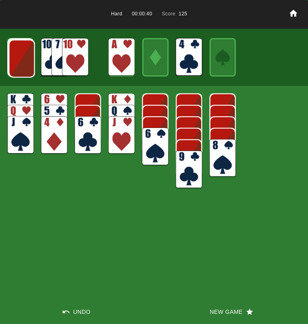
click at [71, 57] on img at bounding box center [75, 57] width 26 height 38
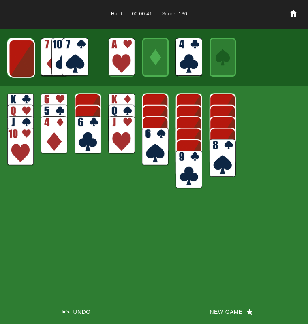
click at [207, 167] on div "Hard 00:00:41 Score 130 Undo New Game" at bounding box center [154, 162] width 308 height 324
drag, startPoint x: 188, startPoint y: 159, endPoint x: 184, endPoint y: 164, distance: 6.6
click at [189, 161] on img at bounding box center [189, 170] width 26 height 38
click at [184, 165] on img at bounding box center [189, 170] width 26 height 38
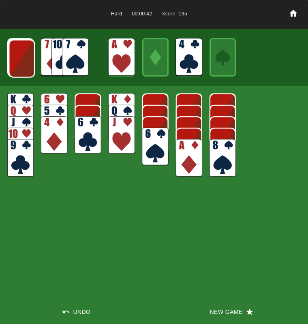
click at [183, 164] on img at bounding box center [189, 158] width 26 height 38
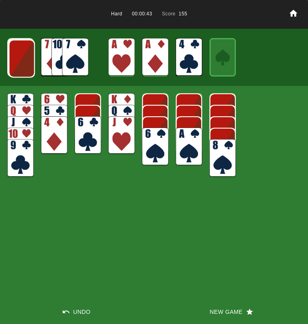
click at [183, 148] on img at bounding box center [189, 146] width 26 height 38
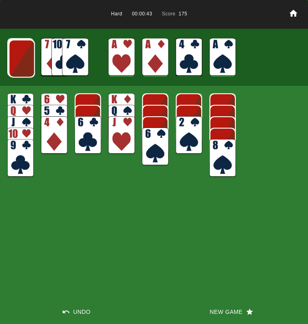
click at [184, 141] on img at bounding box center [189, 135] width 26 height 38
click at [21, 63] on img at bounding box center [21, 59] width 26 height 38
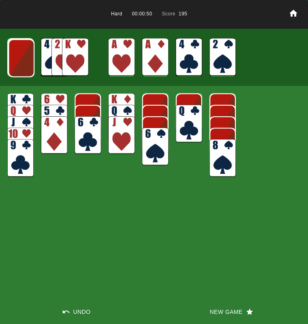
click at [19, 65] on img at bounding box center [21, 58] width 26 height 38
click at [19, 64] on img at bounding box center [21, 58] width 26 height 38
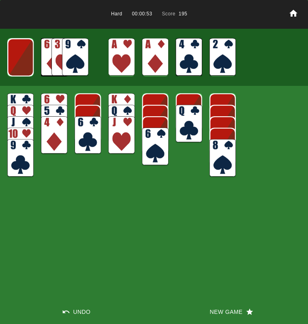
click at [18, 64] on img at bounding box center [20, 57] width 26 height 38
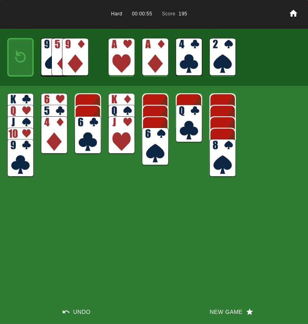
click at [18, 64] on img at bounding box center [21, 57] width 16 height 23
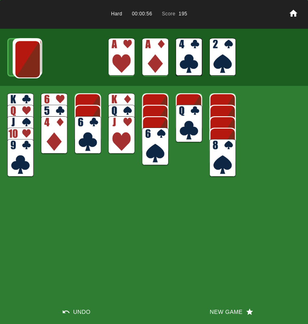
click at [17, 64] on img at bounding box center [28, 59] width 26 height 38
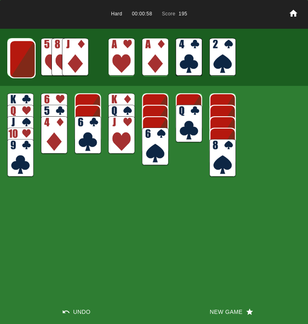
click at [66, 55] on img at bounding box center [75, 57] width 26 height 38
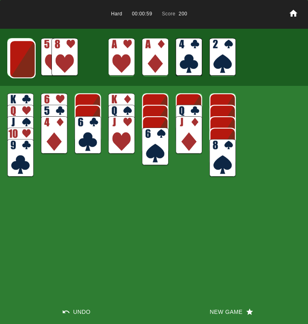
click at [64, 56] on img at bounding box center [64, 57] width 26 height 38
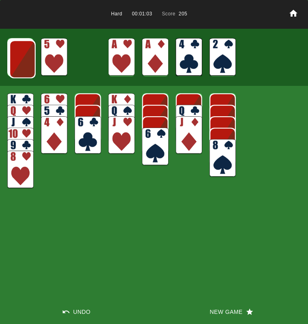
click at [56, 57] on img at bounding box center [54, 57] width 26 height 38
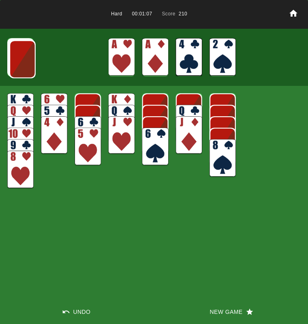
click at [24, 65] on img at bounding box center [22, 59] width 26 height 38
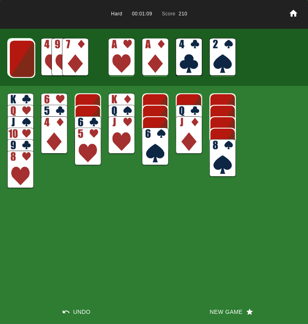
click at [74, 57] on img at bounding box center [75, 57] width 26 height 38
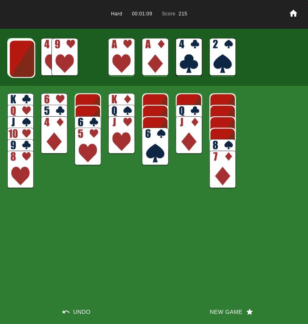
click at [154, 142] on img at bounding box center [155, 146] width 26 height 38
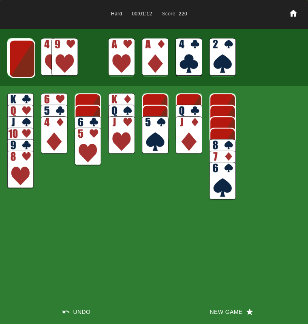
drag, startPoint x: 56, startPoint y: 130, endPoint x: 62, endPoint y: 127, distance: 6.4
click at [57, 130] on img at bounding box center [54, 135] width 26 height 38
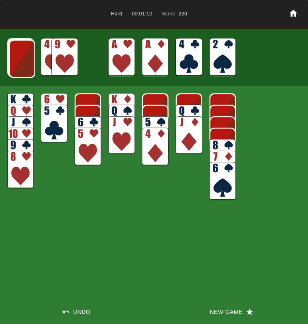
click at [46, 123] on img at bounding box center [54, 124] width 26 height 38
click at [145, 121] on img at bounding box center [155, 135] width 26 height 38
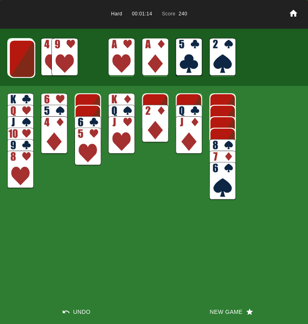
click at [91, 139] on img at bounding box center [87, 146] width 26 height 38
click at [87, 136] on img at bounding box center [87, 146] width 26 height 38
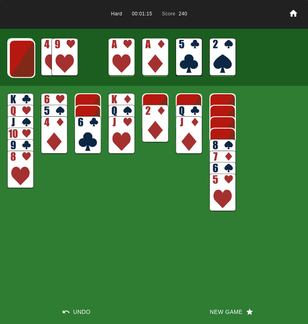
click at [86, 135] on img at bounding box center [87, 135] width 26 height 38
click at [21, 59] on img at bounding box center [22, 59] width 26 height 38
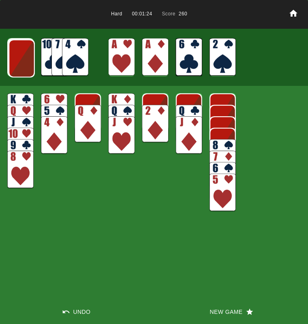
click at [80, 52] on img at bounding box center [75, 57] width 26 height 38
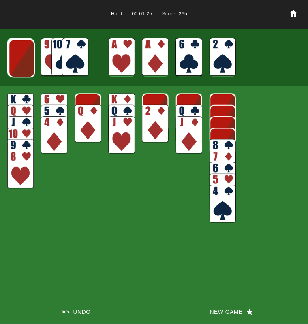
click at [71, 50] on img at bounding box center [75, 57] width 26 height 38
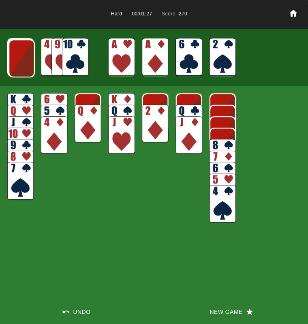
click at [58, 97] on img at bounding box center [54, 112] width 26 height 38
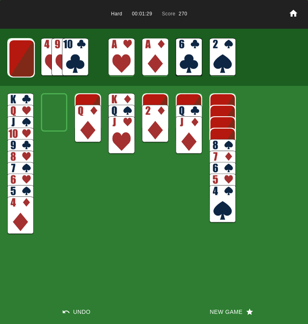
click at [79, 53] on img at bounding box center [75, 57] width 26 height 38
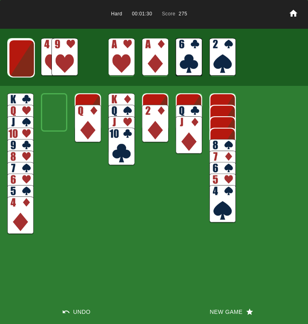
click at [77, 56] on img at bounding box center [64, 57] width 26 height 38
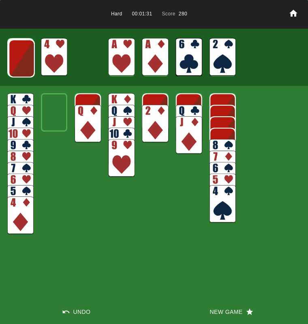
click at [221, 146] on img at bounding box center [222, 158] width 26 height 38
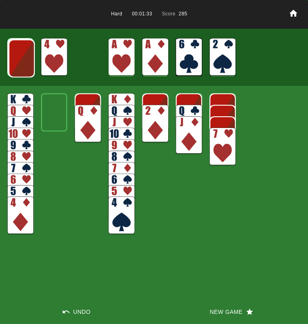
drag, startPoint x: 151, startPoint y: 111, endPoint x: 152, endPoint y: 115, distance: 4.5
click at [152, 115] on img at bounding box center [155, 124] width 26 height 38
drag, startPoint x: 146, startPoint y: 116, endPoint x: 149, endPoint y: 120, distance: 4.9
click at [146, 115] on img at bounding box center [155, 124] width 26 height 38
click at [150, 117] on img at bounding box center [155, 125] width 26 height 38
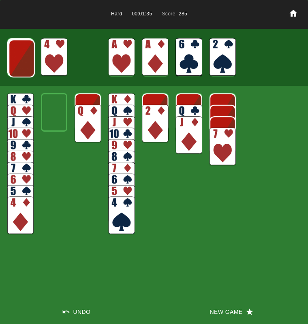
drag, startPoint x: 161, startPoint y: 120, endPoint x: 151, endPoint y: 56, distance: 64.8
click at [151, 105] on img at bounding box center [155, 124] width 26 height 38
click at [21, 62] on img at bounding box center [21, 58] width 26 height 38
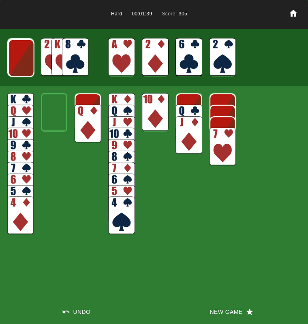
click at [20, 63] on img at bounding box center [21, 58] width 26 height 38
click at [19, 62] on img at bounding box center [21, 57] width 26 height 38
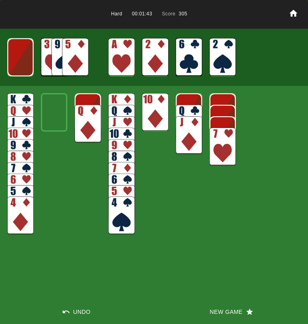
click at [19, 62] on img at bounding box center [20, 57] width 26 height 38
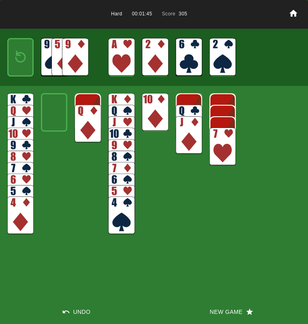
click at [19, 62] on img at bounding box center [21, 57] width 16 height 23
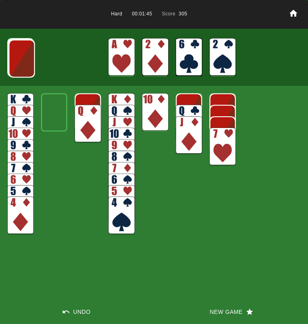
click at [19, 62] on img at bounding box center [21, 59] width 26 height 38
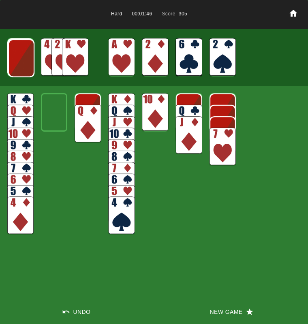
click at [70, 60] on img at bounding box center [75, 57] width 26 height 38
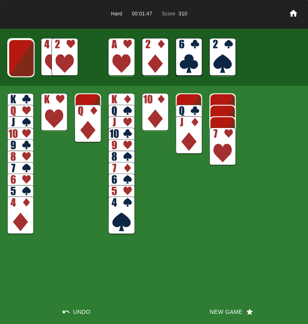
click at [185, 108] on img at bounding box center [189, 124] width 26 height 38
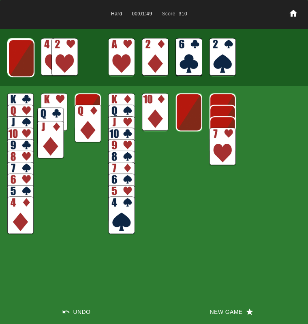
drag, startPoint x: 181, startPoint y: 108, endPoint x: 51, endPoint y: 107, distance: 130.7
click at [51, 108] on img at bounding box center [50, 127] width 26 height 38
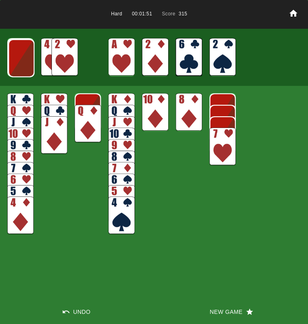
click at [61, 49] on img at bounding box center [64, 57] width 26 height 38
click at [13, 66] on img at bounding box center [21, 58] width 26 height 38
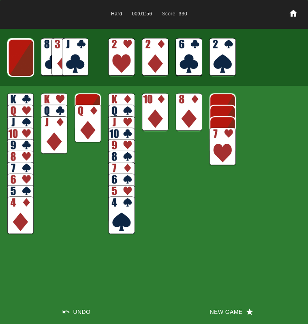
click at [78, 53] on img at bounding box center [75, 57] width 26 height 38
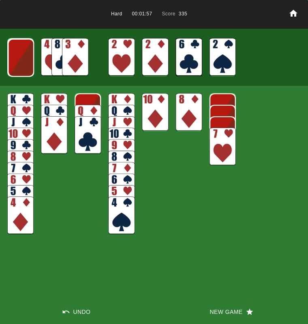
click at [170, 107] on div "Hard 00:01:57 Score 335 Undo New Game" at bounding box center [154, 162] width 308 height 324
click at [156, 105] on img at bounding box center [155, 112] width 26 height 38
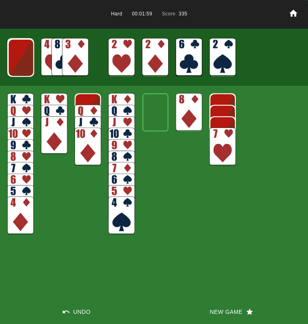
click at [66, 60] on img at bounding box center [75, 57] width 26 height 38
click at [22, 55] on img at bounding box center [21, 58] width 26 height 38
drag, startPoint x: 70, startPoint y: 68, endPoint x: 74, endPoint y: 70, distance: 4.5
click at [71, 70] on img at bounding box center [75, 57] width 26 height 38
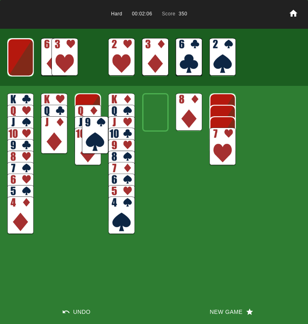
drag, startPoint x: 77, startPoint y: 57, endPoint x: 95, endPoint y: 132, distance: 77.4
click at [95, 132] on img at bounding box center [95, 135] width 26 height 38
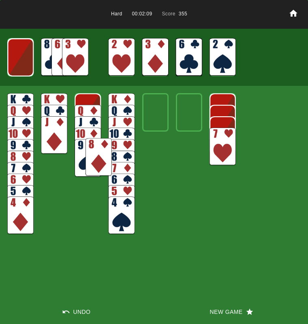
drag, startPoint x: 188, startPoint y: 101, endPoint x: 98, endPoint y: 146, distance: 101.3
click at [98, 146] on img at bounding box center [98, 157] width 26 height 38
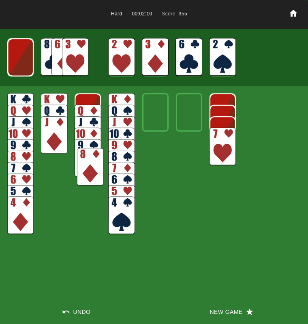
click at [80, 158] on main "Hard 00:02:10 Score 355 Undo New Game" at bounding box center [154, 162] width 308 height 324
click at [85, 62] on img at bounding box center [75, 57] width 26 height 38
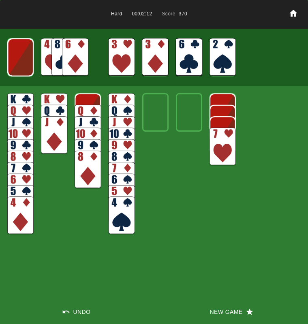
click at [21, 223] on img at bounding box center [20, 215] width 26 height 38
click at [21, 60] on img at bounding box center [20, 57] width 26 height 38
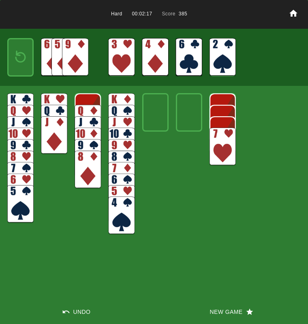
click at [18, 60] on img at bounding box center [21, 57] width 16 height 23
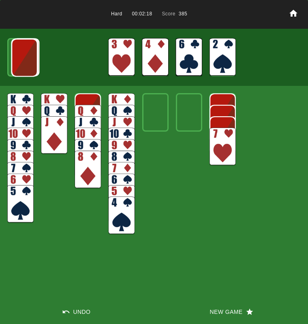
click at [17, 59] on img at bounding box center [24, 58] width 26 height 38
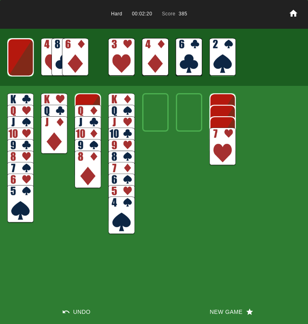
click at [16, 59] on img at bounding box center [20, 57] width 26 height 38
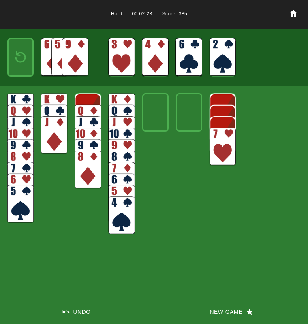
click at [11, 208] on img at bounding box center [20, 204] width 26 height 38
drag, startPoint x: 15, startPoint y: 204, endPoint x: 21, endPoint y: 198, distance: 8.3
click at [16, 203] on img at bounding box center [20, 204] width 26 height 38
click at [51, 127] on img at bounding box center [54, 135] width 26 height 38
click at [82, 162] on img at bounding box center [87, 170] width 26 height 38
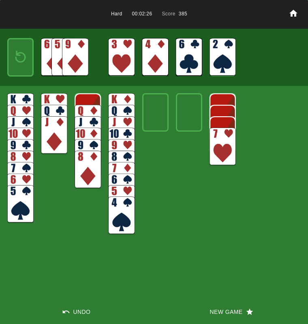
drag, startPoint x: 115, startPoint y: 216, endPoint x: 123, endPoint y: 210, distance: 10.3
click at [117, 214] on img at bounding box center [121, 215] width 26 height 38
drag, startPoint x: 208, startPoint y: 142, endPoint x: 214, endPoint y: 140, distance: 7.1
click at [212, 143] on main "Hard 00:02:27 Score 385 Undo New Game" at bounding box center [154, 162] width 308 height 324
click at [221, 144] on img at bounding box center [222, 146] width 26 height 38
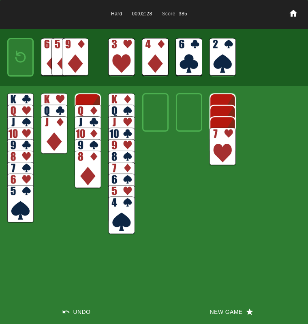
click at [72, 58] on img at bounding box center [75, 57] width 26 height 38
click at [217, 311] on button "New Game" at bounding box center [231, 311] width 154 height 24
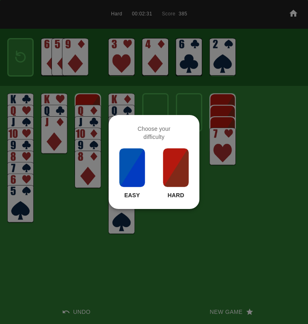
click at [172, 170] on img at bounding box center [176, 167] width 28 height 40
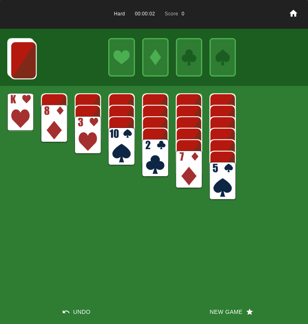
click at [154, 153] on img at bounding box center [155, 158] width 26 height 38
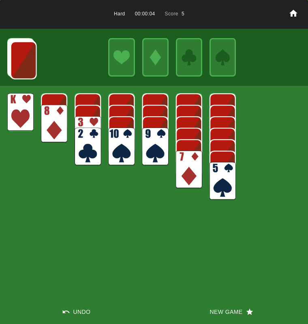
click at [49, 115] on img at bounding box center [54, 124] width 26 height 38
click at [51, 113] on img at bounding box center [54, 124] width 26 height 38
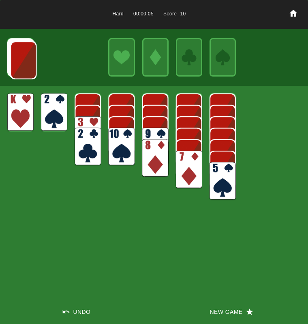
click at [53, 111] on img at bounding box center [54, 112] width 26 height 38
click at [11, 57] on img at bounding box center [23, 60] width 26 height 38
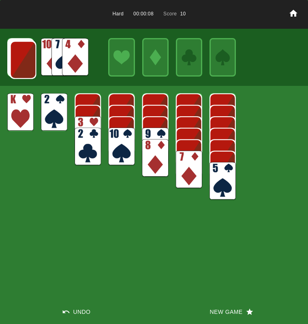
click at [88, 51] on img at bounding box center [75, 57] width 26 height 38
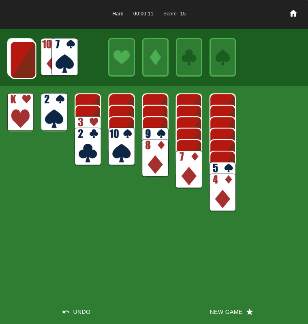
click at [53, 56] on img at bounding box center [64, 57] width 26 height 38
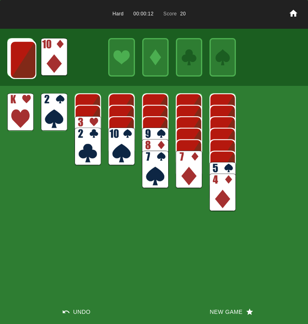
click at [20, 56] on img at bounding box center [23, 60] width 26 height 38
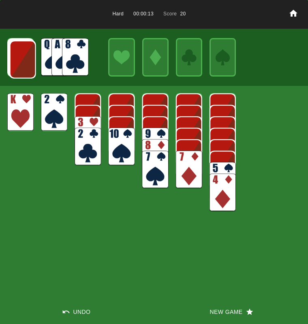
click at [22, 58] on img at bounding box center [23, 59] width 26 height 38
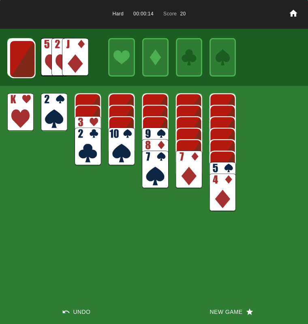
click at [22, 58] on img at bounding box center [22, 59] width 26 height 38
click at [78, 54] on img at bounding box center [75, 57] width 26 height 38
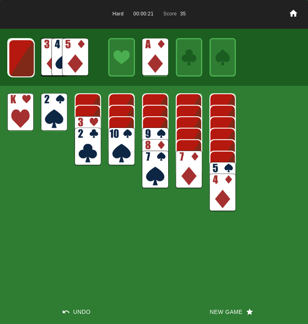
click at [22, 57] on img at bounding box center [21, 58] width 26 height 38
click at [75, 53] on img at bounding box center [75, 57] width 26 height 38
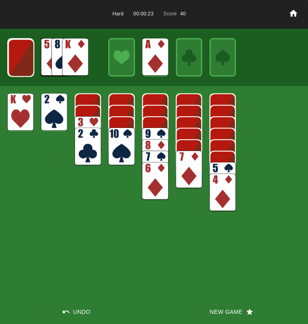
click at [220, 169] on img at bounding box center [222, 181] width 26 height 38
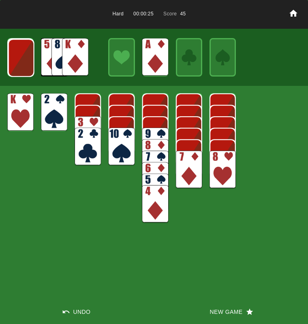
click at [25, 57] on img at bounding box center [21, 58] width 26 height 38
click at [28, 55] on img at bounding box center [21, 57] width 26 height 38
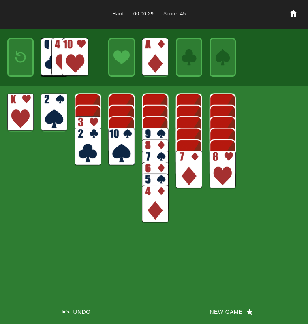
click at [26, 56] on img at bounding box center [21, 57] width 16 height 23
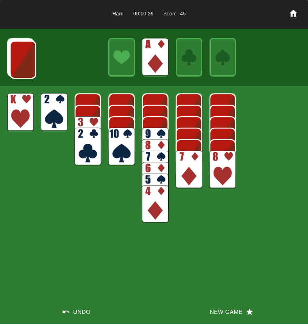
click at [26, 56] on img at bounding box center [23, 60] width 26 height 38
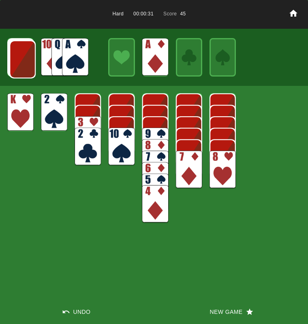
click at [65, 57] on img at bounding box center [75, 57] width 26 height 38
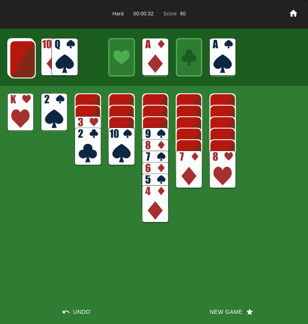
click
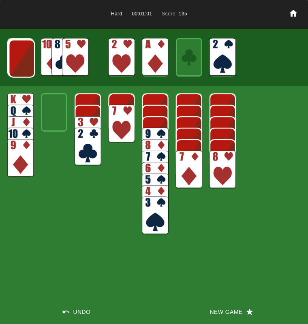
drag, startPoint x: 160, startPoint y: 217, endPoint x: 156, endPoint y: 216, distance: 4.1
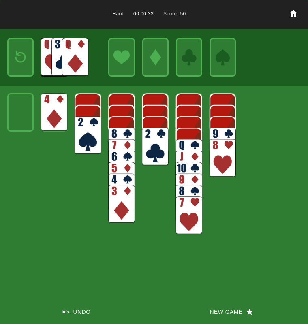
drag, startPoint x: 81, startPoint y: 115, endPoint x: 82, endPoint y: 121, distance: 6.1
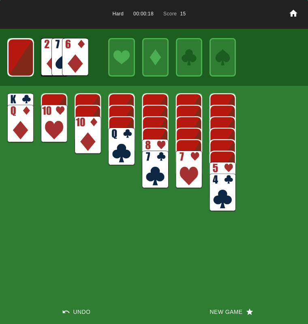
drag, startPoint x: 74, startPoint y: 67, endPoint x: 79, endPoint y: 74, distance: 8.9
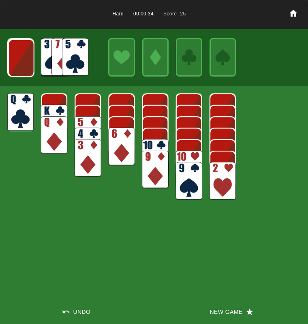
drag, startPoint x: 74, startPoint y: 49, endPoint x: 72, endPoint y: 54, distance: 5.1
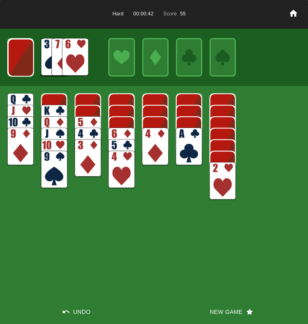
drag, startPoint x: 188, startPoint y: 135, endPoint x: 184, endPoint y: 137, distance: 4.7
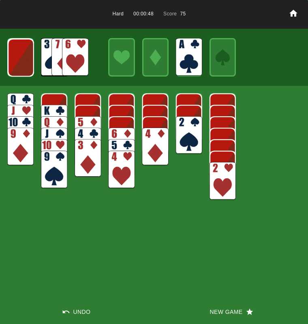
drag, startPoint x: 191, startPoint y: 128, endPoint x: 189, endPoint y: 134, distance: 6.7
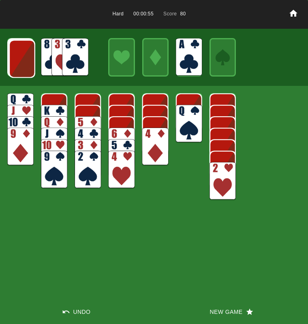
drag, startPoint x: 64, startPoint y: 58, endPoint x: 82, endPoint y: 74, distance: 24.1
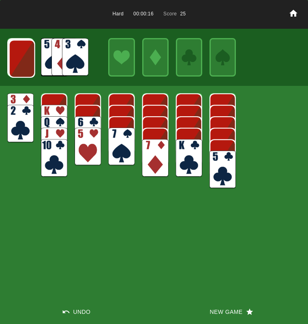
drag, startPoint x: 90, startPoint y: 113, endPoint x: 89, endPoint y: 119, distance: 5.3
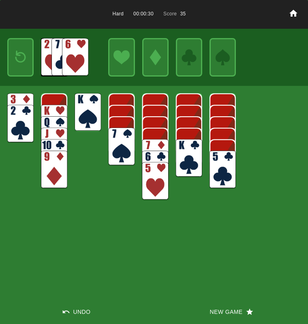
drag, startPoint x: 77, startPoint y: 62, endPoint x: 79, endPoint y: 68, distance: 6.0
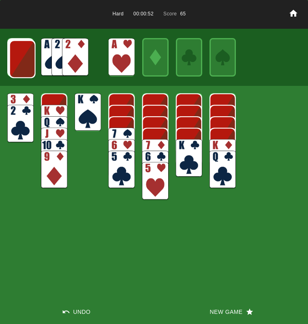
drag, startPoint x: 27, startPoint y: 71, endPoint x: 26, endPoint y: 64, distance: 6.9
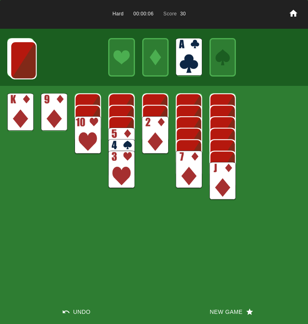
drag, startPoint x: 30, startPoint y: 64, endPoint x: 25, endPoint y: 65, distance: 4.5
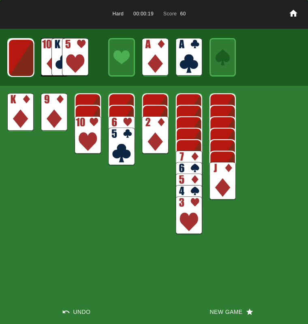
drag, startPoint x: 81, startPoint y: 310, endPoint x: 83, endPoint y: 305, distance: 5.0
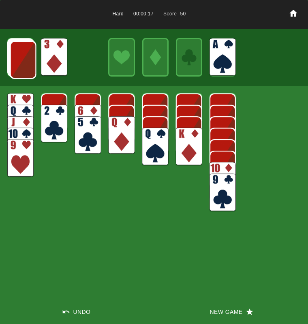
drag, startPoint x: 144, startPoint y: 141, endPoint x: 154, endPoint y: 141, distance: 9.7
drag, startPoint x: 154, startPoint y: 140, endPoint x: 159, endPoint y: 136, distance: 6.3
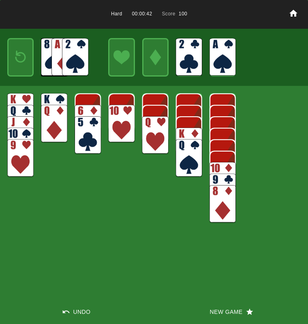
drag, startPoint x: 78, startPoint y: 62, endPoint x: 71, endPoint y: 62, distance: 7.3
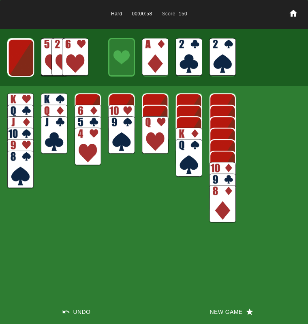
drag, startPoint x: 222, startPoint y: 162, endPoint x: 216, endPoint y: 167, distance: 7.8
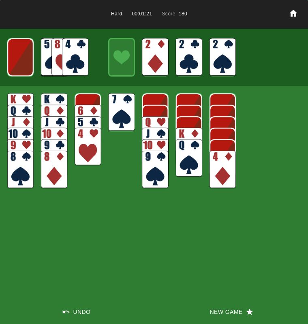
drag, startPoint x: 115, startPoint y: 117, endPoint x: 108, endPoint y: 121, distance: 7.5
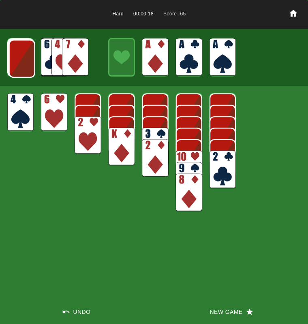
click at [20, 53] on img at bounding box center [22, 59] width 26 height 38
click at [20, 53] on img at bounding box center [21, 58] width 26 height 38
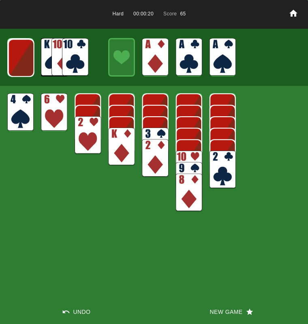
click at [18, 56] on img at bounding box center [21, 58] width 26 height 38
click at [76, 66] on img at bounding box center [75, 57] width 26 height 38
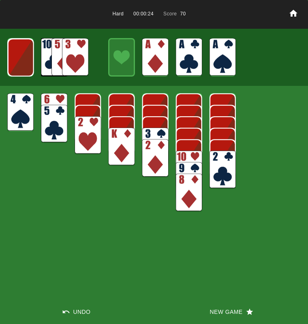
click at [72, 66] on img at bounding box center [75, 57] width 26 height 38
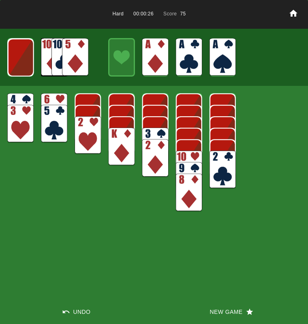
click at [230, 166] on img at bounding box center [222, 170] width 26 height 38
drag, startPoint x: 223, startPoint y: 163, endPoint x: 220, endPoint y: 159, distance: 4.4
click at [222, 163] on img at bounding box center [222, 158] width 26 height 38
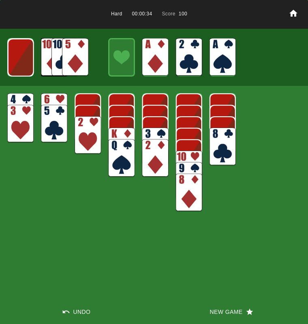
click at [17, 63] on img at bounding box center [21, 57] width 26 height 38
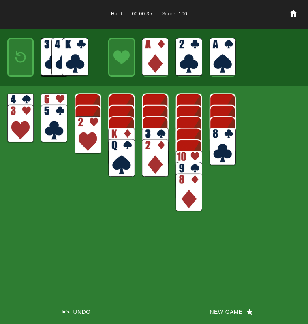
click at [17, 63] on img at bounding box center [21, 57] width 16 height 23
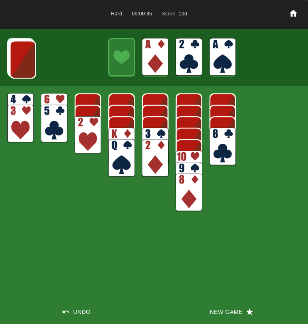
click at [17, 63] on img at bounding box center [23, 59] width 26 height 38
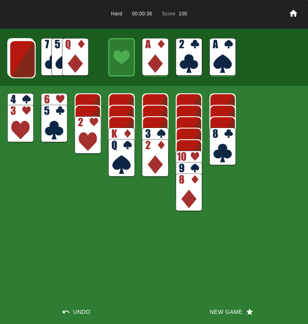
click at [18, 64] on img at bounding box center [22, 59] width 26 height 38
click at [73, 60] on img at bounding box center [75, 57] width 26 height 38
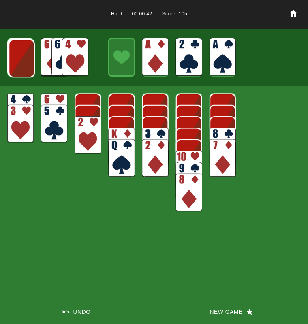
click at [72, 61] on img at bounding box center [75, 57] width 26 height 38
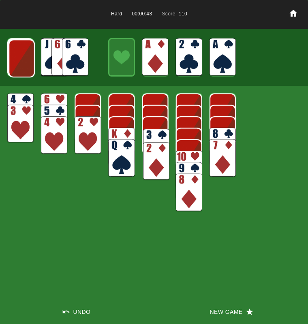
click at [153, 132] on img at bounding box center [156, 148] width 26 height 38
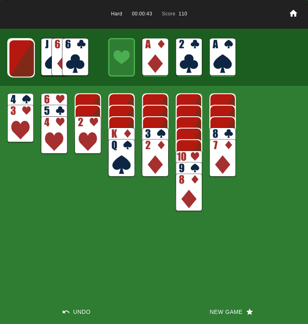
click at [153, 134] on img at bounding box center [155, 146] width 26 height 38
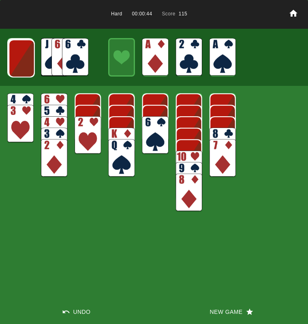
click at [51, 163] on img at bounding box center [54, 158] width 26 height 38
click at [85, 136] on img at bounding box center [87, 135] width 26 height 38
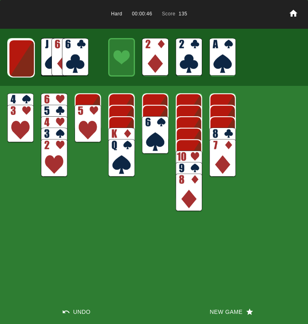
click at [161, 129] on img at bounding box center [155, 135] width 26 height 38
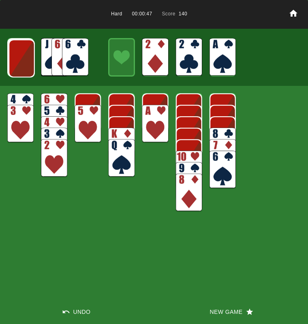
drag, startPoint x: 85, startPoint y: 110, endPoint x: 63, endPoint y: 105, distance: 22.1
click at [85, 110] on img at bounding box center [87, 124] width 26 height 38
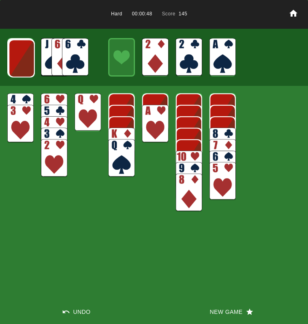
click at [27, 95] on img at bounding box center [20, 112] width 26 height 38
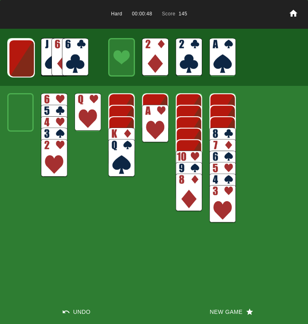
click at [148, 127] on img at bounding box center [155, 124] width 26 height 38
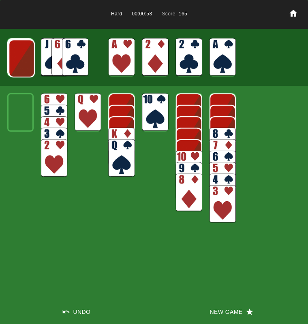
click at [57, 165] on img at bounding box center [54, 158] width 26 height 38
click at [219, 203] on img at bounding box center [222, 204] width 26 height 38
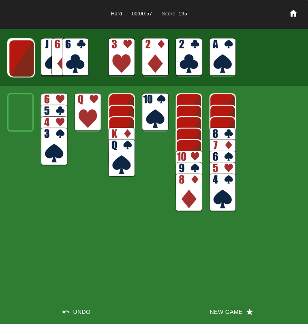
click at [121, 129] on img at bounding box center [121, 146] width 26 height 38
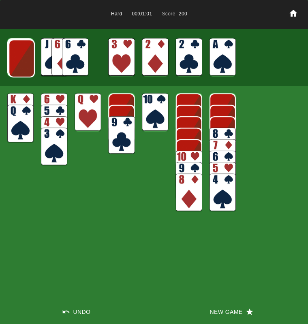
click at [19, 60] on img at bounding box center [21, 58] width 26 height 38
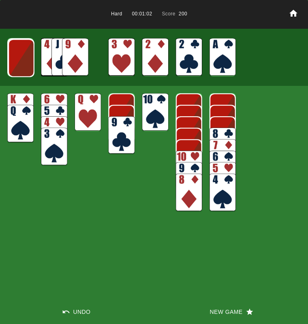
click at [78, 51] on img at bounding box center [75, 57] width 26 height 38
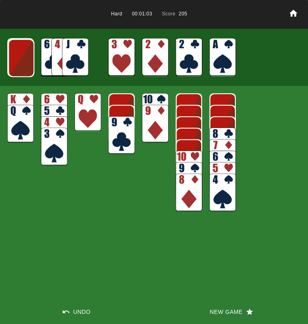
click at [214, 134] on img at bounding box center [222, 146] width 26 height 38
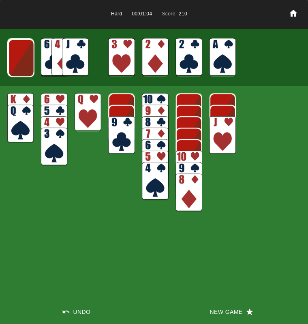
click at [156, 96] on img at bounding box center [155, 112] width 26 height 38
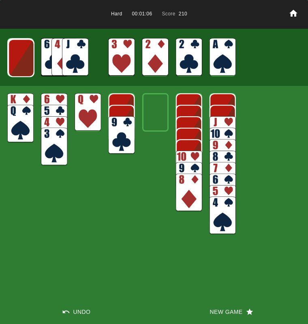
click at [220, 122] on img at bounding box center [222, 135] width 26 height 38
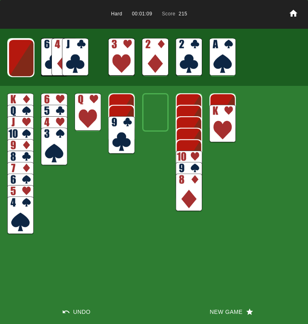
drag, startPoint x: 85, startPoint y: 59, endPoint x: 109, endPoint y: 86, distance: 36.2
click at [86, 59] on img at bounding box center [75, 57] width 26 height 38
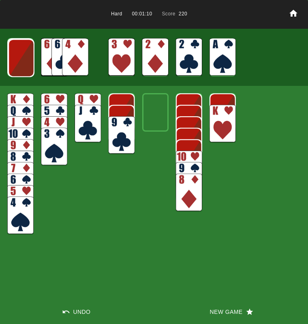
click at [197, 155] on img at bounding box center [189, 170] width 26 height 38
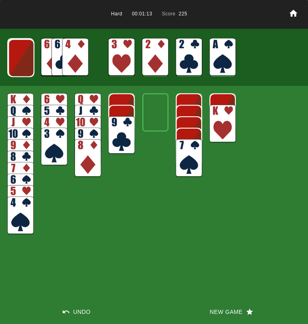
click at [189, 155] on img at bounding box center [189, 158] width 26 height 38
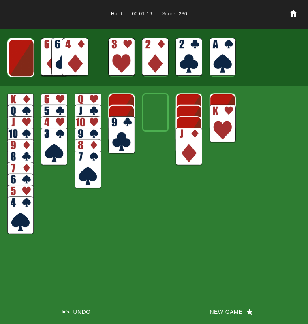
click at [221, 125] on img at bounding box center [222, 124] width 26 height 38
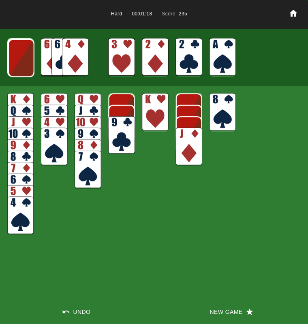
click at [59, 96] on img at bounding box center [54, 112] width 26 height 38
click at [59, 98] on img at bounding box center [54, 112] width 26 height 38
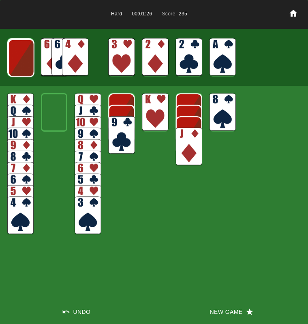
click at [24, 68] on img at bounding box center [21, 58] width 26 height 38
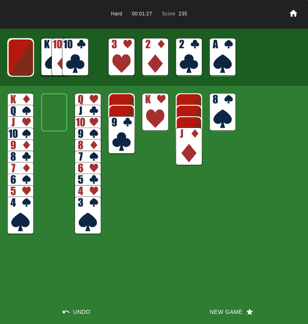
click at [76, 59] on img at bounding box center [75, 57] width 26 height 38
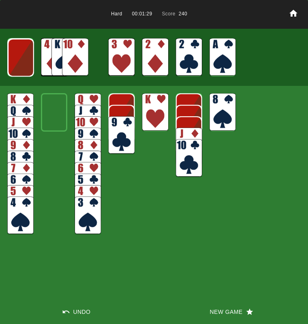
click at [16, 68] on img at bounding box center [21, 57] width 26 height 38
click at [25, 64] on img at bounding box center [20, 57] width 26 height 38
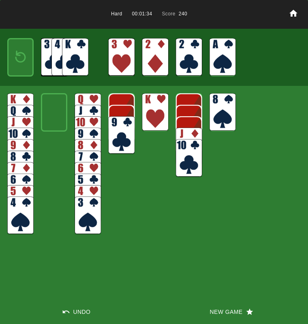
click at [74, 52] on img at bounding box center [75, 57] width 26 height 38
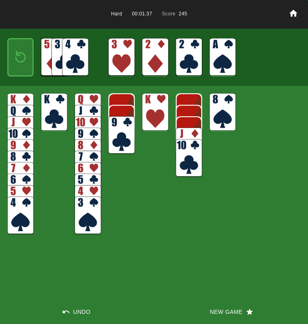
click at [26, 55] on img at bounding box center [21, 57] width 16 height 23
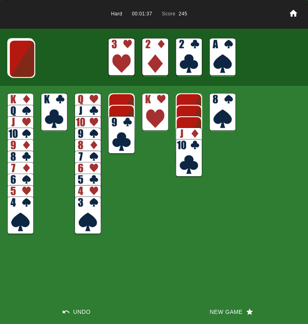
click at [25, 55] on img at bounding box center [22, 59] width 26 height 38
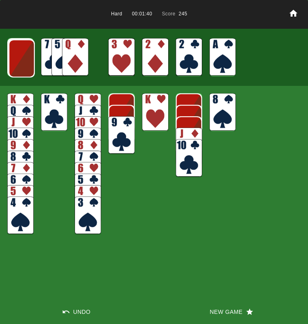
click at [72, 53] on img at bounding box center [75, 57] width 26 height 38
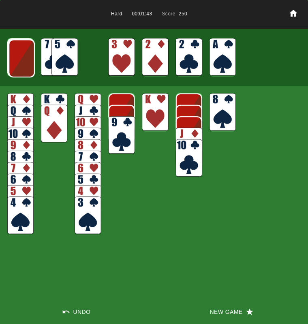
click at [23, 60] on img at bounding box center [21, 58] width 26 height 38
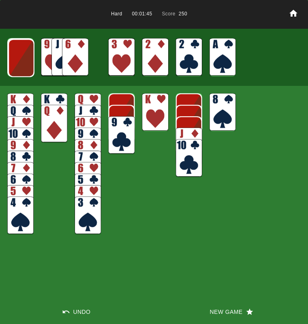
click at [21, 64] on img at bounding box center [21, 58] width 26 height 38
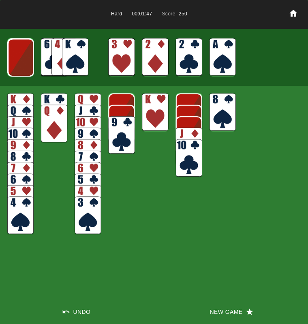
click at [20, 66] on img at bounding box center [21, 57] width 26 height 38
click at [71, 65] on img at bounding box center [75, 57] width 26 height 38
click at [32, 65] on img at bounding box center [20, 57] width 26 height 38
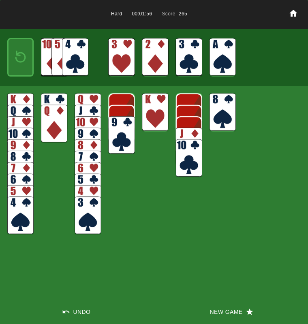
click at [72, 60] on img at bounding box center [75, 57] width 26 height 38
click at [19, 59] on img at bounding box center [21, 57] width 16 height 23
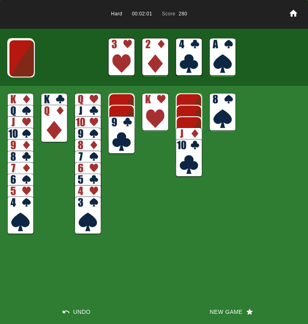
click at [19, 59] on img at bounding box center [21, 58] width 26 height 38
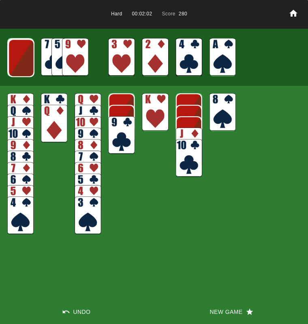
click at [75, 44] on img at bounding box center [75, 57] width 26 height 38
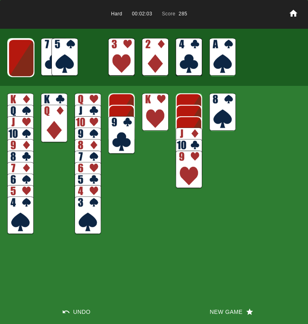
click at [213, 109] on img at bounding box center [222, 112] width 26 height 38
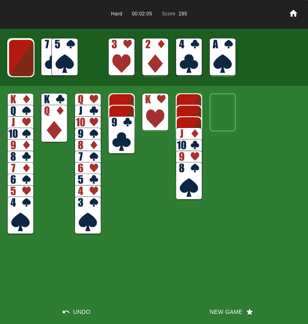
click at [21, 65] on img at bounding box center [21, 58] width 26 height 38
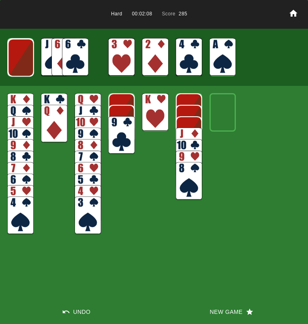
click at [21, 67] on img at bounding box center [21, 57] width 26 height 38
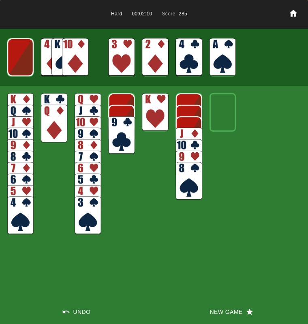
click at [20, 68] on img at bounding box center [20, 57] width 26 height 38
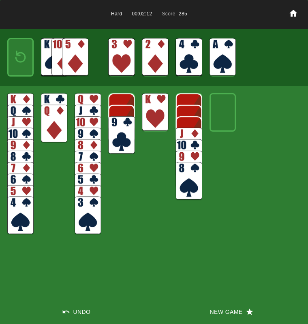
click at [20, 68] on img at bounding box center [21, 57] width 16 height 23
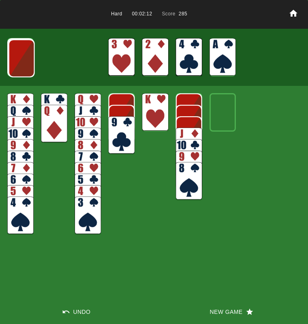
click at [18, 68] on img at bounding box center [21, 58] width 26 height 38
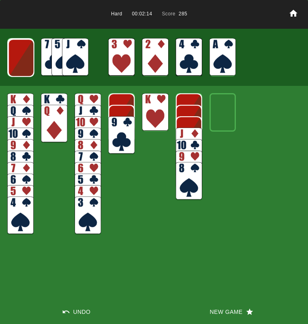
click at [77, 58] on img at bounding box center [75, 57] width 26 height 38
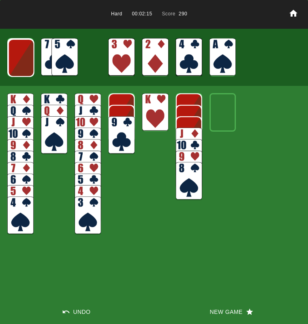
click at [28, 59] on img at bounding box center [21, 58] width 26 height 38
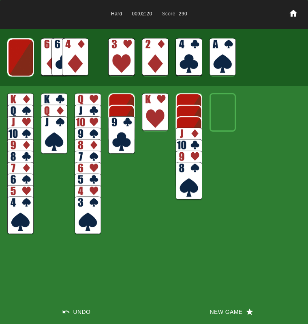
click at [23, 61] on img at bounding box center [21, 57] width 26 height 38
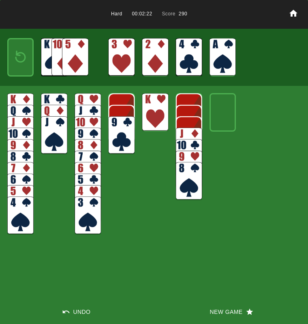
click at [23, 61] on img at bounding box center [21, 57] width 16 height 23
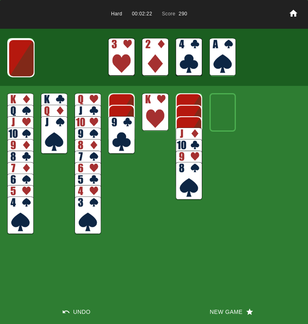
click at [22, 62] on img at bounding box center [21, 58] width 26 height 38
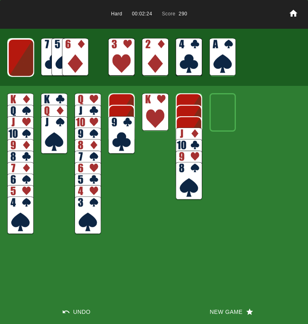
click at [23, 62] on img at bounding box center [21, 58] width 26 height 38
click at [70, 63] on img at bounding box center [75, 57] width 26 height 38
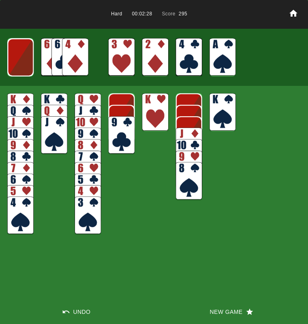
click at [85, 99] on img at bounding box center [87, 112] width 26 height 38
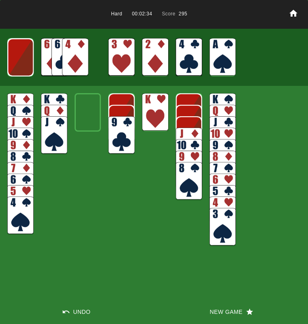
click at [29, 58] on img at bounding box center [20, 57] width 26 height 38
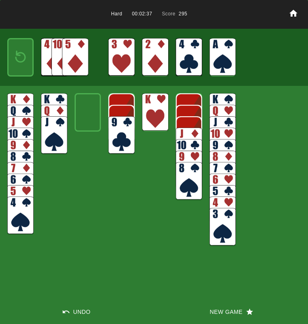
click at [29, 58] on div at bounding box center [20, 57] width 26 height 38
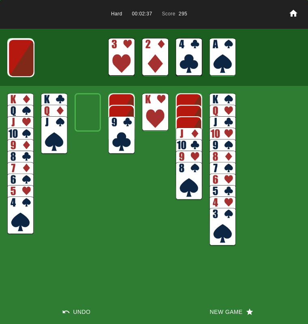
click at [29, 58] on img at bounding box center [21, 58] width 26 height 38
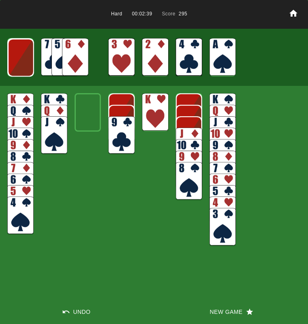
click at [29, 58] on img at bounding box center [21, 57] width 26 height 38
click at [77, 54] on img at bounding box center [75, 57] width 26 height 38
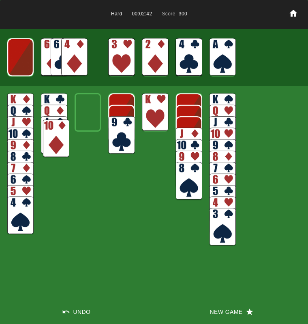
click at [115, 137] on img at bounding box center [121, 135] width 26 height 38
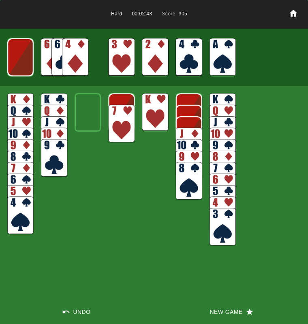
click at [117, 125] on img at bounding box center [121, 124] width 26 height 38
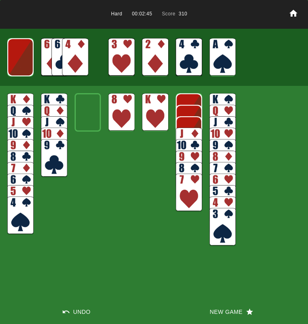
click at [120, 108] on img at bounding box center [121, 112] width 26 height 38
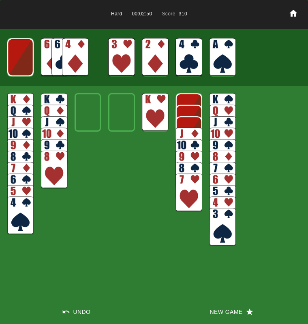
click at [20, 62] on img at bounding box center [20, 57] width 26 height 38
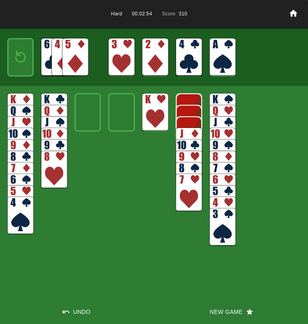
click at [27, 221] on img at bounding box center [20, 215] width 26 height 38
click at [55, 173] on img at bounding box center [54, 170] width 26 height 38
click at [149, 125] on img at bounding box center [155, 112] width 26 height 38
click at [189, 203] on img at bounding box center [189, 193] width 26 height 38
click at [215, 222] on img at bounding box center [222, 227] width 26 height 38
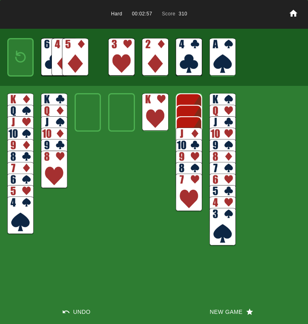
click at [72, 50] on img at bounding box center [75, 57] width 26 height 38
click at [19, 57] on img at bounding box center [21, 57] width 16 height 23
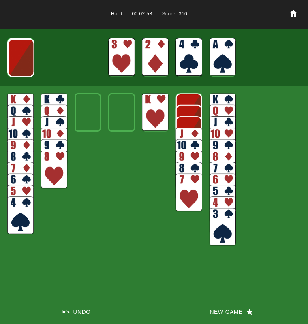
click at [21, 57] on img at bounding box center [21, 58] width 26 height 38
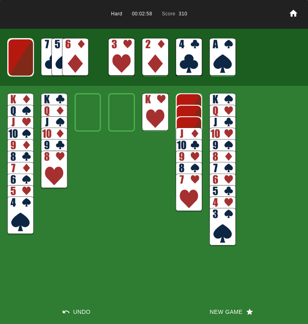
click at [78, 56] on img at bounding box center [75, 57] width 26 height 38
click at [35, 52] on div at bounding box center [154, 57] width 308 height 57
click at [24, 62] on img at bounding box center [21, 57] width 26 height 38
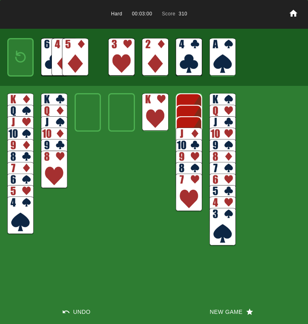
click at [76, 59] on img at bounding box center [75, 57] width 26 height 38
click at [220, 308] on button "New Game" at bounding box center [231, 311] width 154 height 24
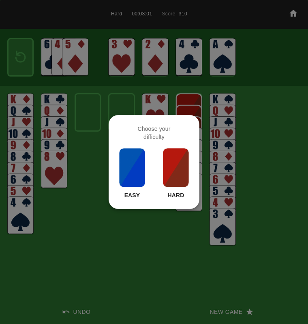
click at [220, 308] on div at bounding box center [154, 162] width 308 height 324
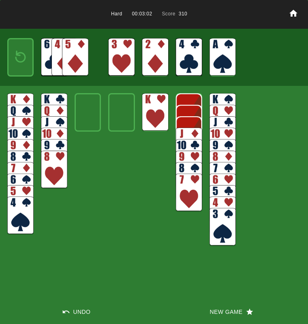
click at [221, 312] on button "New Game" at bounding box center [231, 311] width 154 height 24
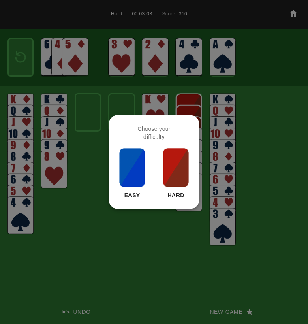
click at [176, 157] on img at bounding box center [176, 167] width 28 height 40
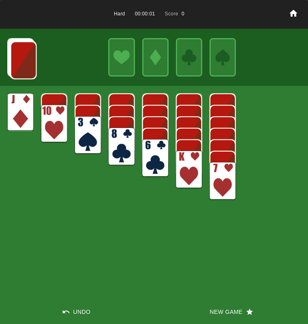
click at [153, 149] on img at bounding box center [155, 158] width 26 height 38
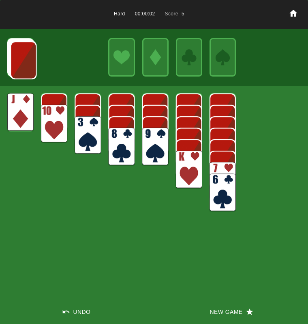
click at [224, 168] on img at bounding box center [222, 181] width 26 height 38
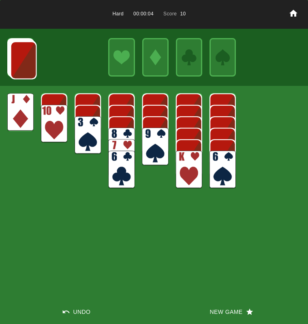
click at [165, 144] on img at bounding box center [155, 146] width 26 height 38
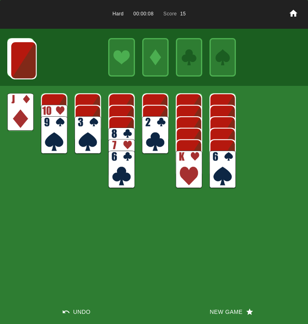
click at [19, 65] on img at bounding box center [23, 60] width 26 height 38
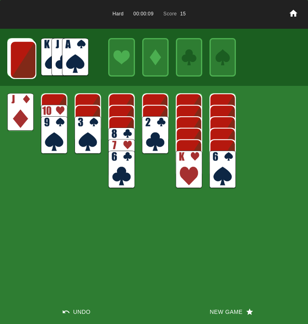
click at [78, 59] on img at bounding box center [75, 57] width 26 height 38
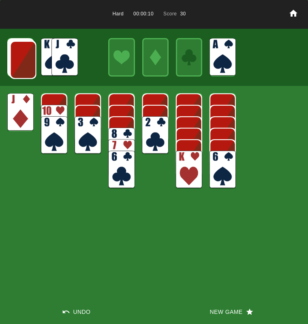
click at [32, 60] on img at bounding box center [23, 60] width 26 height 38
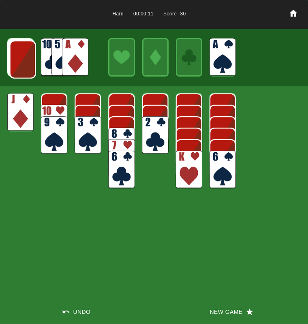
click at [75, 64] on img at bounding box center [75, 57] width 26 height 38
click at [66, 69] on img at bounding box center [75, 57] width 26 height 38
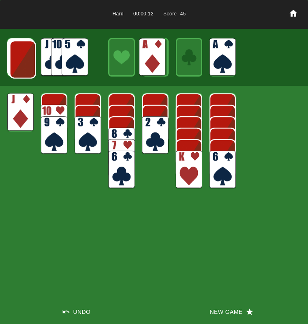
click at [26, 57] on img at bounding box center [23, 59] width 26 height 38
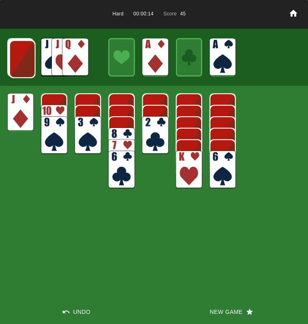
click at [30, 63] on img at bounding box center [22, 59] width 26 height 38
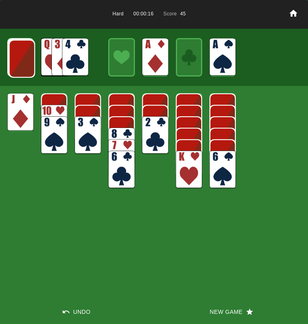
click at [28, 65] on img at bounding box center [22, 59] width 26 height 38
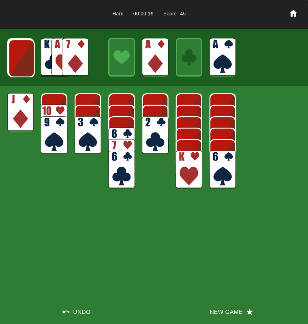
click at [24, 61] on img at bounding box center [21, 58] width 26 height 38
click at [22, 61] on img at bounding box center [21, 58] width 26 height 38
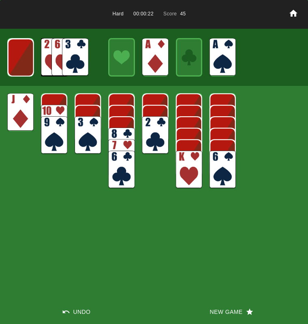
click at [22, 61] on img at bounding box center [21, 57] width 26 height 38
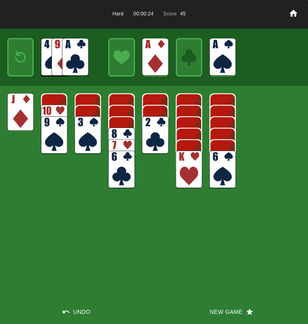
click at [81, 58] on img at bounding box center [75, 57] width 26 height 38
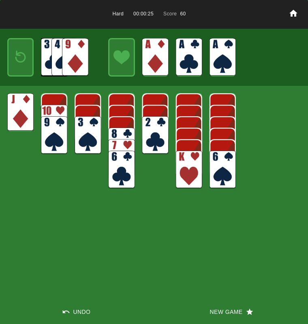
click at [19, 65] on img at bounding box center [21, 57] width 16 height 23
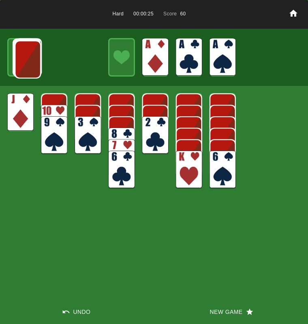
click at [20, 66] on img at bounding box center [28, 59] width 26 height 38
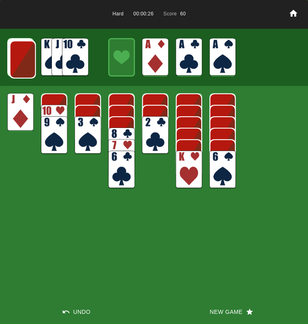
click at [79, 59] on img at bounding box center [75, 57] width 26 height 38
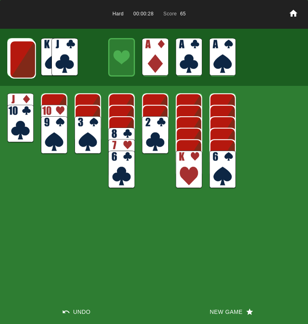
click at [27, 64] on img at bounding box center [23, 59] width 26 height 38
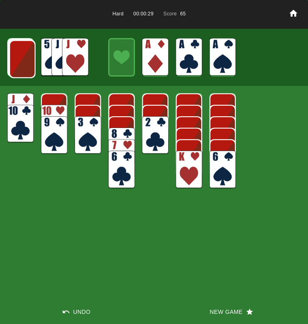
click at [26, 64] on img at bounding box center [22, 59] width 26 height 38
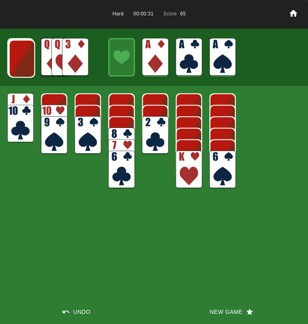
click at [26, 64] on img at bounding box center [22, 59] width 26 height 38
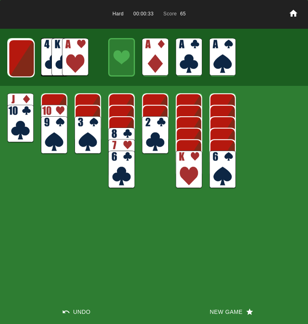
click at [158, 139] on img at bounding box center [155, 135] width 26 height 38
click at [152, 124] on img at bounding box center [155, 124] width 26 height 38
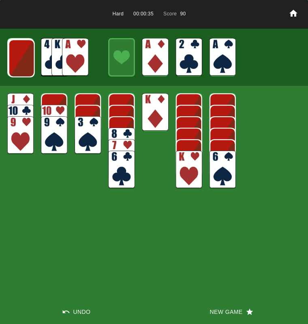
click at [125, 132] on img at bounding box center [121, 146] width 26 height 38
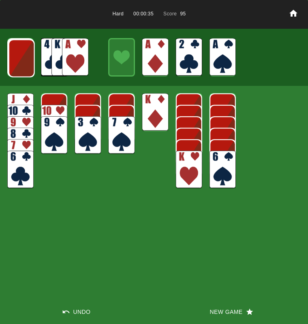
click at [72, 59] on img at bounding box center [75, 57] width 26 height 38
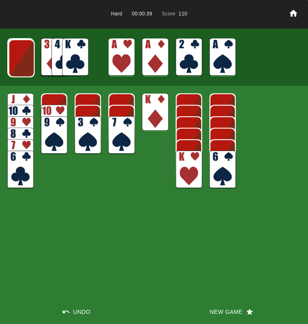
click at [27, 67] on img at bounding box center [21, 58] width 26 height 38
click at [25, 68] on img at bounding box center [21, 58] width 26 height 38
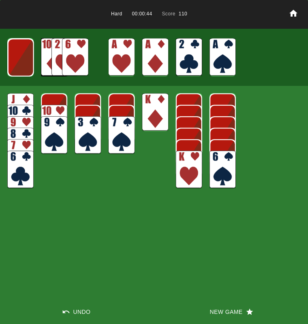
click at [73, 62] on img at bounding box center [75, 57] width 26 height 38
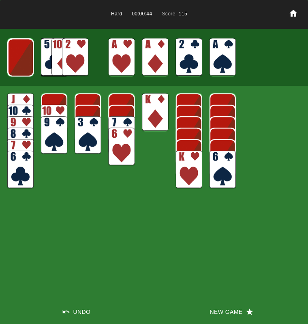
click at [72, 68] on img at bounding box center [75, 57] width 26 height 38
click at [25, 70] on img at bounding box center [21, 57] width 26 height 38
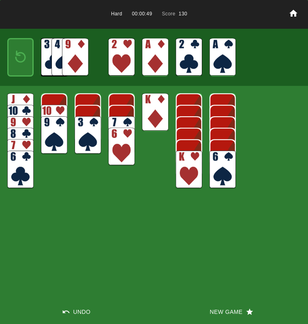
click at [25, 70] on div at bounding box center [20, 57] width 26 height 38
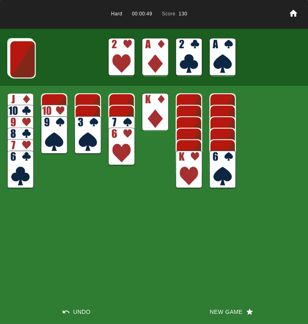
click at [25, 71] on img at bounding box center [22, 59] width 26 height 38
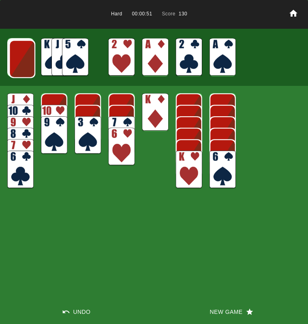
click at [81, 53] on img at bounding box center [75, 57] width 26 height 38
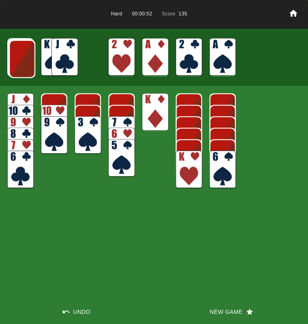
click at [30, 62] on img at bounding box center [22, 59] width 26 height 38
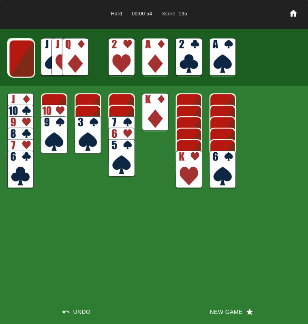
click at [18, 67] on img at bounding box center [21, 59] width 26 height 38
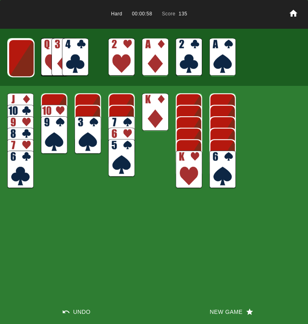
click at [20, 66] on img at bounding box center [21, 58] width 26 height 38
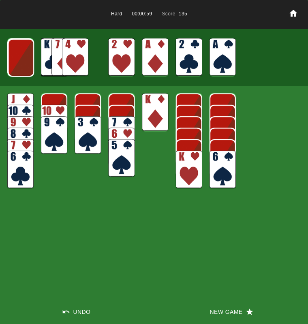
click at [76, 55] on img at bounding box center [75, 57] width 26 height 38
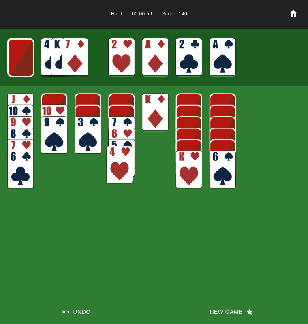
click at [86, 131] on img at bounding box center [87, 135] width 26 height 38
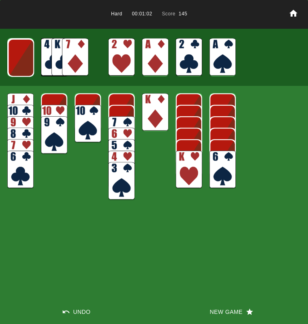
click at [72, 57] on img at bounding box center [75, 57] width 26 height 38
click at [24, 58] on img at bounding box center [21, 58] width 26 height 38
click at [78, 51] on img at bounding box center [75, 57] width 26 height 38
click at [13, 63] on img at bounding box center [20, 57] width 26 height 38
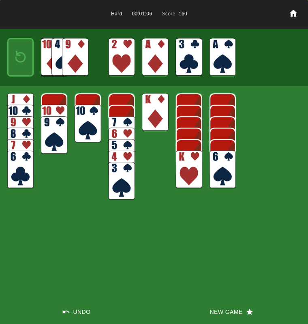
click at [73, 51] on img at bounding box center [75, 57] width 26 height 38
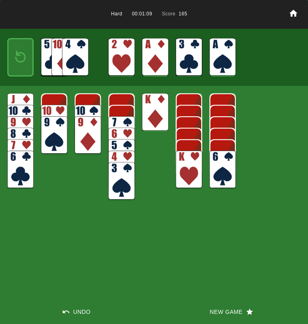
click at [27, 58] on img at bounding box center [21, 57] width 16 height 23
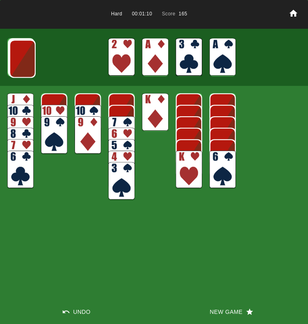
click at [27, 58] on img at bounding box center [22, 59] width 26 height 38
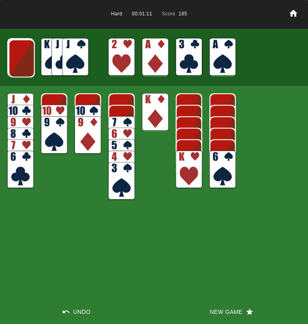
click at [27, 58] on img at bounding box center [21, 58] width 26 height 38
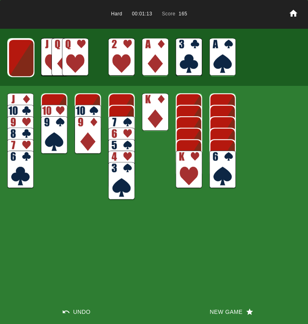
click at [27, 58] on img at bounding box center [21, 58] width 26 height 38
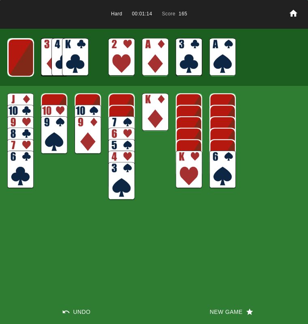
click at [27, 58] on img at bounding box center [21, 57] width 26 height 38
click at [30, 58] on img at bounding box center [20, 57] width 26 height 38
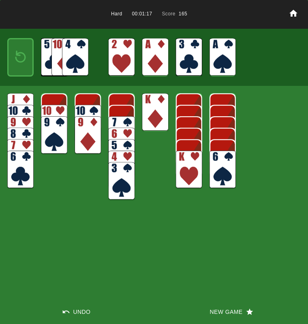
click at [79, 60] on img at bounding box center [75, 57] width 26 height 38
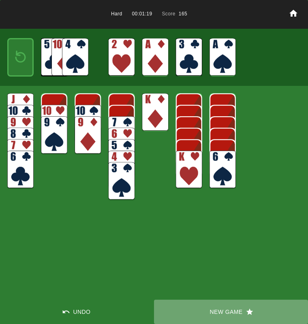
click at [214, 308] on button "New Game" at bounding box center [231, 311] width 154 height 24
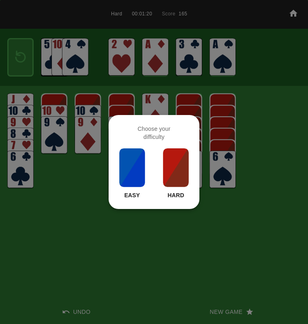
click at [172, 173] on img at bounding box center [176, 167] width 28 height 40
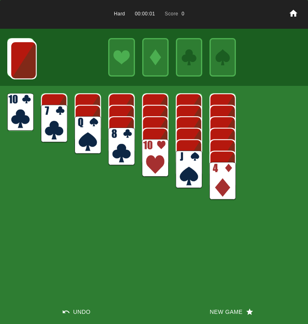
click at [153, 151] on img at bounding box center [155, 158] width 26 height 38
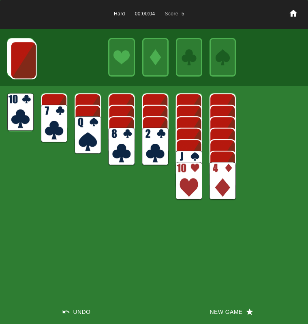
click at [30, 68] on img at bounding box center [23, 60] width 26 height 38
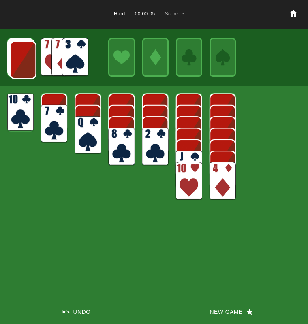
click at [76, 57] on img at bounding box center [75, 57] width 26 height 38
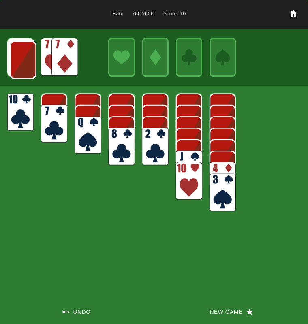
click at [72, 55] on img at bounding box center [64, 57] width 26 height 38
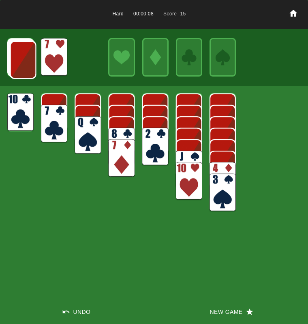
click at [19, 58] on img at bounding box center [23, 60] width 26 height 38
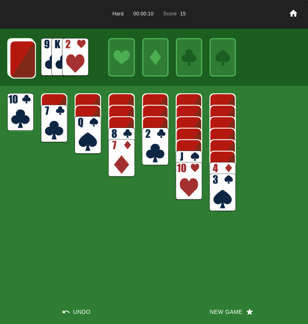
click at [69, 55] on img at bounding box center [75, 57] width 26 height 38
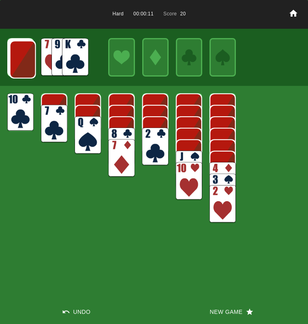
click at [28, 68] on img at bounding box center [23, 59] width 26 height 38
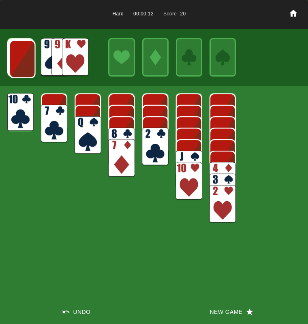
click at [31, 68] on img at bounding box center [22, 59] width 26 height 38
click at [31, 68] on img at bounding box center [21, 58] width 26 height 38
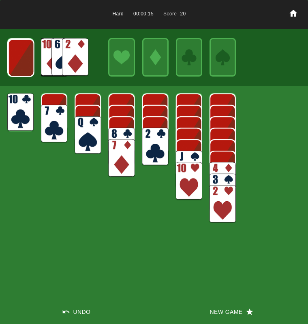
click at [31, 68] on img at bounding box center [21, 58] width 26 height 38
click at [80, 62] on img at bounding box center [75, 57] width 26 height 38
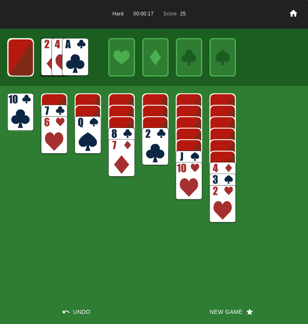
click at [79, 53] on img at bounding box center [75, 57] width 26 height 38
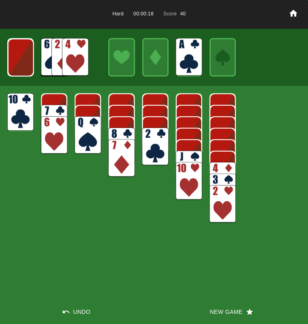
click at [24, 65] on img at bounding box center [21, 57] width 26 height 38
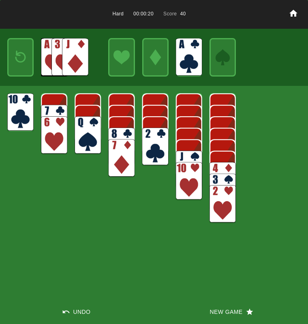
click at [79, 61] on img at bounding box center [75, 57] width 26 height 38
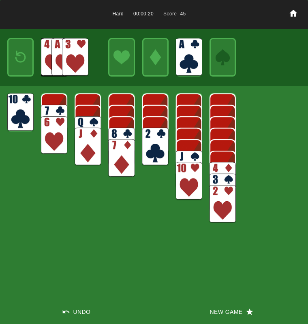
click at [21, 100] on img at bounding box center [20, 112] width 26 height 38
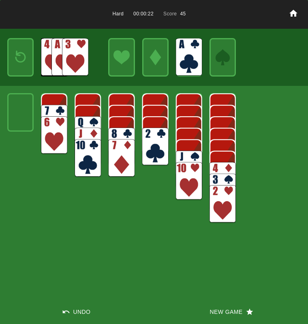
click at [11, 59] on div at bounding box center [20, 57] width 26 height 38
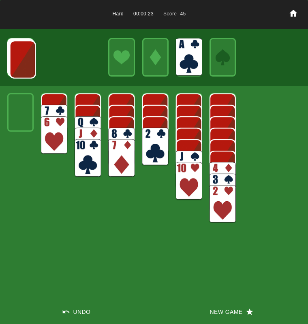
click at [9, 59] on img at bounding box center [22, 59] width 26 height 38
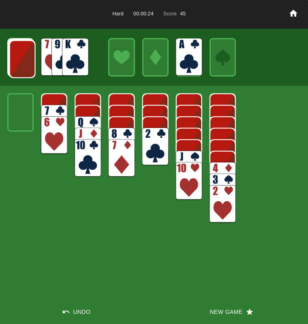
click at [25, 57] on img at bounding box center [22, 59] width 26 height 38
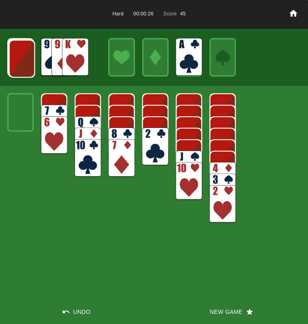
click at [75, 52] on img at bounding box center [75, 57] width 26 height 38
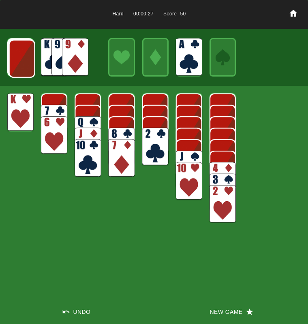
click at [89, 122] on img at bounding box center [87, 135] width 26 height 38
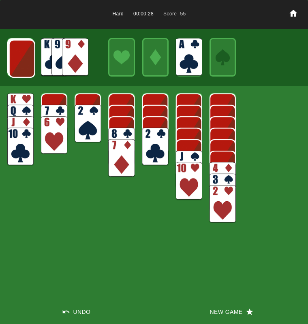
click at [76, 60] on img at bounding box center [75, 57] width 26 height 38
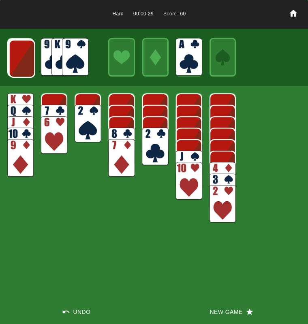
click at [115, 132] on img at bounding box center [121, 146] width 26 height 38
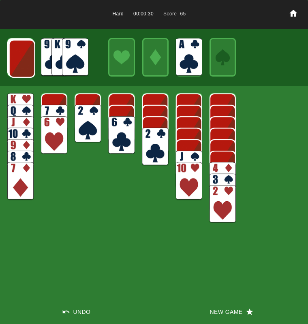
drag, startPoint x: 68, startPoint y: 48, endPoint x: 73, endPoint y: 53, distance: 8.0
click at [68, 48] on img at bounding box center [75, 57] width 26 height 38
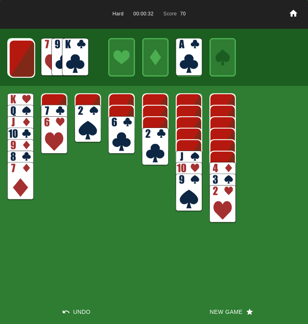
click at [121, 131] on img at bounding box center [121, 135] width 26 height 38
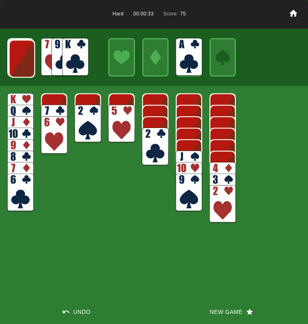
click at [117, 128] on img at bounding box center [121, 124] width 26 height 38
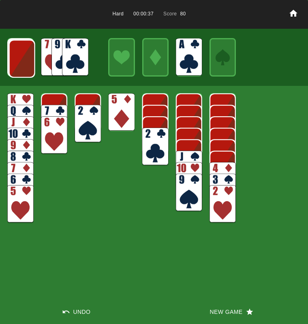
drag, startPoint x: 146, startPoint y: 149, endPoint x: 153, endPoint y: 142, distance: 9.7
click at [146, 149] on img at bounding box center [155, 146] width 26 height 38
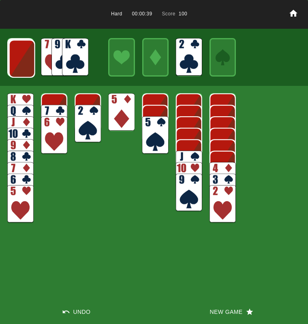
click at [153, 142] on img at bounding box center [155, 135] width 26 height 38
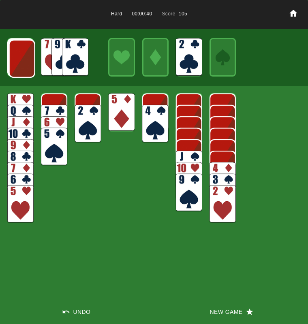
click at [220, 168] on img at bounding box center [222, 181] width 26 height 38
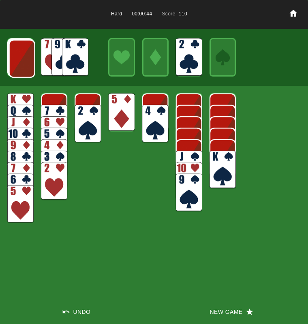
click at [154, 115] on img at bounding box center [155, 124] width 26 height 38
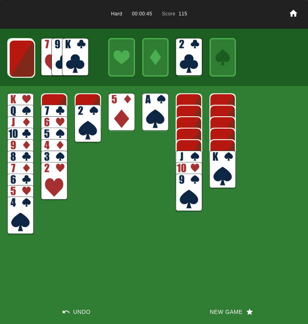
click at [155, 112] on img at bounding box center [155, 112] width 26 height 38
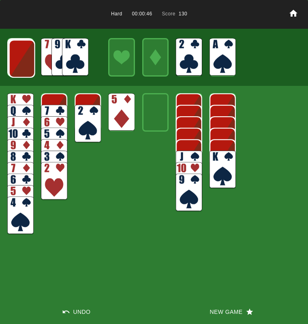
click at [221, 163] on img at bounding box center [222, 170] width 26 height 38
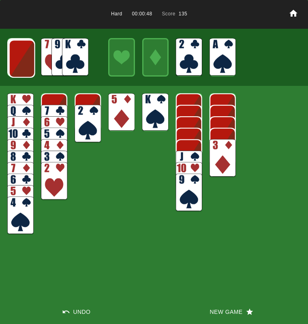
click at [221, 162] on img at bounding box center [222, 158] width 26 height 38
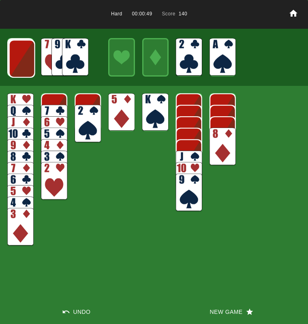
click at [219, 153] on img at bounding box center [222, 146] width 26 height 38
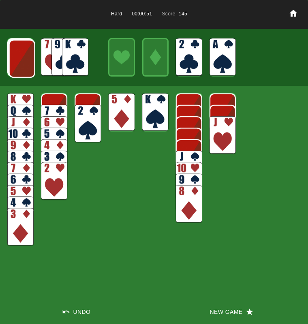
click at [57, 109] on img at bounding box center [54, 124] width 26 height 38
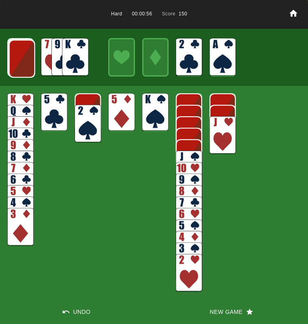
click at [91, 125] on img at bounding box center [87, 124] width 26 height 38
click at [24, 62] on img at bounding box center [22, 59] width 26 height 38
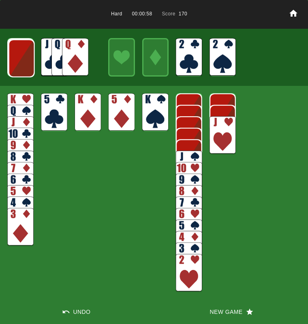
click at [76, 47] on img at bounding box center [75, 57] width 26 height 38
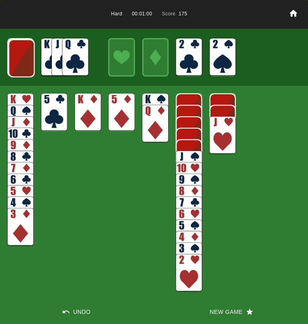
click at [189, 153] on img at bounding box center [189, 170] width 26 height 38
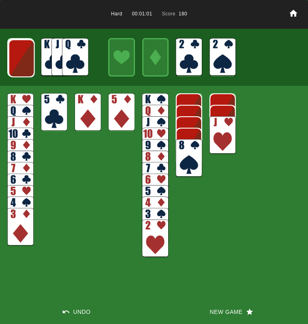
click at [73, 57] on img at bounding box center [75, 57] width 26 height 38
click at [228, 122] on img at bounding box center [222, 135] width 26 height 38
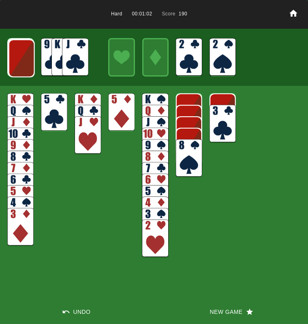
click at [217, 135] on img at bounding box center [222, 124] width 26 height 38
click at [222, 121] on img at bounding box center [222, 112] width 26 height 38
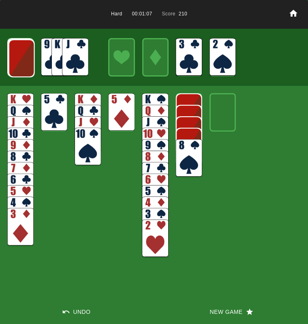
click at [16, 59] on img at bounding box center [21, 58] width 26 height 38
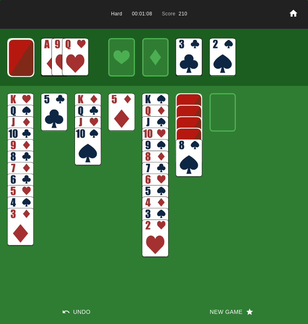
click at [18, 59] on img at bounding box center [21, 58] width 26 height 38
click at [18, 59] on img at bounding box center [21, 57] width 26 height 38
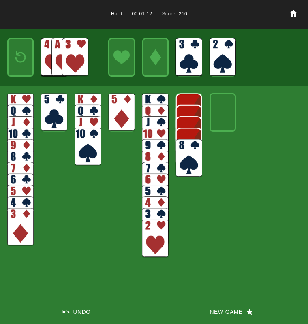
click at [18, 59] on img at bounding box center [21, 57] width 16 height 23
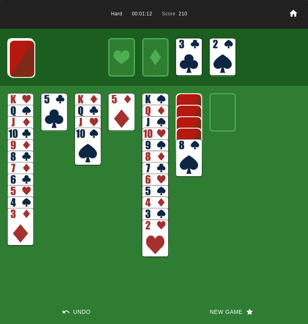
click at [18, 59] on img at bounding box center [22, 59] width 26 height 38
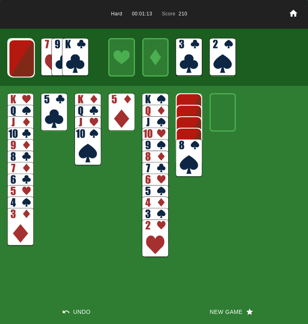
click at [72, 56] on img at bounding box center [75, 57] width 26 height 38
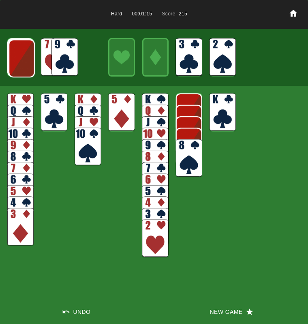
click at [25, 66] on img at bounding box center [21, 58] width 26 height 38
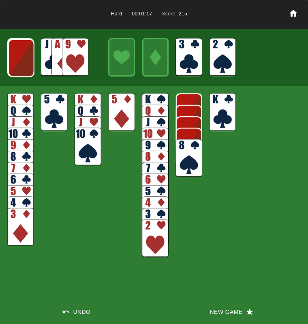
drag, startPoint x: 62, startPoint y: 58, endPoint x: 68, endPoint y: 64, distance: 7.7
click at [64, 61] on img at bounding box center [75, 57] width 26 height 38
click at [79, 63] on img at bounding box center [75, 57] width 26 height 38
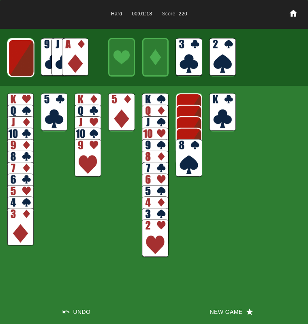
click at [76, 51] on img at bounding box center [75, 57] width 26 height 38
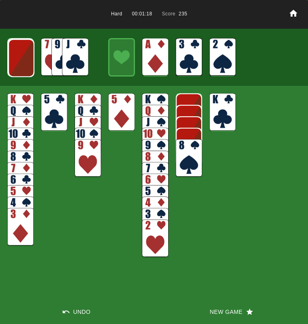
click at [181, 159] on img at bounding box center [189, 158] width 26 height 38
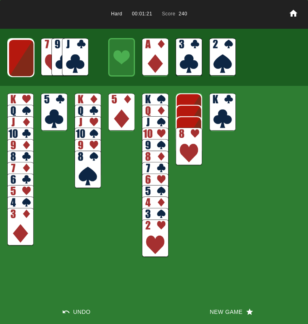
click at [24, 66] on img at bounding box center [21, 58] width 26 height 38
click at [23, 66] on img at bounding box center [21, 57] width 26 height 38
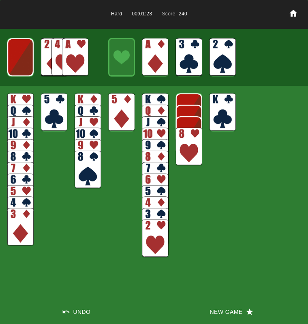
click at [77, 56] on img at bounding box center [75, 57] width 26 height 38
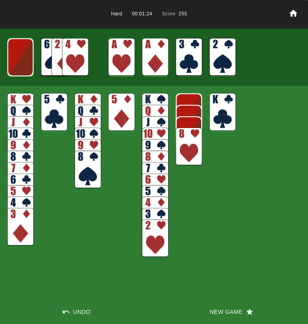
click at [148, 222] on img at bounding box center [155, 238] width 26 height 38
click at [149, 236] on img at bounding box center [155, 227] width 26 height 38
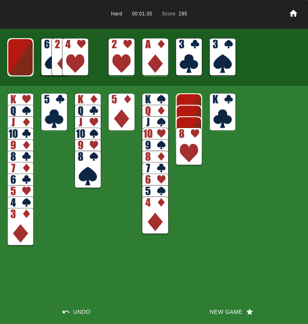
click at [88, 58] on div at bounding box center [154, 57] width 308 height 57
click at [73, 55] on img at bounding box center [75, 57] width 26 height 38
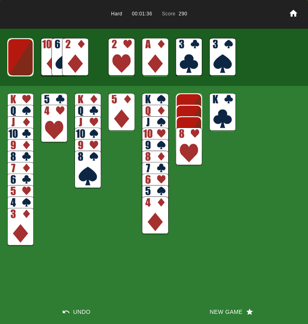
click at [74, 55] on img at bounding box center [75, 57] width 26 height 38
click at [21, 236] on img at bounding box center [20, 227] width 26 height 38
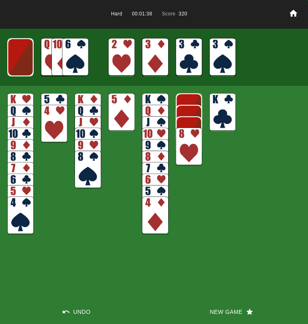
click at [159, 215] on img at bounding box center [155, 215] width 26 height 38
click at [113, 112] on img at bounding box center [121, 112] width 26 height 38
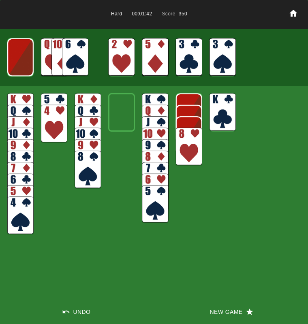
click at [21, 212] on img at bounding box center [20, 215] width 26 height 38
click at [151, 204] on img at bounding box center [155, 204] width 26 height 38
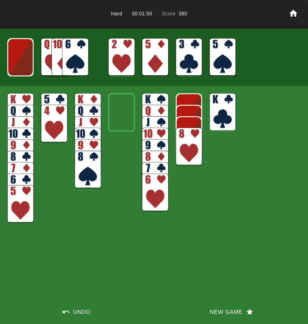
click at [77, 54] on img at bounding box center [75, 57] width 26 height 38
click at [25, 59] on img at bounding box center [20, 57] width 26 height 38
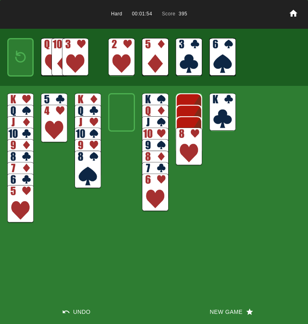
click at [79, 53] on img at bounding box center [75, 57] width 26 height 38
click at [23, 60] on img at bounding box center [21, 57] width 16 height 23
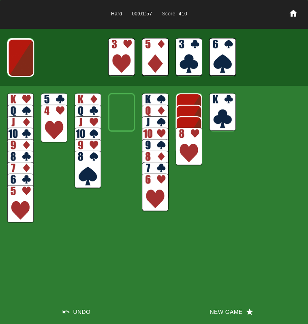
click at [23, 59] on img at bounding box center [21, 58] width 26 height 38
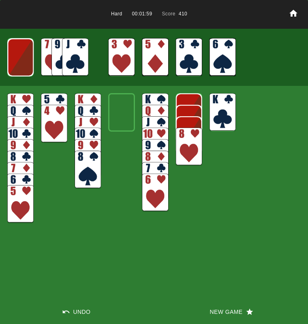
click at [23, 59] on img at bounding box center [20, 57] width 26 height 38
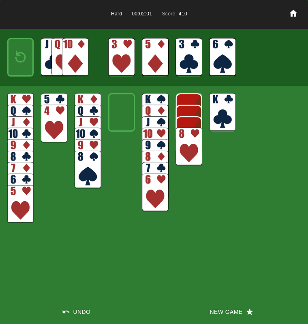
click at [51, 132] on img at bounding box center [54, 124] width 26 height 38
drag, startPoint x: 23, startPoint y: 216, endPoint x: 28, endPoint y: 219, distance: 5.3
click at [23, 216] on img at bounding box center [20, 204] width 26 height 38
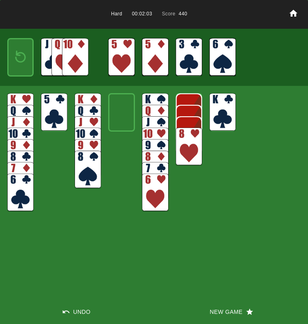
drag, startPoint x: 151, startPoint y: 199, endPoint x: 161, endPoint y: 191, distance: 13.4
click at [151, 199] on img at bounding box center [155, 193] width 26 height 38
click at [18, 56] on img at bounding box center [21, 57] width 16 height 23
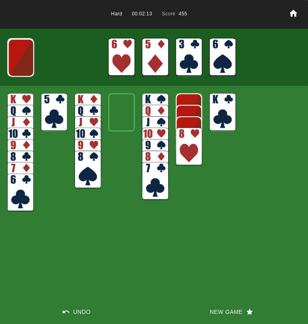
click at [16, 56] on img at bounding box center [21, 58] width 26 height 38
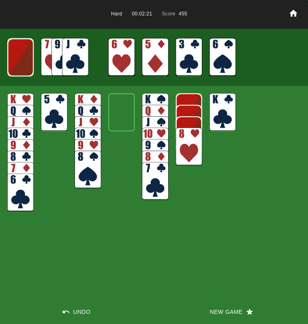
click at [11, 63] on img at bounding box center [20, 57] width 26 height 38
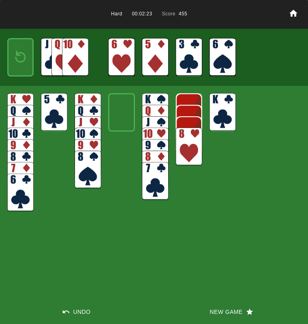
click at [215, 312] on button "New Game" at bounding box center [231, 311] width 154 height 24
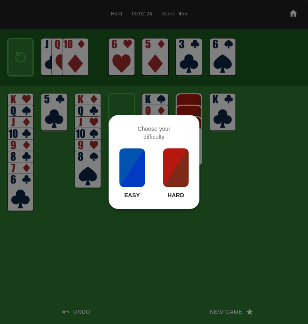
click at [168, 161] on img at bounding box center [176, 167] width 28 height 40
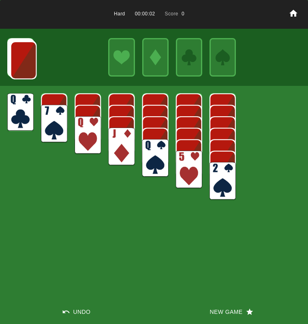
click at [119, 137] on img at bounding box center [121, 146] width 26 height 38
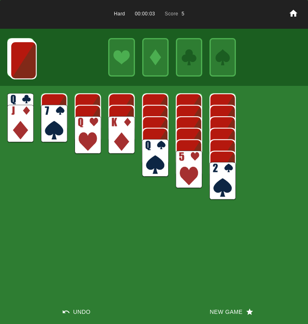
click at [15, 101] on img at bounding box center [20, 112] width 26 height 38
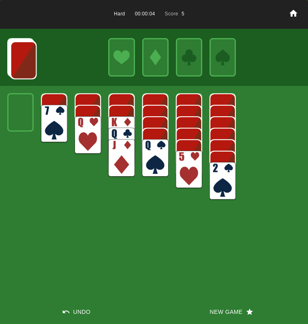
click at [112, 125] on img at bounding box center [121, 135] width 26 height 38
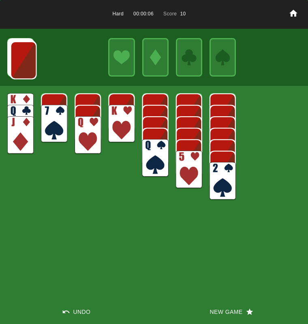
click at [150, 158] on img at bounding box center [155, 158] width 26 height 38
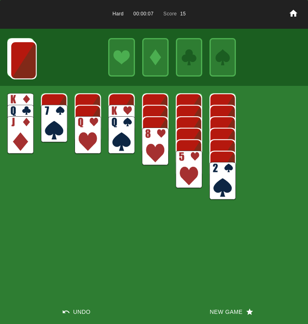
click at [56, 113] on img at bounding box center [54, 124] width 26 height 38
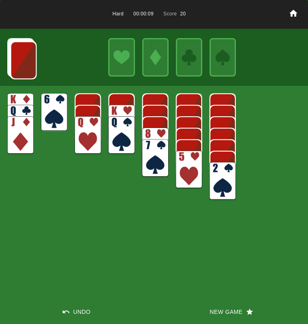
click at [183, 168] on img at bounding box center [189, 170] width 26 height 38
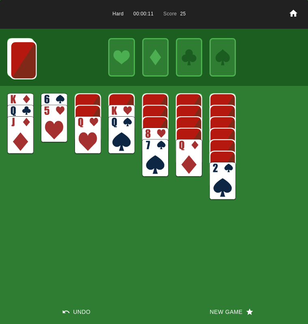
click at [32, 65] on img at bounding box center [23, 60] width 26 height 38
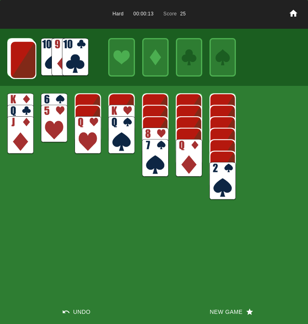
click at [78, 54] on img at bounding box center [75, 57] width 26 height 38
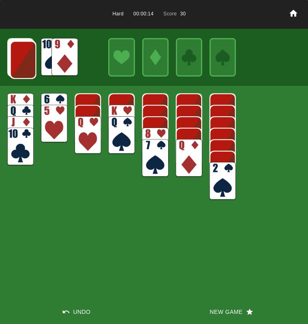
click at [62, 47] on img at bounding box center [64, 57] width 26 height 38
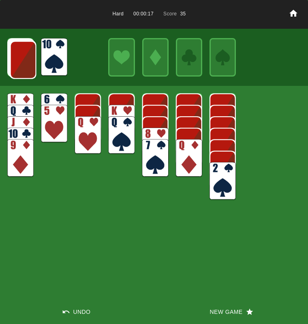
click at [28, 62] on img at bounding box center [23, 60] width 26 height 38
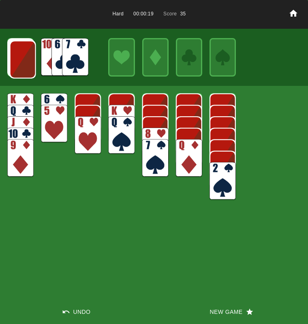
click at [27, 63] on img at bounding box center [23, 59] width 26 height 38
click at [67, 63] on img at bounding box center [75, 57] width 26 height 38
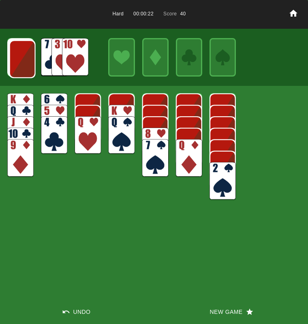
click at [15, 65] on img at bounding box center [22, 59] width 26 height 38
click at [15, 64] on img at bounding box center [22, 59] width 26 height 38
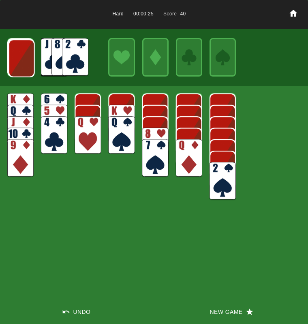
click at [16, 64] on img at bounding box center [21, 58] width 26 height 38
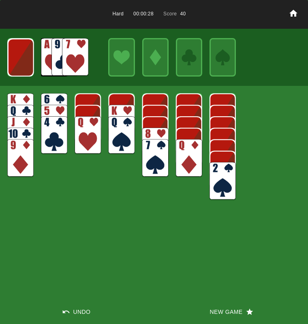
click at [16, 64] on img at bounding box center [21, 57] width 26 height 38
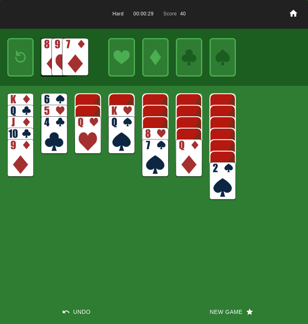
click at [16, 64] on img at bounding box center [21, 57] width 16 height 23
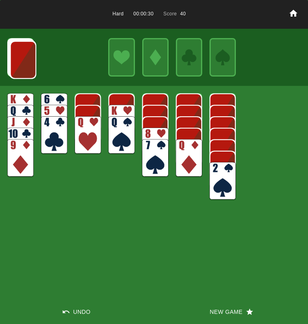
click at [15, 64] on img at bounding box center [23, 60] width 26 height 38
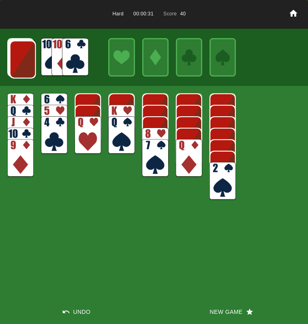
click at [20, 65] on img at bounding box center [23, 59] width 26 height 38
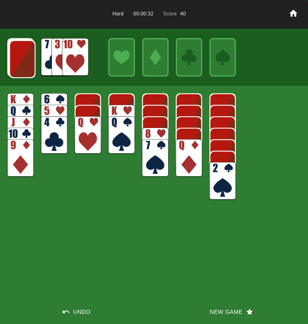
click at [20, 66] on img at bounding box center [22, 59] width 26 height 38
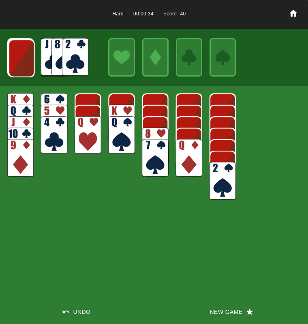
click at [20, 66] on img at bounding box center [21, 58] width 26 height 38
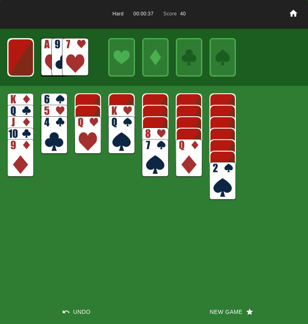
click at [19, 67] on img at bounding box center [21, 57] width 26 height 38
